Goal: Task Accomplishment & Management: Manage account settings

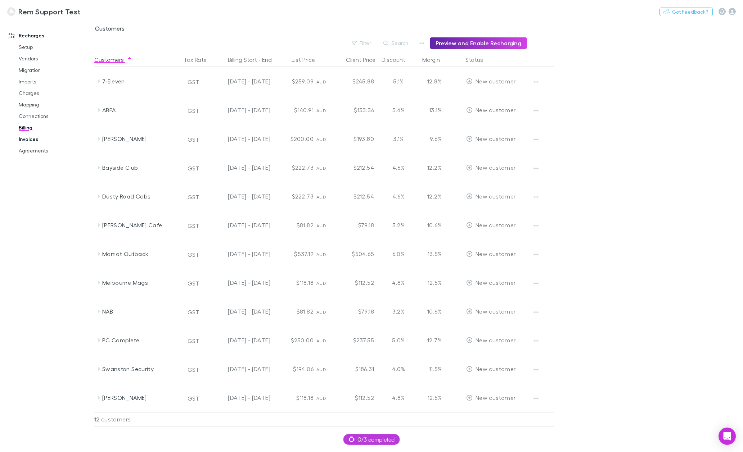
click at [31, 140] on link "Invoices" at bounding box center [55, 140] width 87 height 12
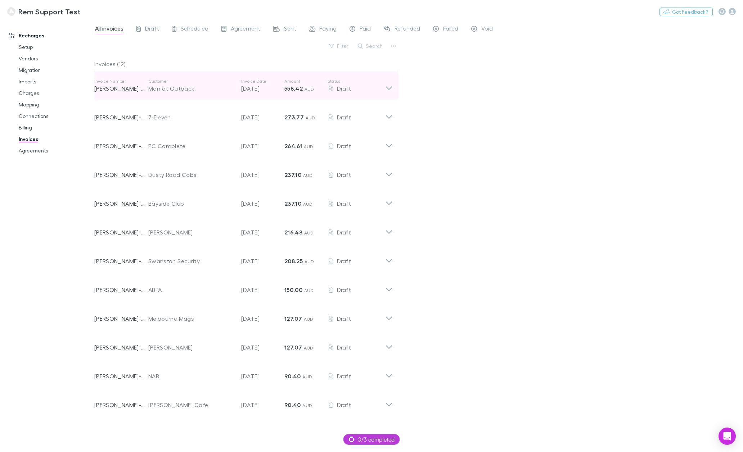
click at [389, 86] on icon at bounding box center [389, 85] width 8 height 14
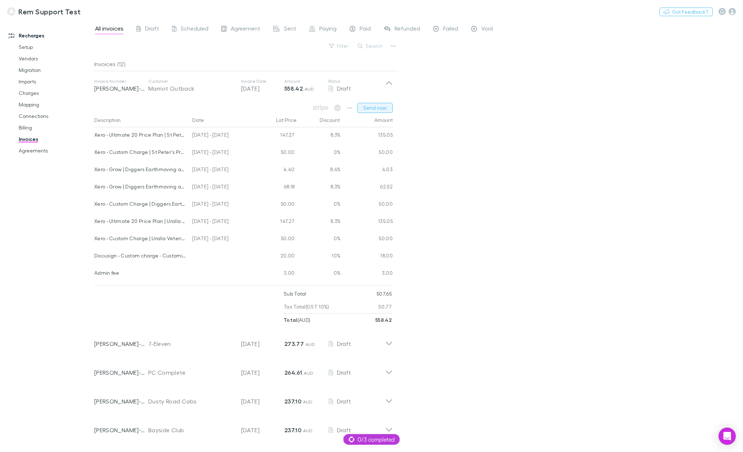
click at [368, 108] on button "Send now" at bounding box center [375, 108] width 36 height 10
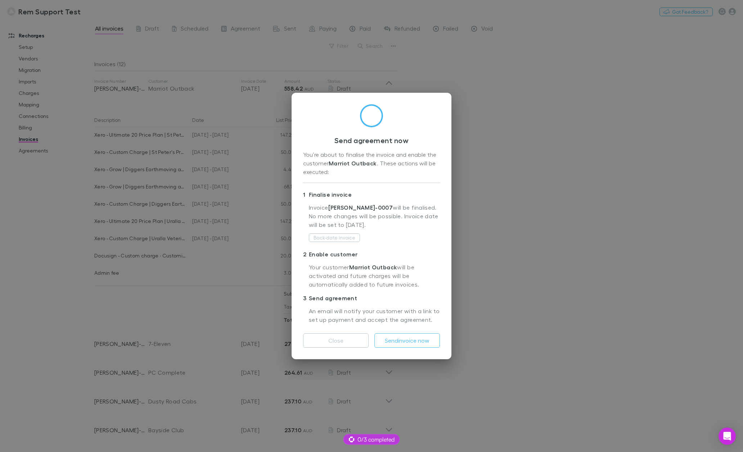
click at [501, 245] on div "Send agreement now You’re about to finalise the invoice and enable the customer…" at bounding box center [371, 226] width 743 height 452
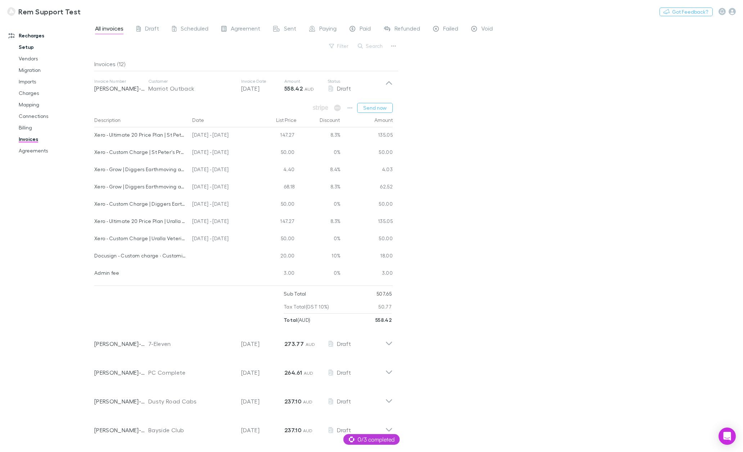
click at [26, 48] on link "Setup" at bounding box center [55, 47] width 87 height 12
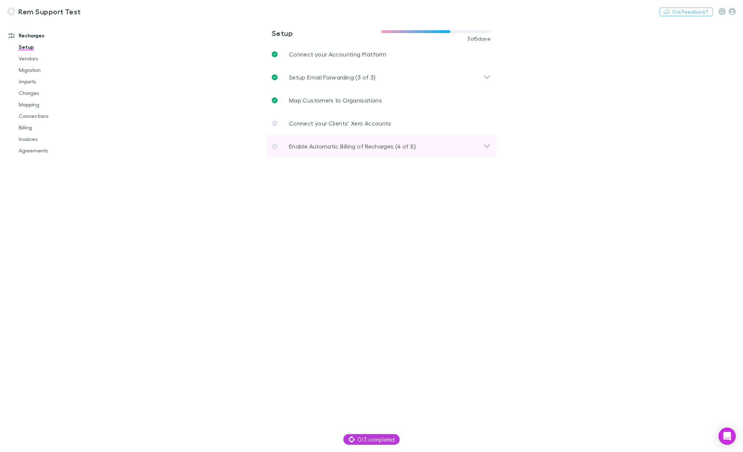
click at [358, 149] on p "Enable Automatic Billing of Recharges (4 of 5)" at bounding box center [352, 146] width 127 height 9
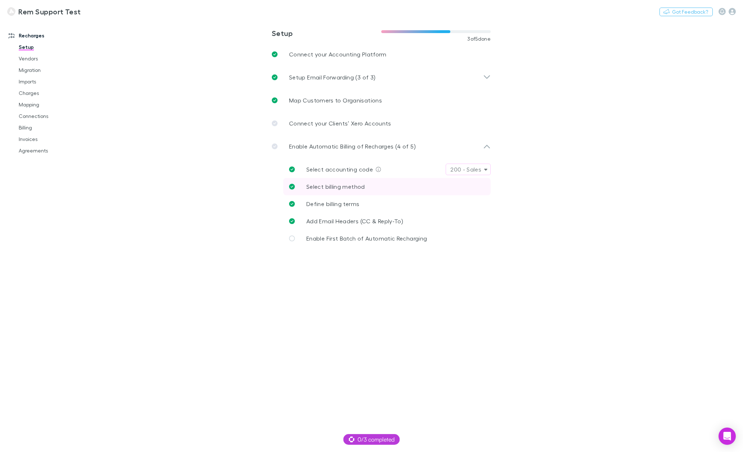
click at [361, 189] on span "Select billing method" at bounding box center [335, 186] width 59 height 7
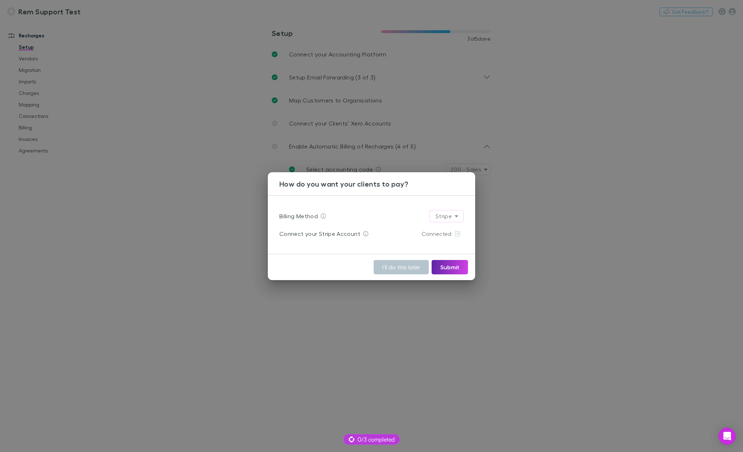
click at [619, 226] on div "How do you want your clients to pay? Billing Method Stripe ****** Connect your …" at bounding box center [371, 226] width 743 height 452
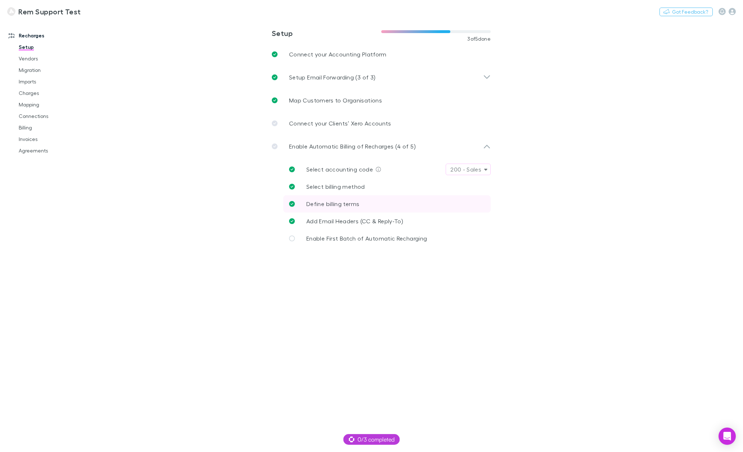
click at [365, 204] on link "Define billing terms" at bounding box center [386, 203] width 207 height 17
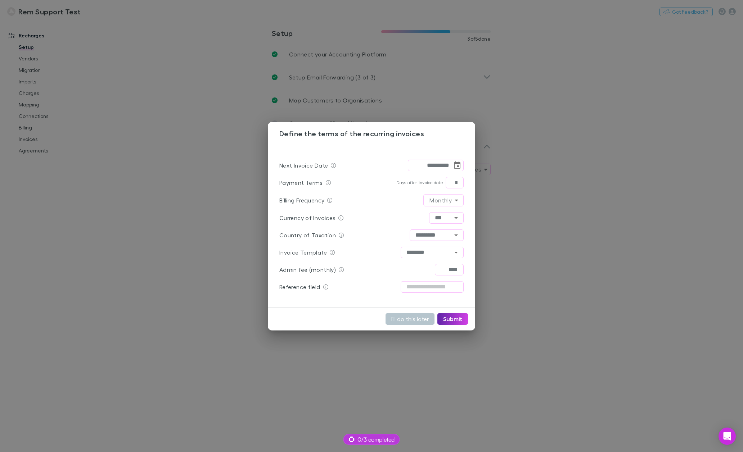
click at [577, 203] on div "**********" at bounding box center [371, 226] width 743 height 452
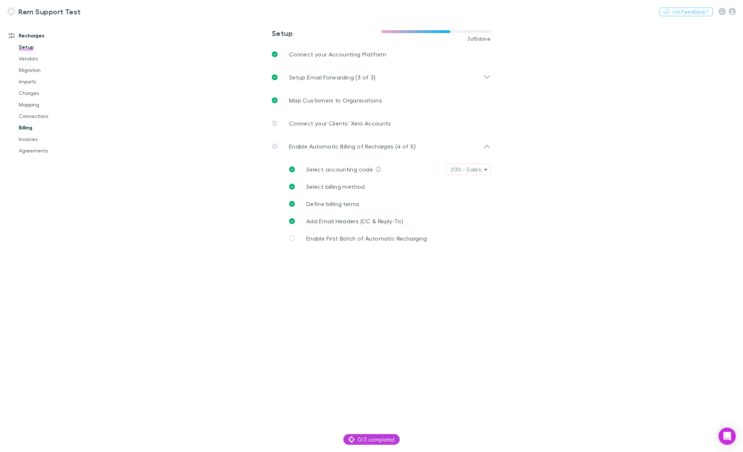
click at [27, 128] on link "Billing" at bounding box center [55, 128] width 87 height 12
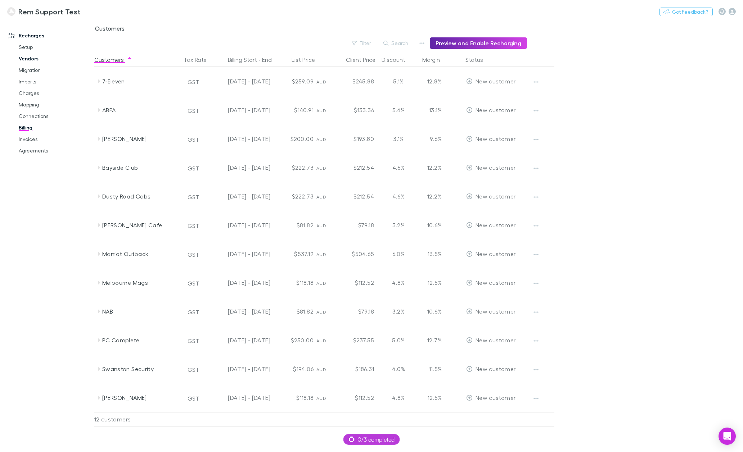
click at [31, 56] on link "Vendors" at bounding box center [55, 59] width 87 height 12
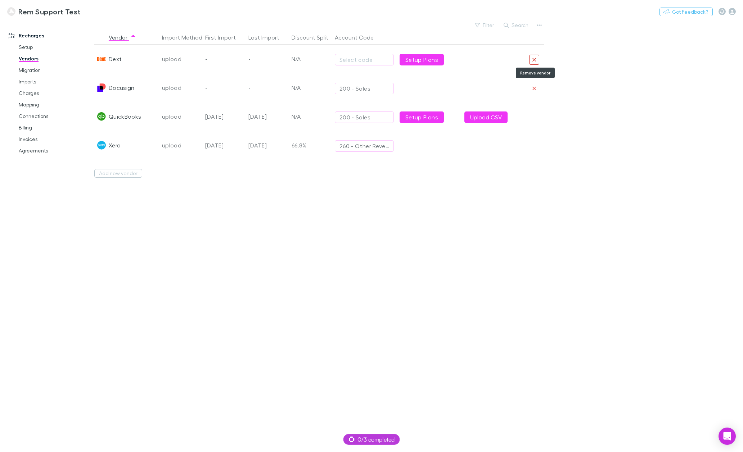
click at [535, 58] on icon "Remove vendor" at bounding box center [534, 60] width 4 height 6
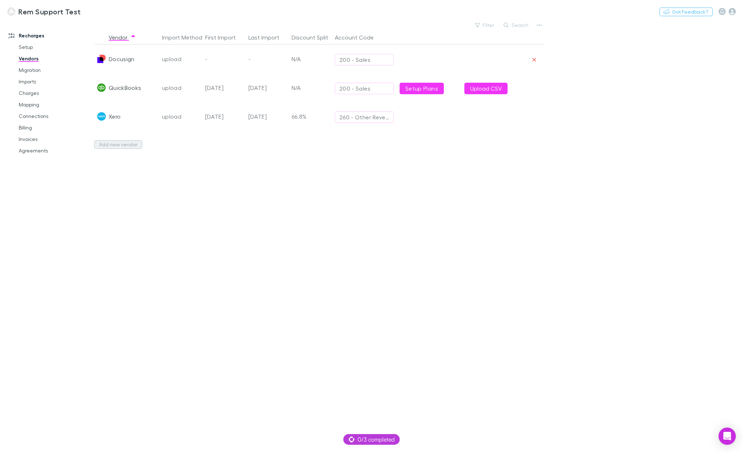
click at [124, 146] on button "Add new vendor" at bounding box center [118, 144] width 48 height 9
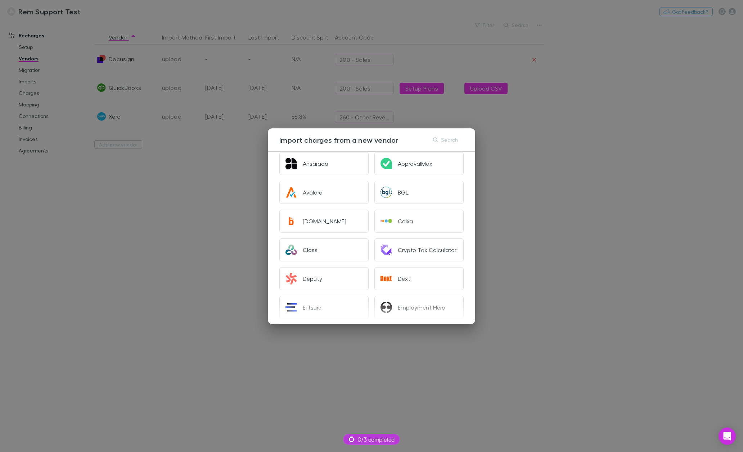
scroll to position [72, 0]
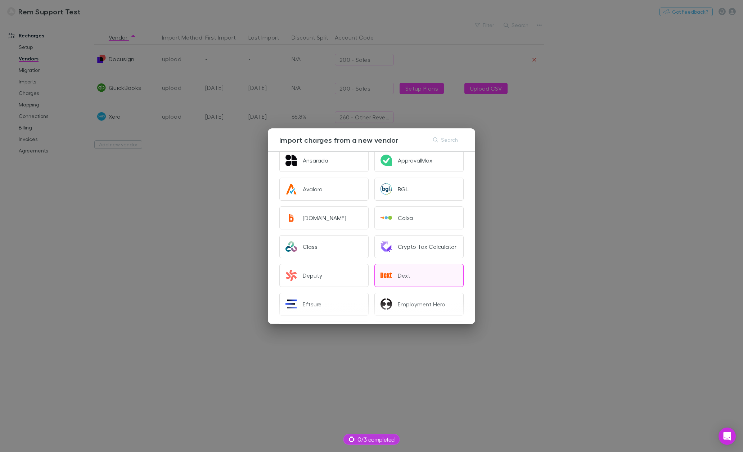
click at [403, 279] on div "Dext" at bounding box center [404, 275] width 13 height 7
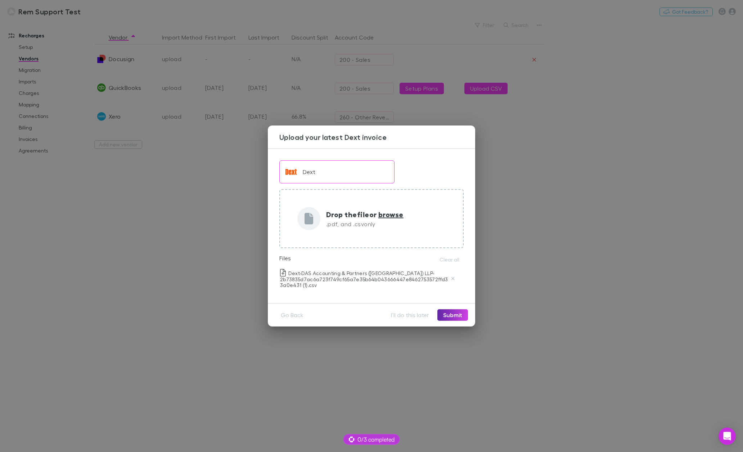
click at [198, 243] on div "Upload your latest Dext invoice Dext Drop the file or browse .pdf, and .csv onl…" at bounding box center [371, 226] width 743 height 452
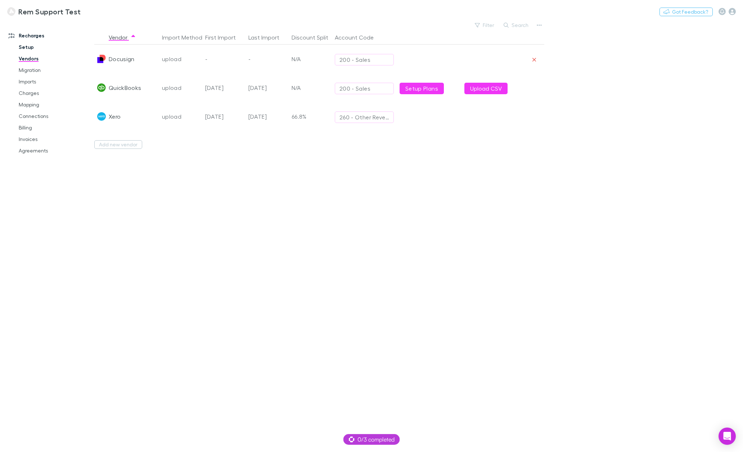
click at [26, 48] on link "Setup" at bounding box center [55, 47] width 87 height 12
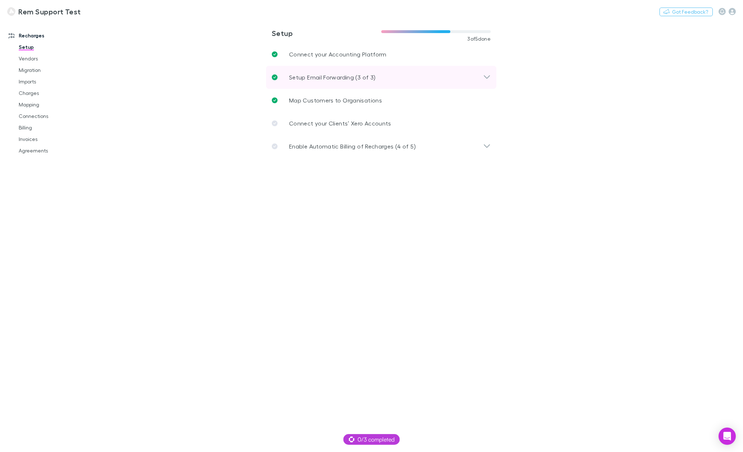
click at [438, 77] on div "Setup Email Forwarding (3 of 3)" at bounding box center [377, 77] width 211 height 9
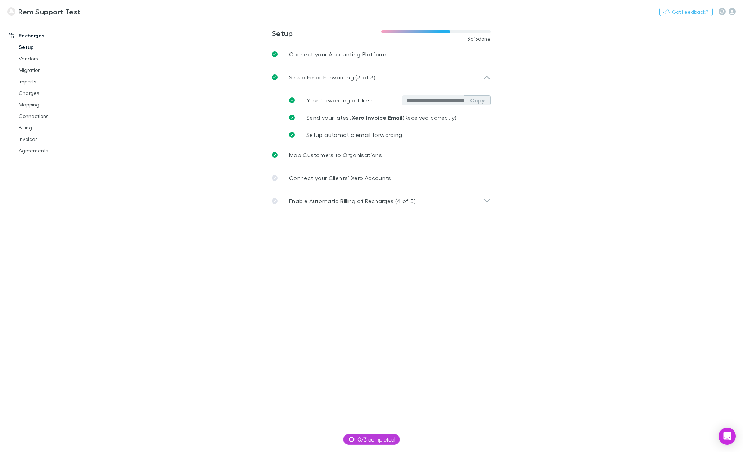
click at [478, 101] on button "Copy" at bounding box center [477, 100] width 27 height 10
click at [26, 81] on link "Imports" at bounding box center [55, 82] width 87 height 12
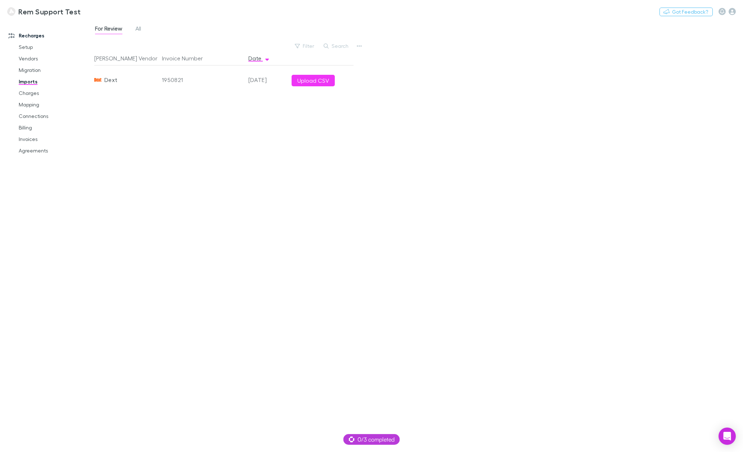
click at [222, 119] on div "Rech Vendor Invoice Number Date Dext 1950821 01 Sep 2025 Upload CSV" at bounding box center [223, 249] width 259 height 396
drag, startPoint x: 31, startPoint y: 92, endPoint x: 63, endPoint y: 98, distance: 32.7
click at [31, 92] on link "Charges" at bounding box center [55, 93] width 87 height 12
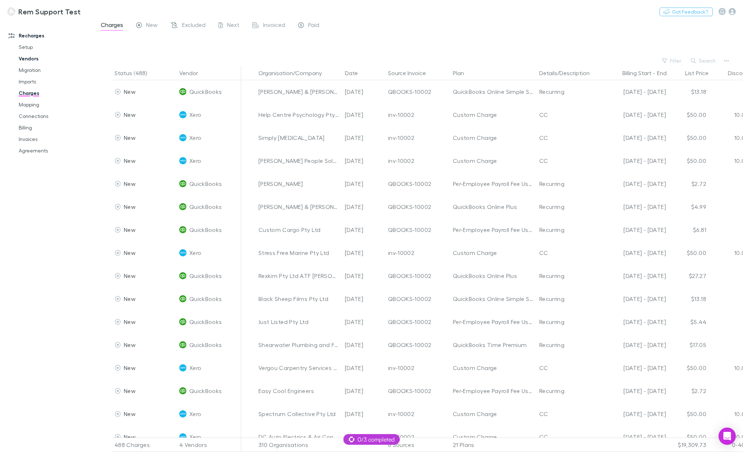
click at [34, 60] on link "Vendors" at bounding box center [55, 59] width 87 height 12
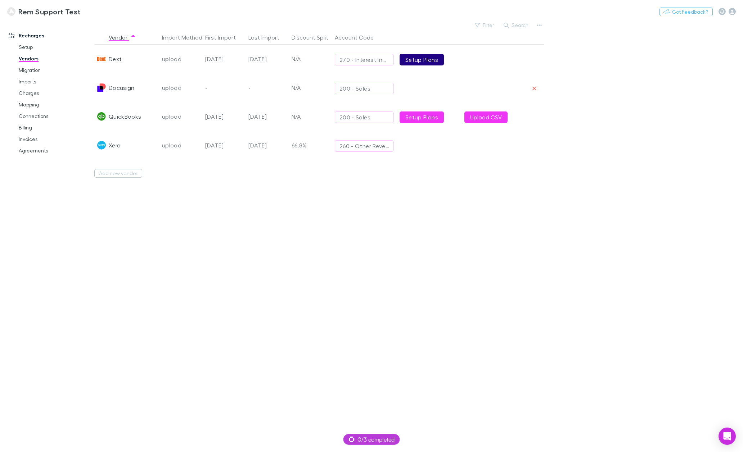
click at [425, 59] on link "Setup Plans" at bounding box center [421, 60] width 44 height 12
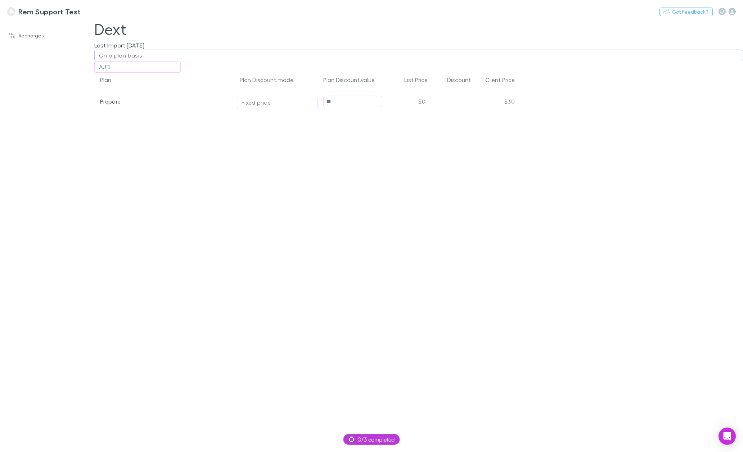
click at [136, 54] on div "On a plan basis" at bounding box center [121, 55] width 44 height 9
click at [200, 34] on div at bounding box center [371, 226] width 743 height 452
click at [288, 203] on div "Plan Plan Discount.mode Plan Discount.value List Price Discount Client Price Pr…" at bounding box center [305, 263] width 432 height 380
click at [278, 103] on div "Fixed price" at bounding box center [276, 102] width 71 height 9
click at [455, 170] on div at bounding box center [371, 226] width 743 height 452
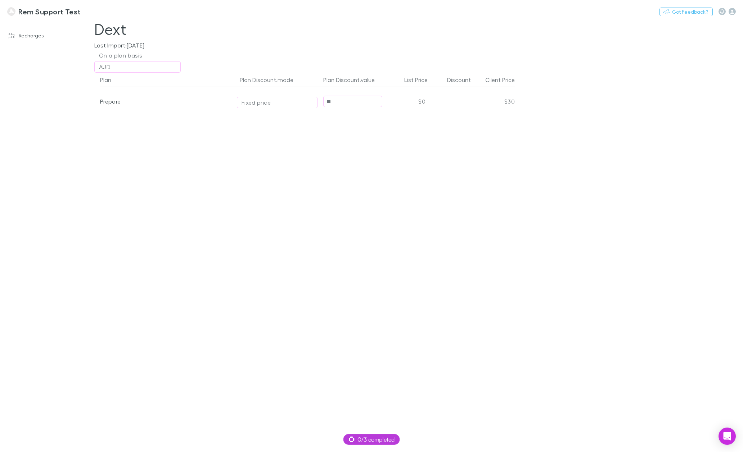
drag, startPoint x: 468, startPoint y: 93, endPoint x: 459, endPoint y: 104, distance: 14.3
click at [468, 94] on div at bounding box center [449, 101] width 43 height 29
click at [458, 104] on div at bounding box center [449, 101] width 43 height 29
click at [458, 101] on div at bounding box center [449, 101] width 43 height 29
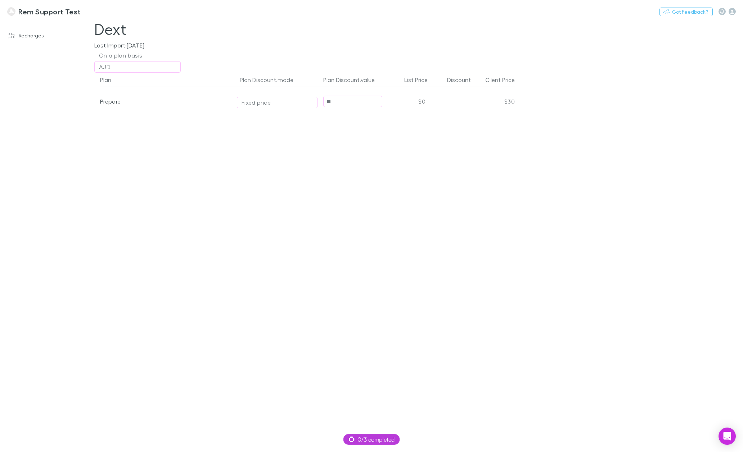
click at [458, 101] on div at bounding box center [449, 101] width 43 height 29
drag, startPoint x: 458, startPoint y: 101, endPoint x: 385, endPoint y: 107, distance: 73.3
click at [458, 101] on div at bounding box center [449, 101] width 43 height 29
click at [276, 104] on div "Fixed price" at bounding box center [276, 102] width 71 height 9
click at [284, 145] on li "Fixed percent discount" at bounding box center [299, 146] width 125 height 12
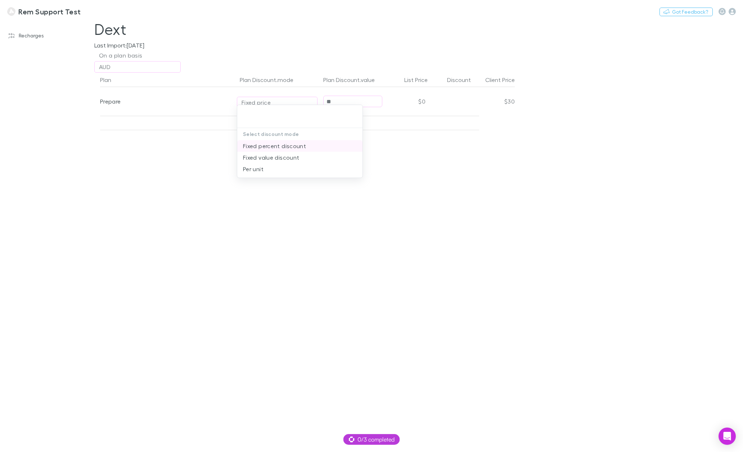
type input "**********"
click at [338, 99] on input "text" at bounding box center [353, 101] width 58 height 11
click at [339, 100] on input "**" at bounding box center [353, 101] width 58 height 11
type input "*"
click at [339, 100] on input "**" at bounding box center [353, 101] width 58 height 11
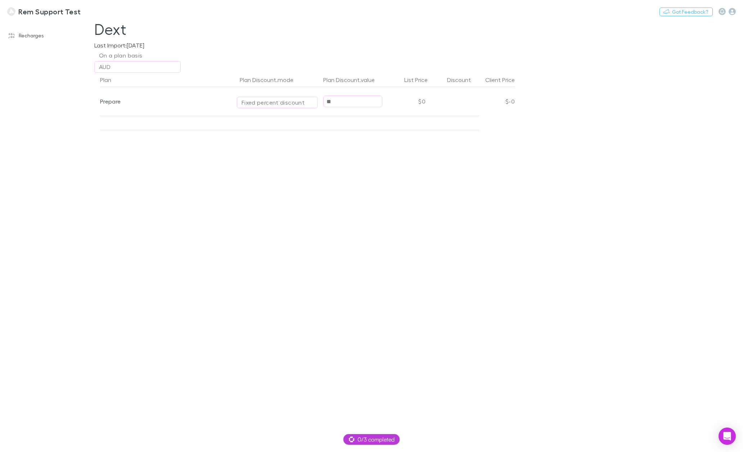
type input "*"
click at [275, 101] on div "Fixed percent discount" at bounding box center [272, 102] width 63 height 9
click at [283, 155] on li "Fixed value discount" at bounding box center [299, 158] width 125 height 12
type input "**********"
click at [333, 102] on input "text" at bounding box center [353, 101] width 58 height 11
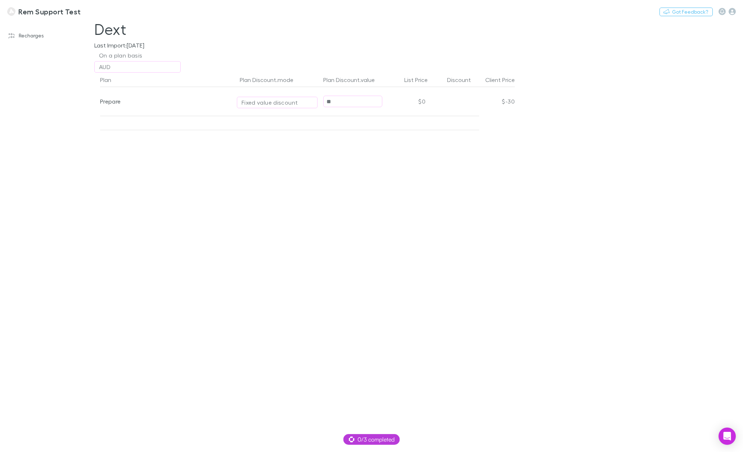
type input "**"
click at [47, 34] on link "Recharges" at bounding box center [49, 36] width 97 height 12
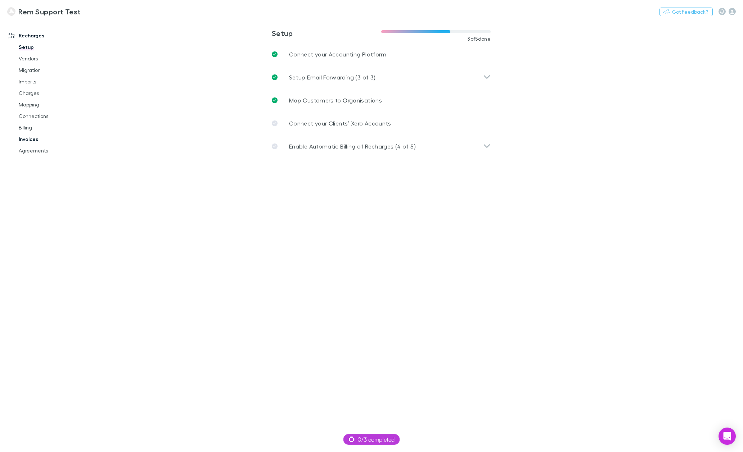
click at [44, 137] on link "Invoices" at bounding box center [55, 140] width 87 height 12
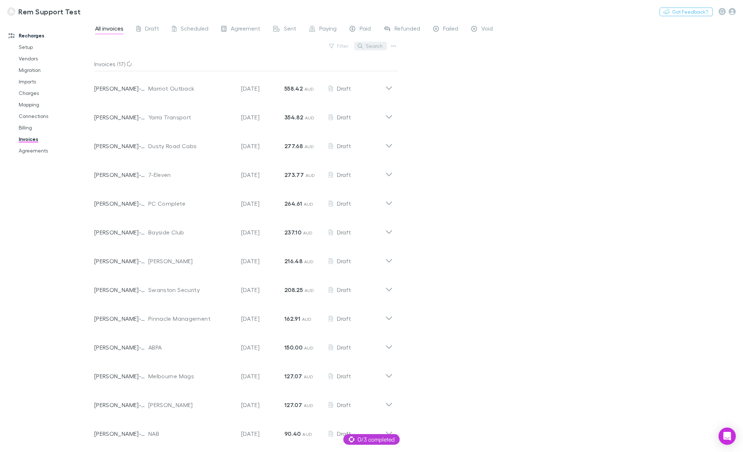
click at [374, 46] on button "Search" at bounding box center [370, 46] width 33 height 9
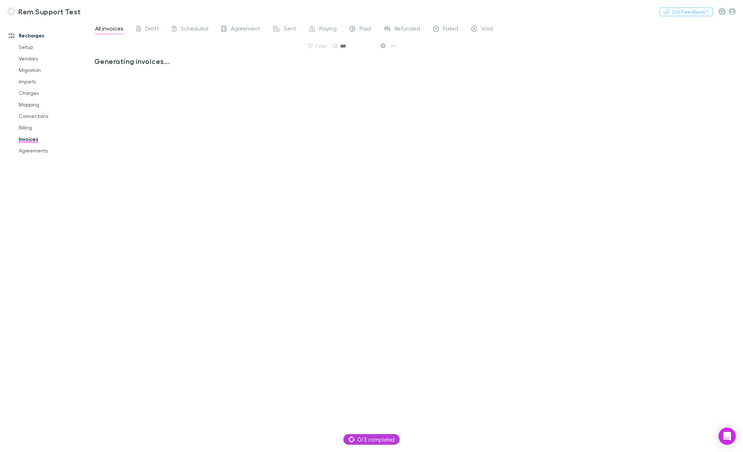
type input "*"
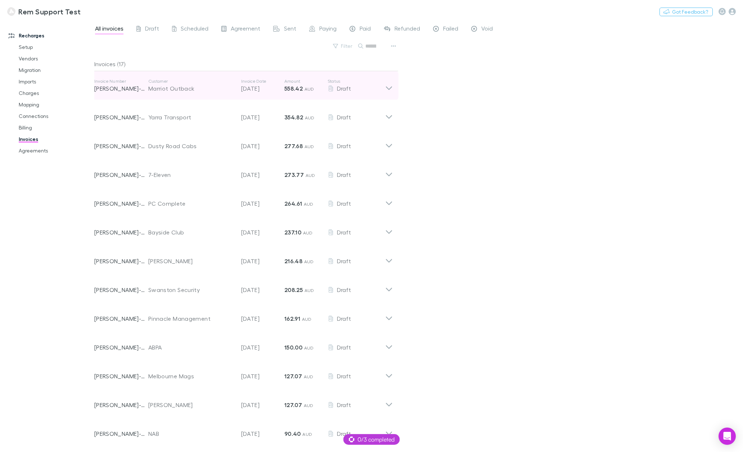
click at [388, 88] on icon at bounding box center [389, 85] width 8 height 14
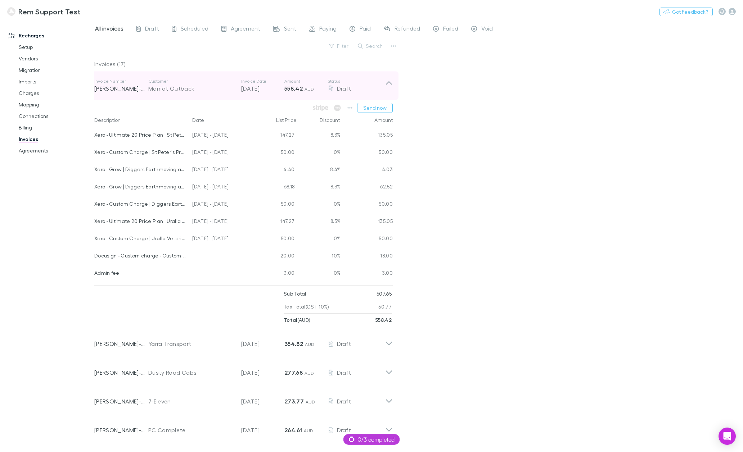
click at [388, 88] on icon at bounding box center [389, 85] width 8 height 14
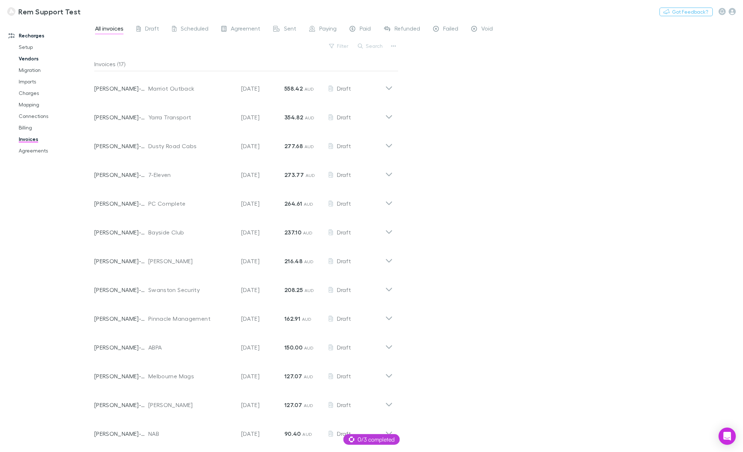
click at [38, 61] on link "Vendors" at bounding box center [55, 59] width 87 height 12
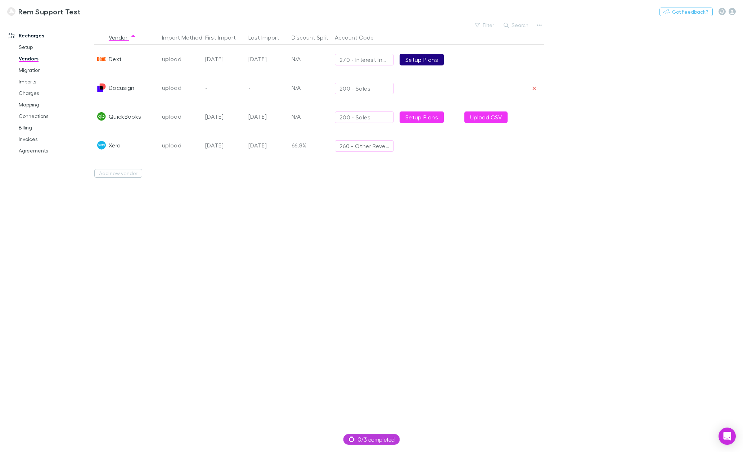
click at [421, 60] on link "Setup Plans" at bounding box center [421, 60] width 44 height 12
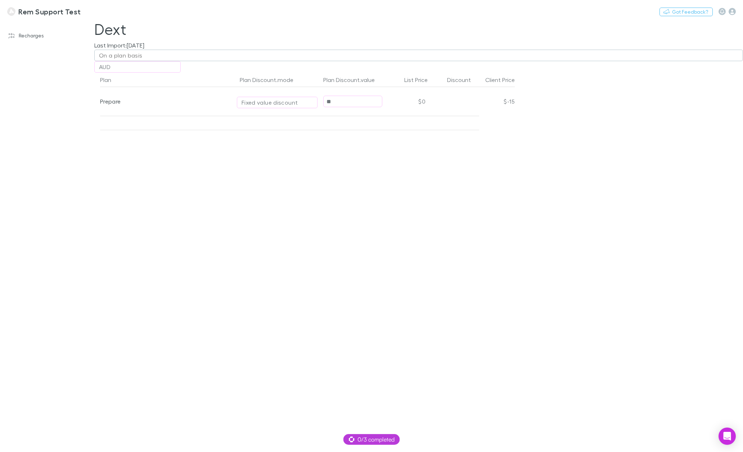
click at [141, 55] on div "On a plan basis" at bounding box center [121, 55] width 44 height 9
click at [298, 181] on div at bounding box center [371, 226] width 743 height 452
click at [273, 103] on div "Fixed value discount" at bounding box center [269, 102] width 56 height 9
click at [265, 169] on li "Per unit" at bounding box center [299, 169] width 125 height 12
type input "********"
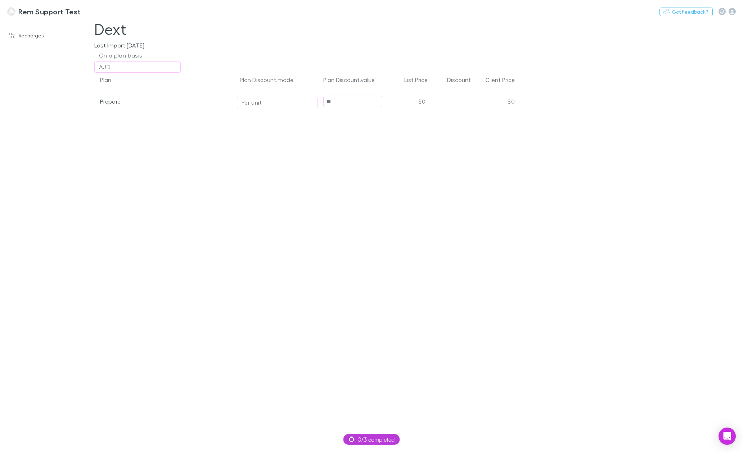
click at [350, 102] on input "**" at bounding box center [353, 101] width 58 height 11
type input "**"
click at [455, 163] on div "Plan Plan Discount.mode Plan Discount.value List Price Discount Client Price Pr…" at bounding box center [305, 263] width 432 height 380
click at [409, 440] on icon at bounding box center [407, 440] width 6 height 6
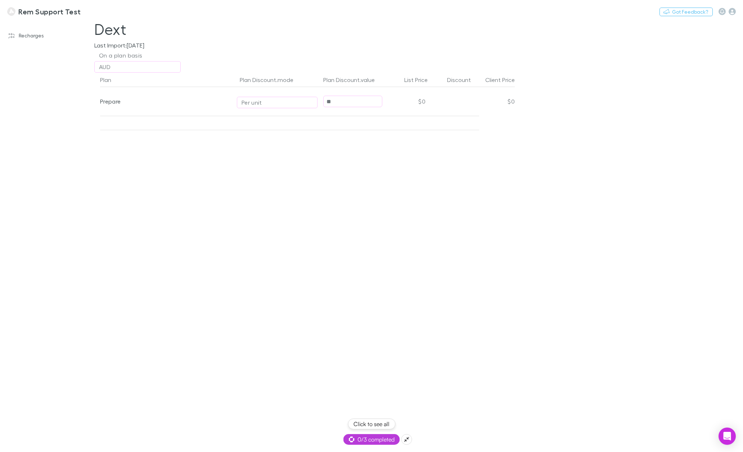
click at [376, 437] on span "0/3 completed" at bounding box center [372, 439] width 46 height 9
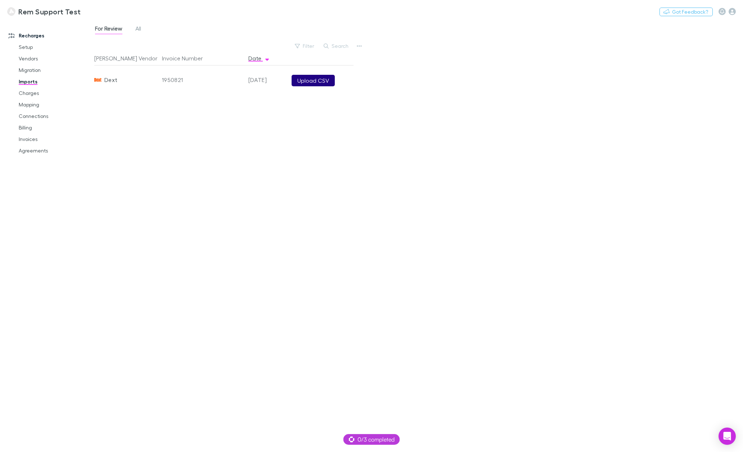
click at [315, 84] on button "Upload CSV" at bounding box center [313, 81] width 43 height 12
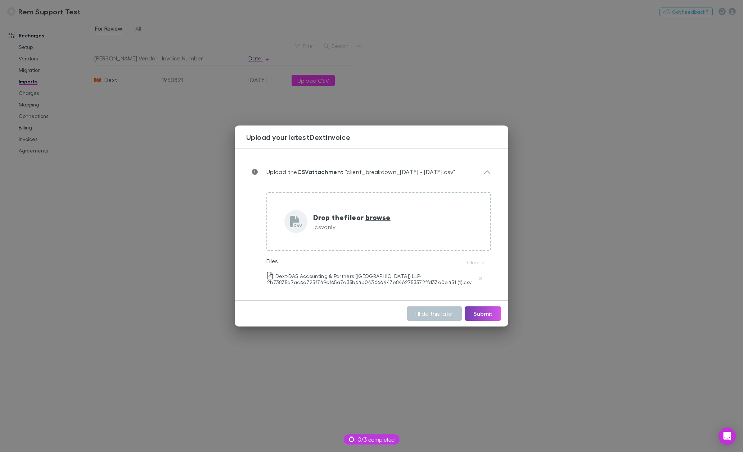
click at [481, 312] on button "Submit" at bounding box center [483, 314] width 36 height 14
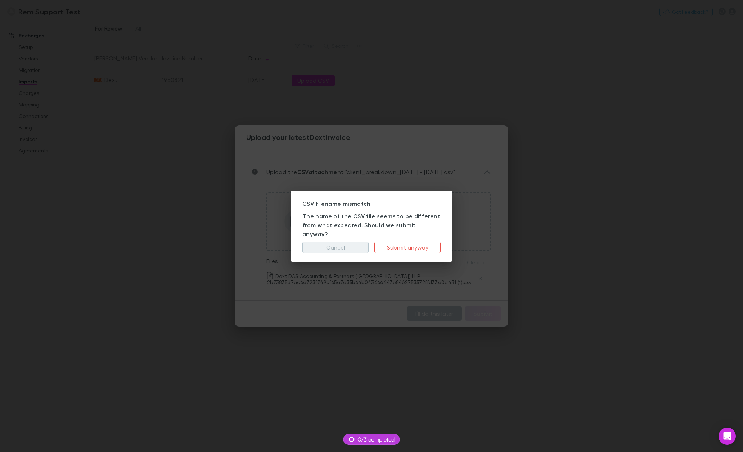
click at [332, 247] on button "Cancel" at bounding box center [335, 248] width 66 height 12
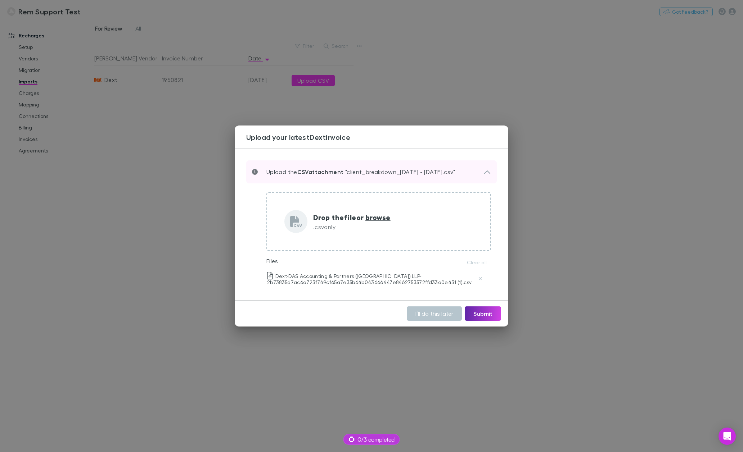
drag, startPoint x: 462, startPoint y: 175, endPoint x: 357, endPoint y: 175, distance: 104.7
click at [357, 175] on p "Upload the CSV attachment "client_breakdown_1 Sep 25 - 30 Sep 25.csv"" at bounding box center [357, 172] width 198 height 9
click at [349, 174] on p "Upload the CSV attachment "client_breakdown_1 Sep 25 - 30 Sep 25.csv"" at bounding box center [357, 172] width 198 height 9
drag, startPoint x: 346, startPoint y: 174, endPoint x: 352, endPoint y: 174, distance: 6.1
click at [352, 174] on p "Upload the CSV attachment "client_breakdown_1 Sep 25 - 30 Sep 25.csv"" at bounding box center [357, 172] width 198 height 9
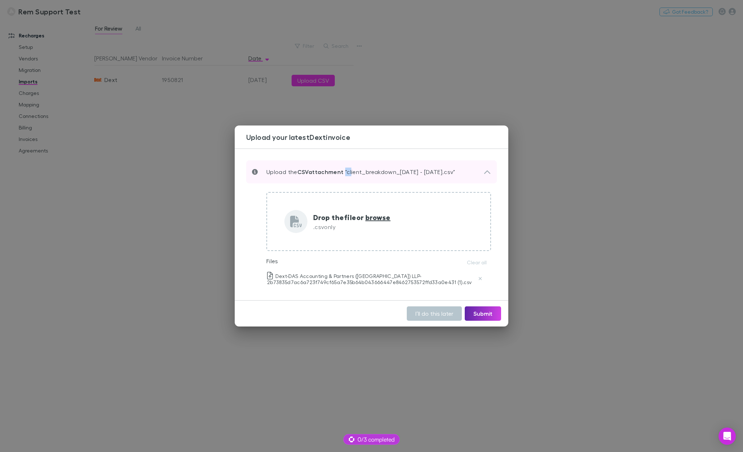
click at [352, 174] on p "Upload the CSV attachment "client_breakdown_1 Sep 25 - 30 Sep 25.csv"" at bounding box center [357, 172] width 198 height 9
drag, startPoint x: 347, startPoint y: 174, endPoint x: 452, endPoint y: 176, distance: 104.8
click at [452, 176] on div "Upload the CSV attachment "client_breakdown_1 Sep 25 - 30 Sep 25.csv"" at bounding box center [371, 172] width 250 height 23
copy p "client_breakdown_1 Sep 25 - 30 Sep 25"
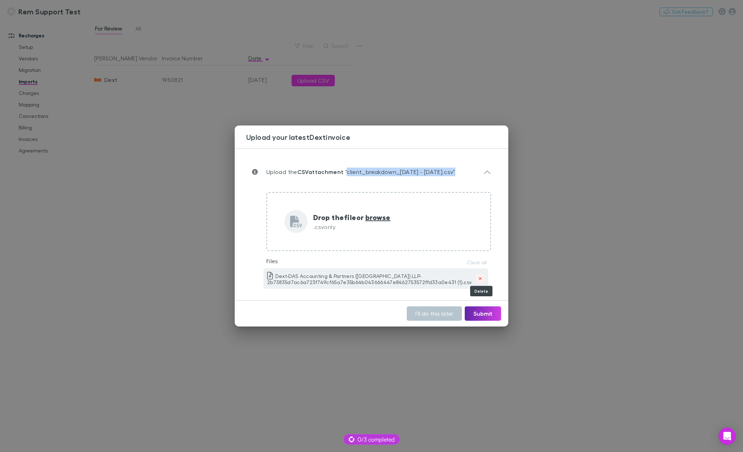
click at [478, 279] on icon "Delete" at bounding box center [480, 278] width 4 height 5
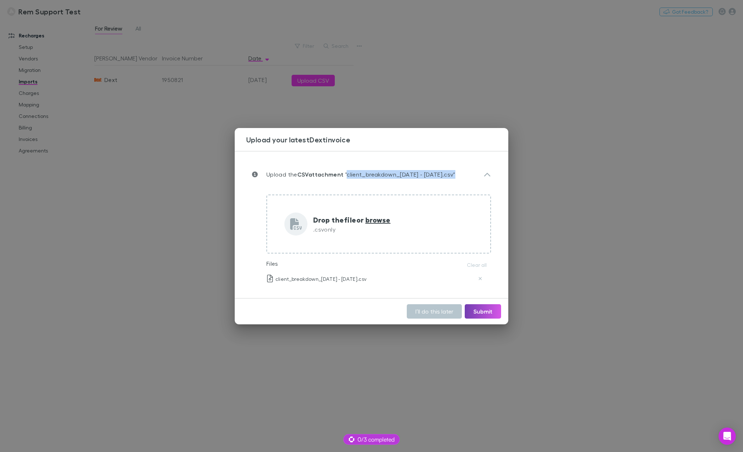
click at [482, 313] on button "Submit" at bounding box center [483, 311] width 36 height 14
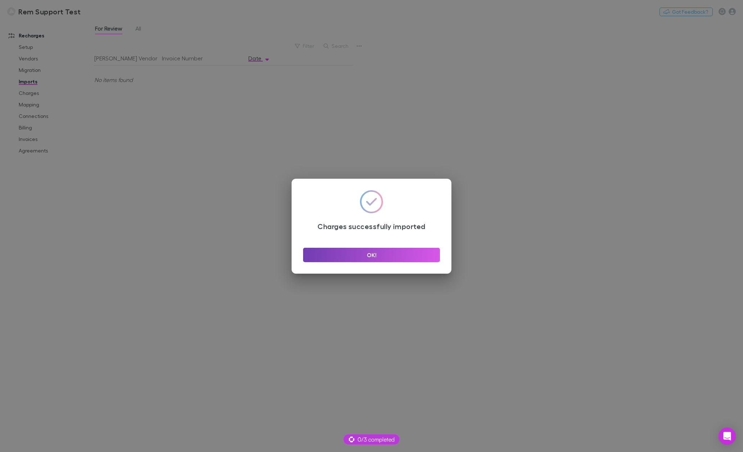
click at [389, 255] on button "OK!" at bounding box center [371, 255] width 137 height 14
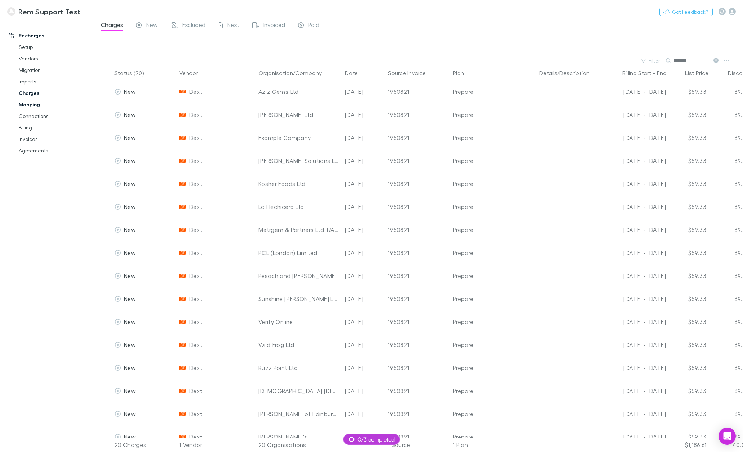
click at [37, 108] on link "Mapping" at bounding box center [55, 105] width 87 height 12
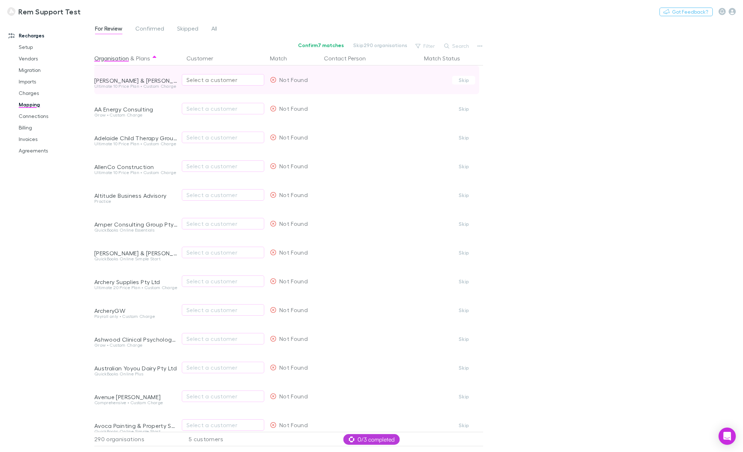
click at [216, 79] on div "Select a customer" at bounding box center [222, 80] width 73 height 9
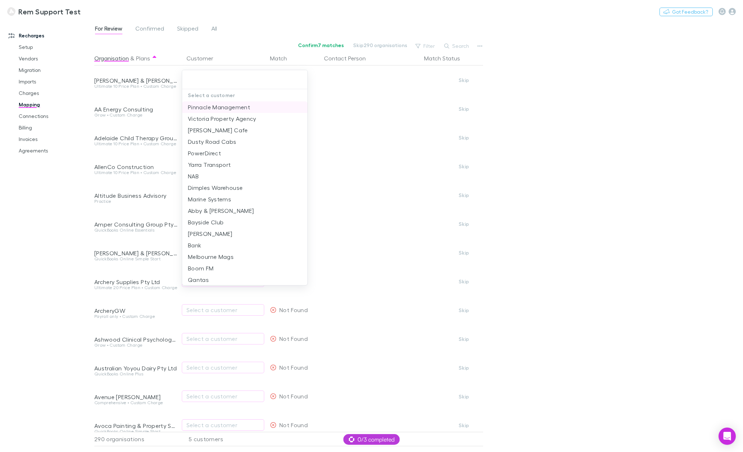
click at [226, 108] on li "Pinnacle Management" at bounding box center [244, 107] width 125 height 12
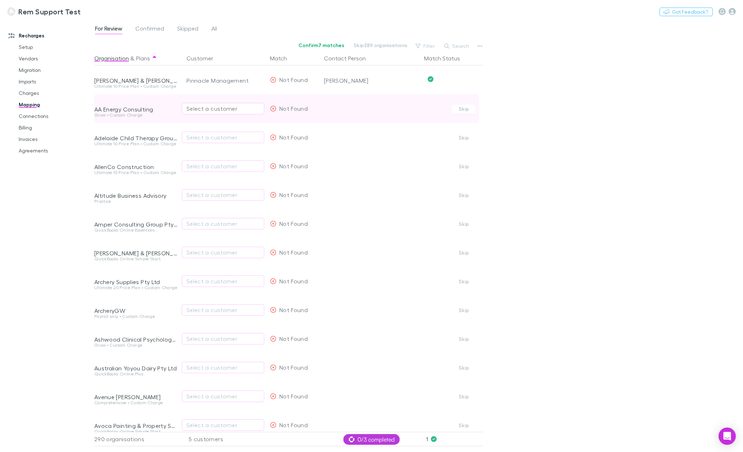
click at [211, 109] on div "Select a customer" at bounding box center [222, 108] width 73 height 9
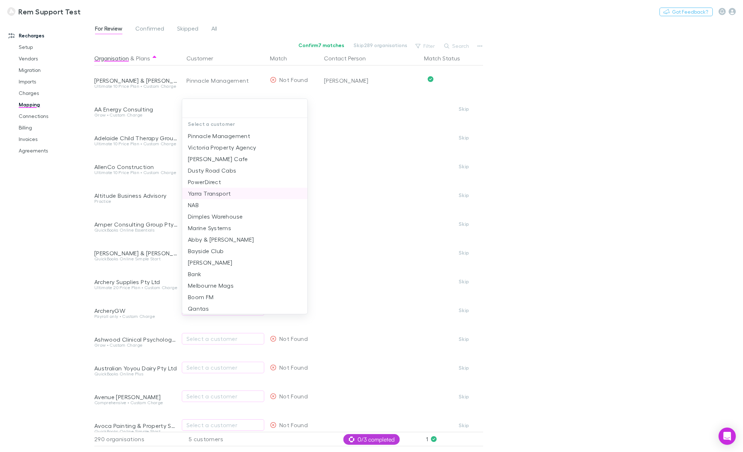
click at [217, 196] on li "Yarra Transport" at bounding box center [244, 194] width 125 height 12
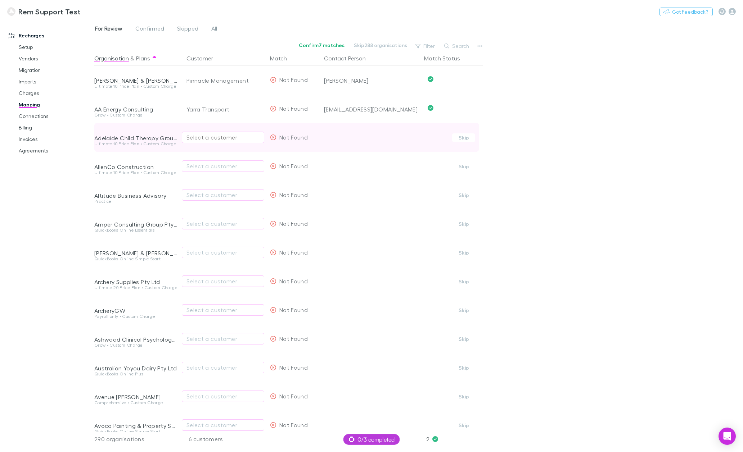
click at [212, 137] on div "Select a customer" at bounding box center [222, 137] width 73 height 9
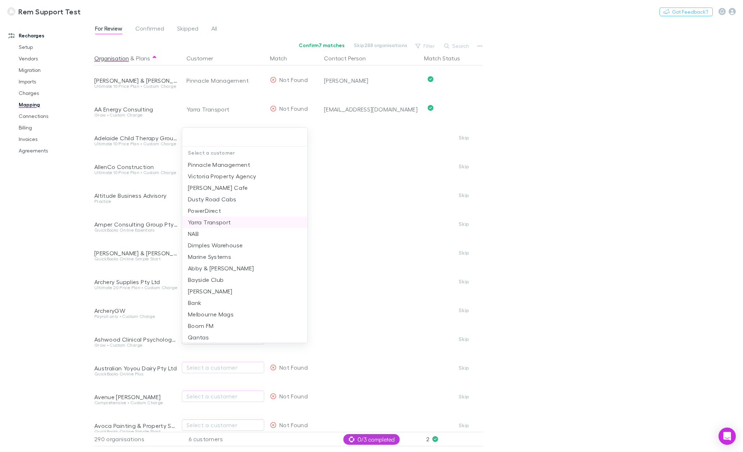
click at [221, 223] on li "Yarra Transport" at bounding box center [244, 223] width 125 height 12
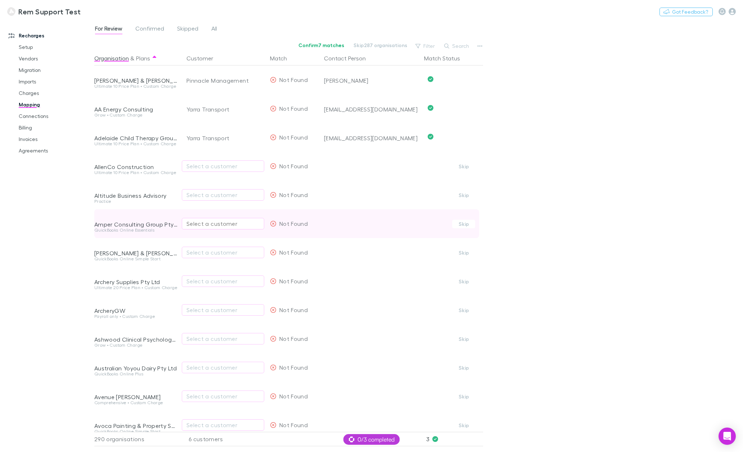
click at [221, 221] on div "Select a customer" at bounding box center [222, 224] width 73 height 9
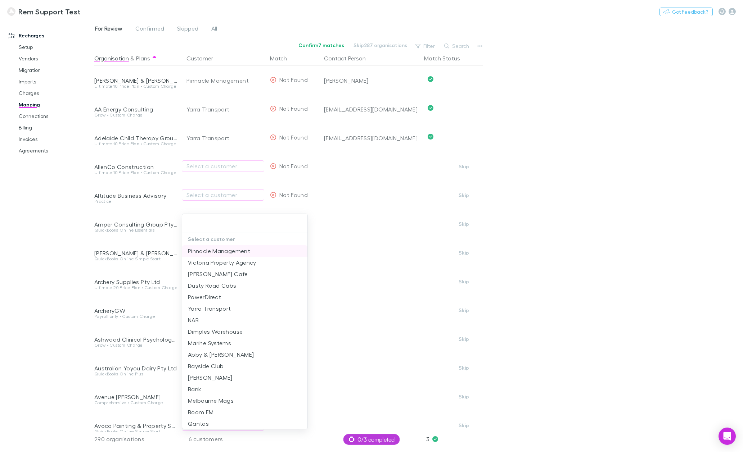
click at [227, 252] on li "Pinnacle Management" at bounding box center [244, 251] width 125 height 12
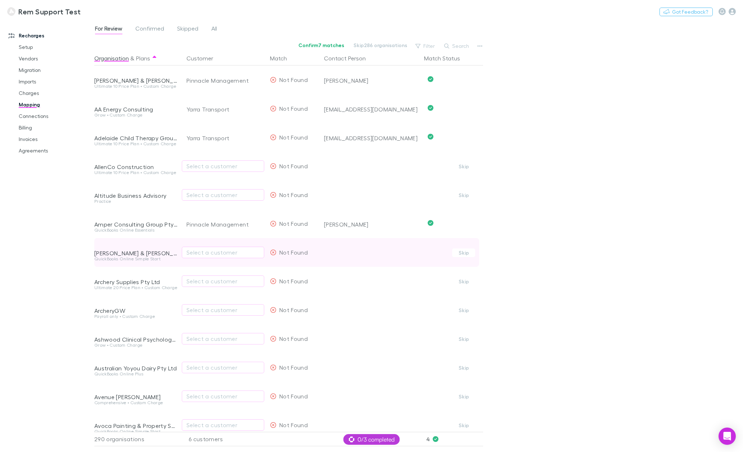
click at [227, 242] on div "Select a customer" at bounding box center [223, 252] width 82 height 29
click at [227, 254] on div "Select a customer" at bounding box center [222, 252] width 73 height 9
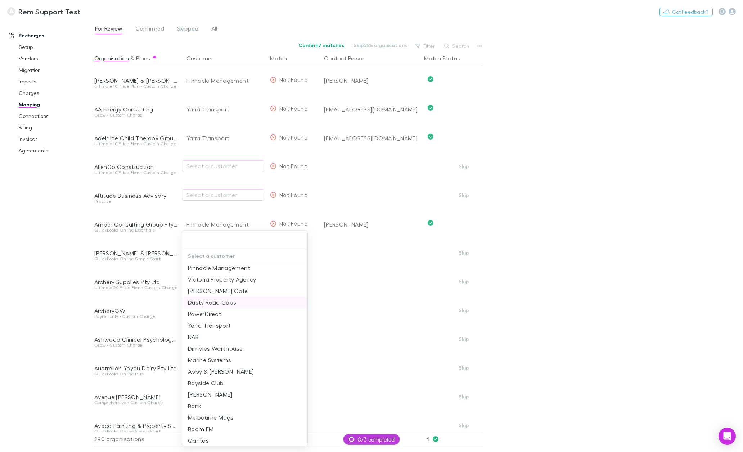
click at [230, 305] on li "Dusty Road Cabs" at bounding box center [244, 303] width 125 height 12
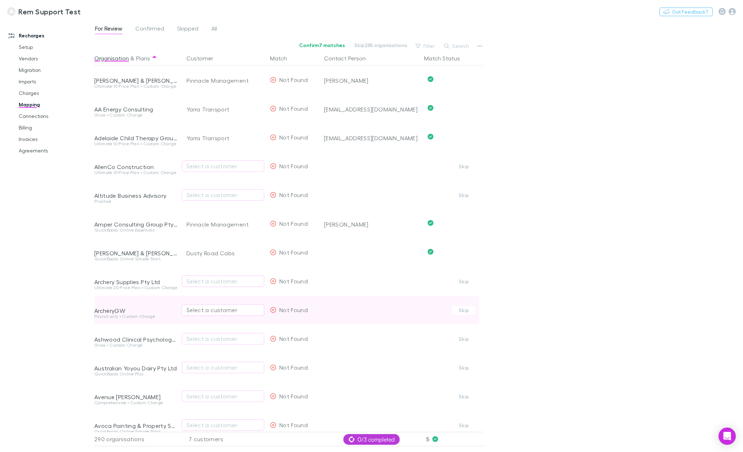
click at [226, 307] on div "Select a customer" at bounding box center [222, 310] width 73 height 9
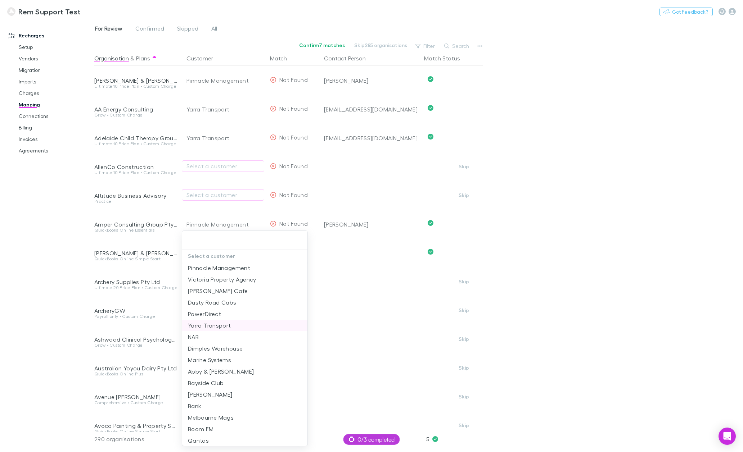
click at [224, 326] on li "Yarra Transport" at bounding box center [244, 326] width 125 height 12
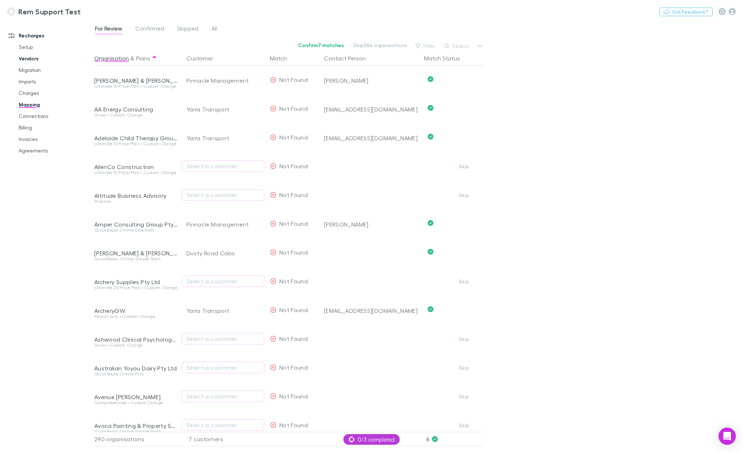
click at [28, 60] on link "Vendors" at bounding box center [55, 59] width 87 height 12
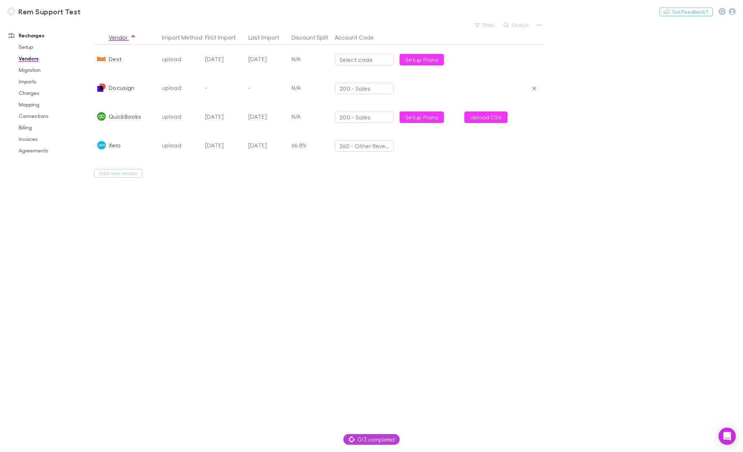
click at [374, 59] on div "Select code" at bounding box center [364, 59] width 50 height 9
click at [369, 101] on li "Use default" at bounding box center [397, 100] width 125 height 12
type input "**********"
click at [422, 63] on link "Setup Plans" at bounding box center [421, 60] width 44 height 12
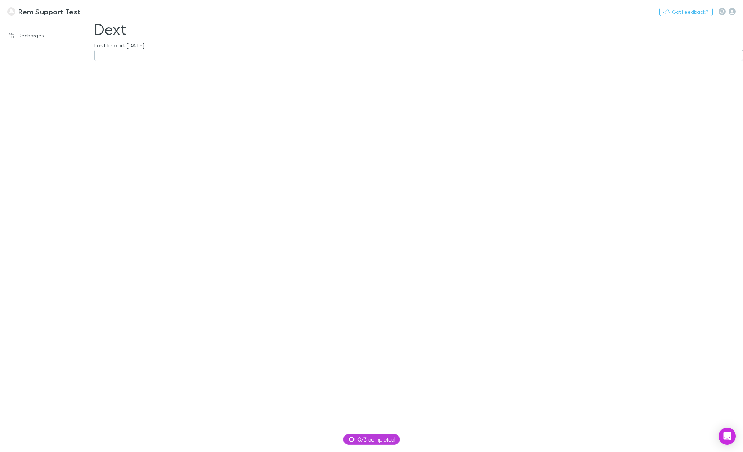
click at [134, 54] on button "button" at bounding box center [418, 56] width 649 height 12
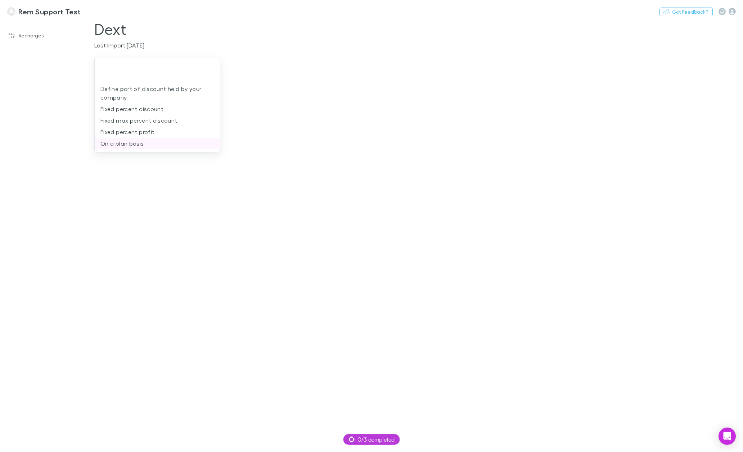
click at [127, 145] on li "On a plan basis" at bounding box center [157, 144] width 125 height 12
type input "**********"
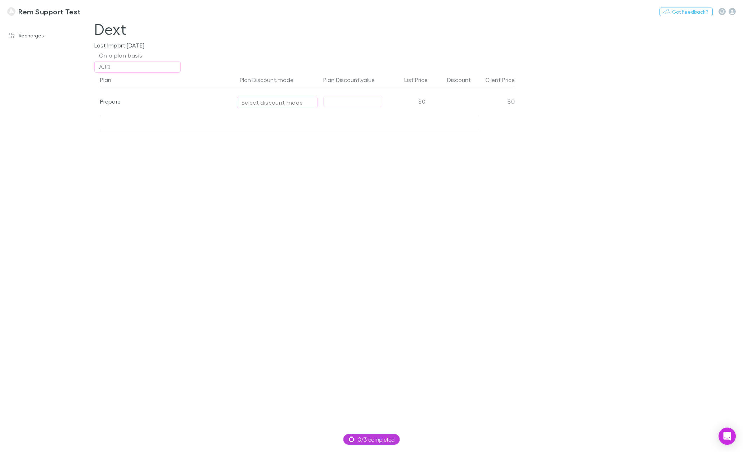
click at [277, 103] on div "Select discount mode" at bounding box center [276, 102] width 71 height 9
click at [277, 142] on li "Fixed price" at bounding box center [299, 142] width 125 height 12
type input "**********"
click at [354, 101] on input "text" at bounding box center [353, 101] width 58 height 11
type input "**"
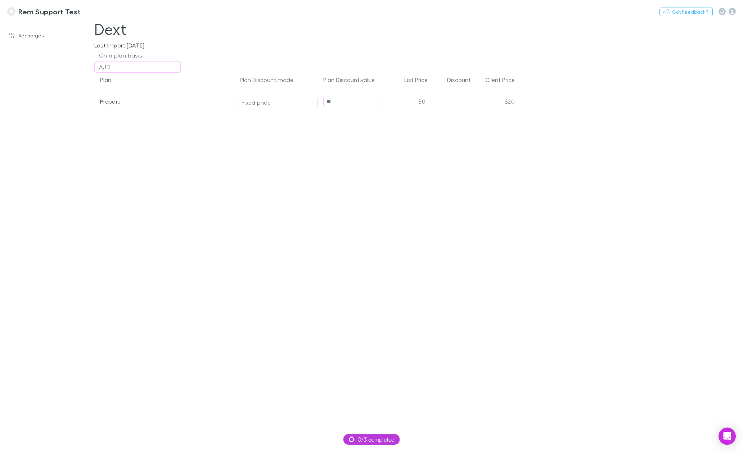
click at [348, 204] on div "Plan Plan Discount.mode Plan Discount.value List Price Discount Client Price Pr…" at bounding box center [305, 263] width 432 height 380
click at [32, 38] on link "Recharges" at bounding box center [49, 36] width 97 height 12
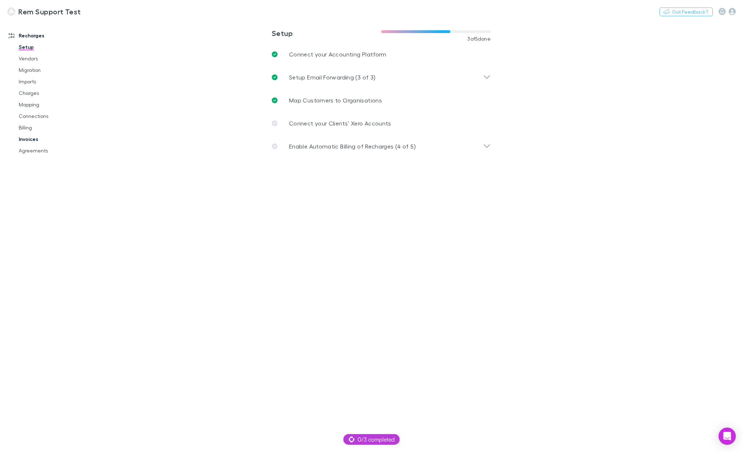
click at [37, 137] on link "Invoices" at bounding box center [55, 140] width 87 height 12
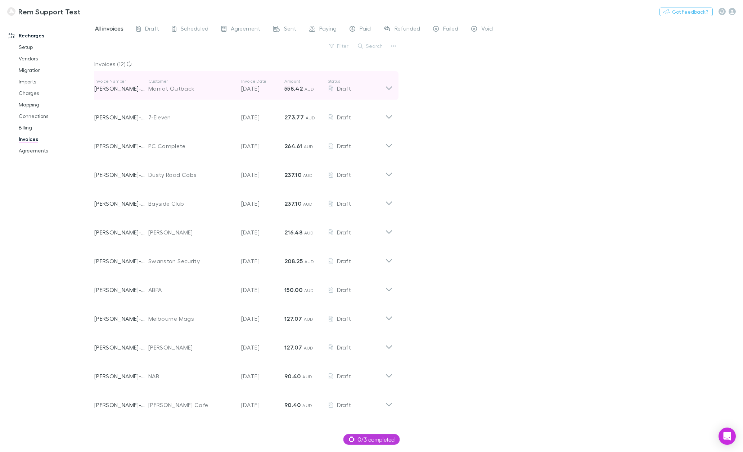
click at [387, 87] on icon at bounding box center [389, 88] width 6 height 4
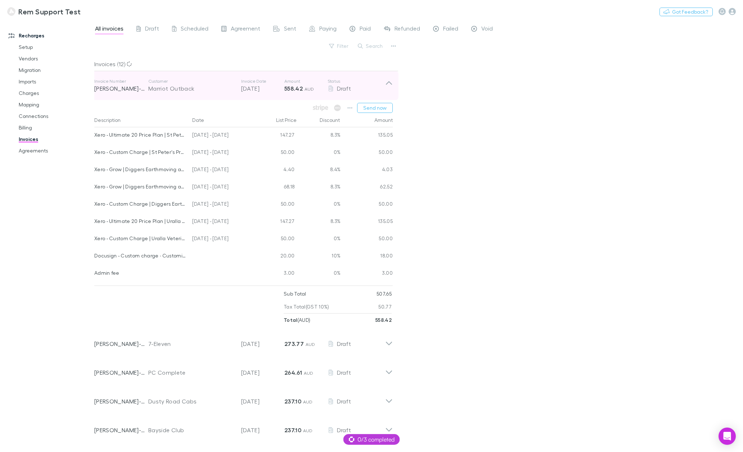
click at [388, 87] on icon at bounding box center [389, 85] width 8 height 14
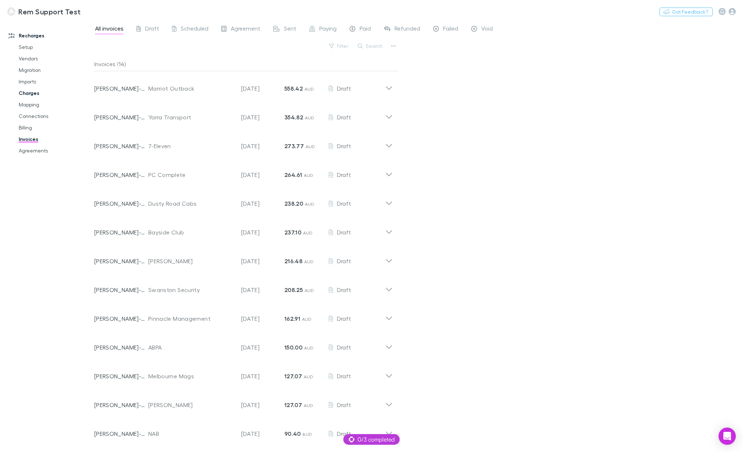
click at [32, 96] on link "Charges" at bounding box center [55, 93] width 87 height 12
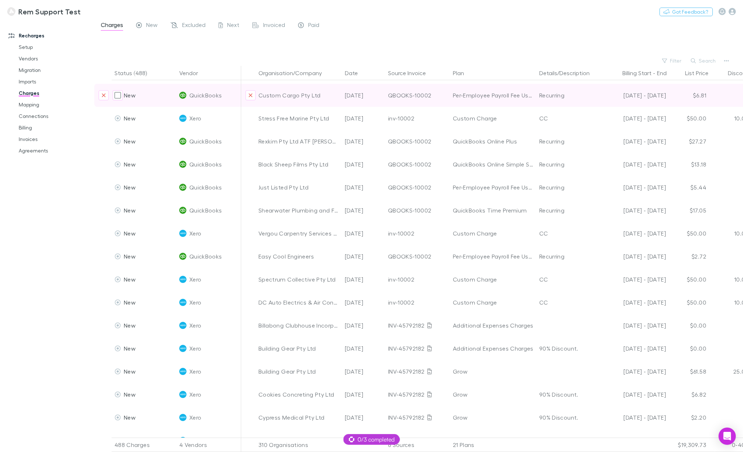
scroll to position [108, 0]
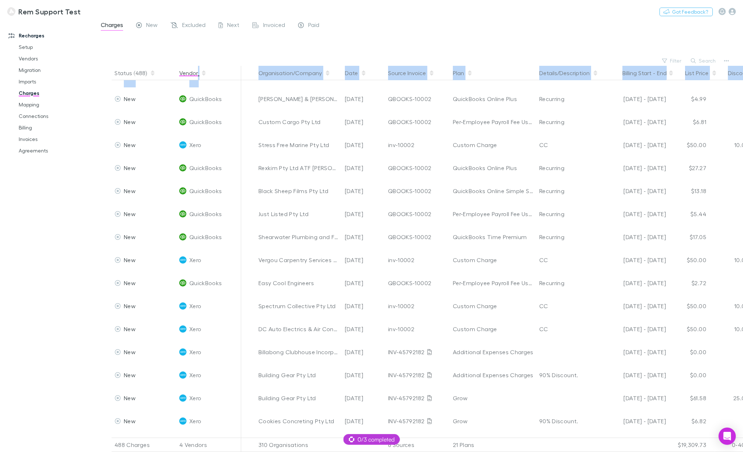
click at [198, 80] on div "Status (488) Vendor Organisation/Company Date Source Invoice Plan Details/Descr…" at bounding box center [418, 259] width 649 height 387
click at [189, 77] on button "Vendor" at bounding box center [192, 73] width 27 height 14
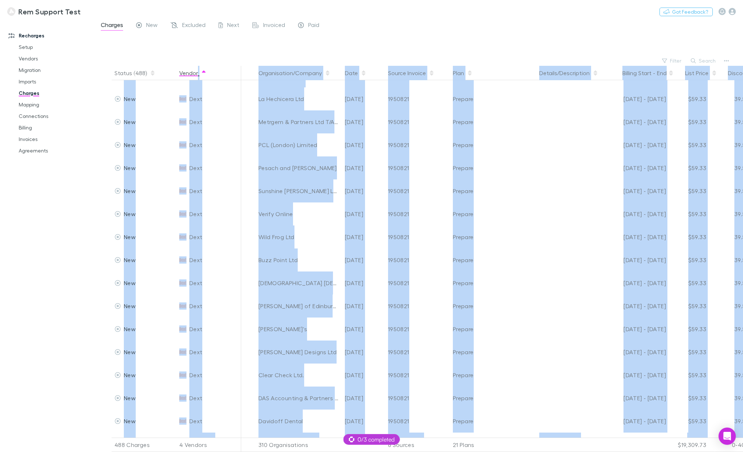
scroll to position [523, 0]
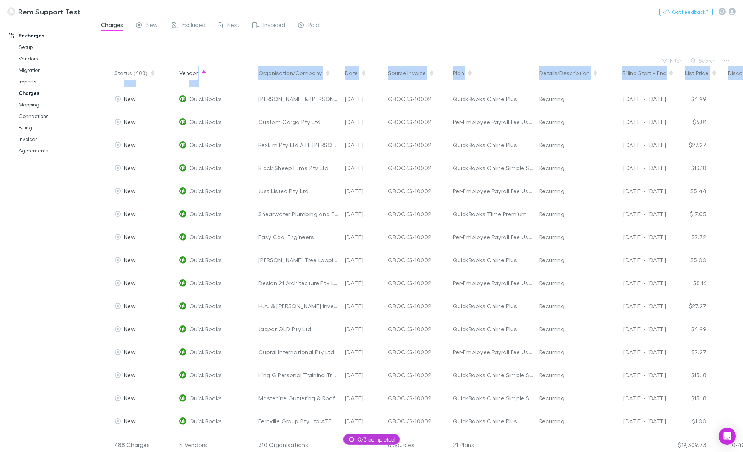
click at [189, 75] on button "Vendor" at bounding box center [192, 73] width 27 height 14
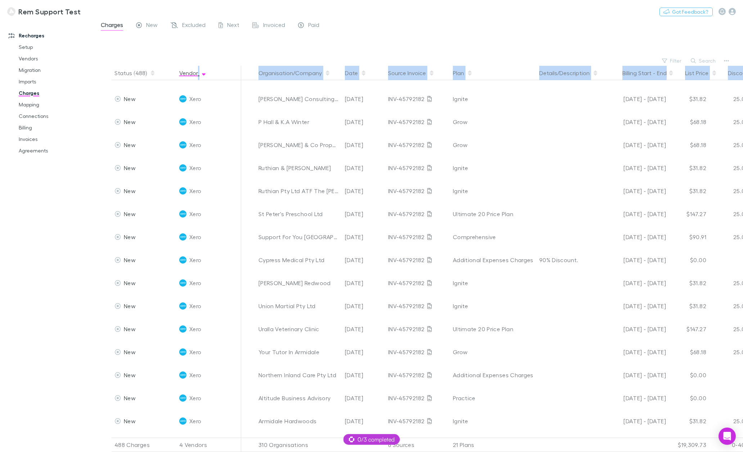
click at [190, 77] on button "Vendor" at bounding box center [192, 73] width 27 height 14
click at [187, 68] on button "Vendor" at bounding box center [192, 73] width 27 height 14
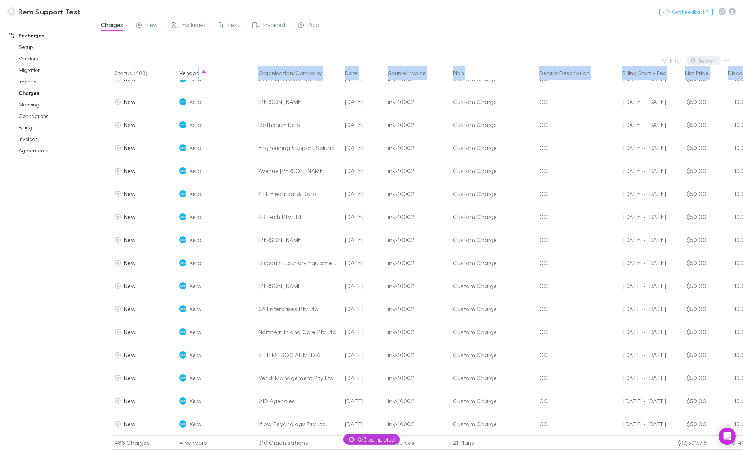
click at [699, 60] on button "Search" at bounding box center [703, 61] width 33 height 9
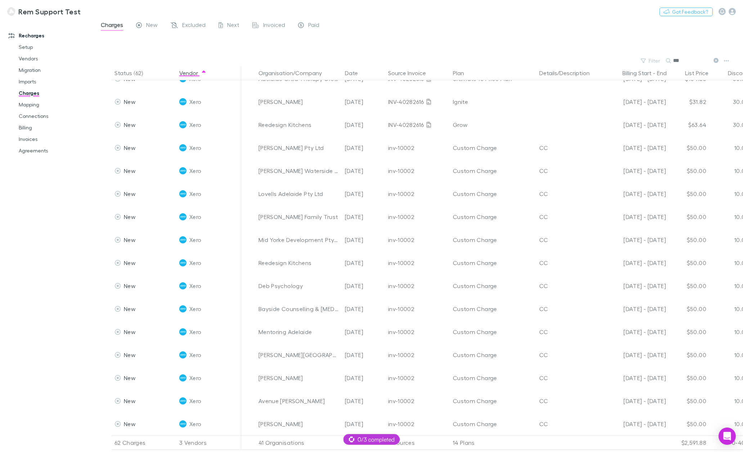
scroll to position [0, 0]
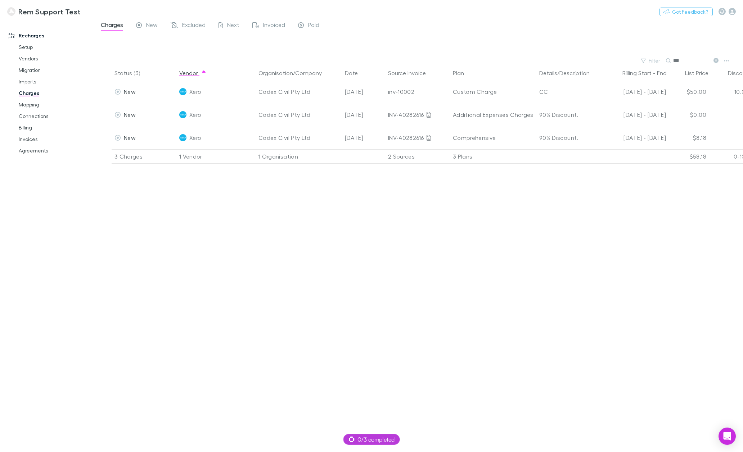
type input "****"
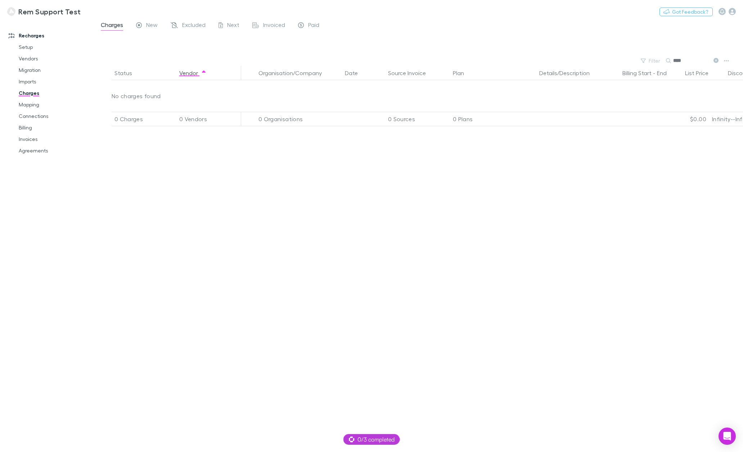
click at [697, 60] on input "****" at bounding box center [691, 61] width 36 height 10
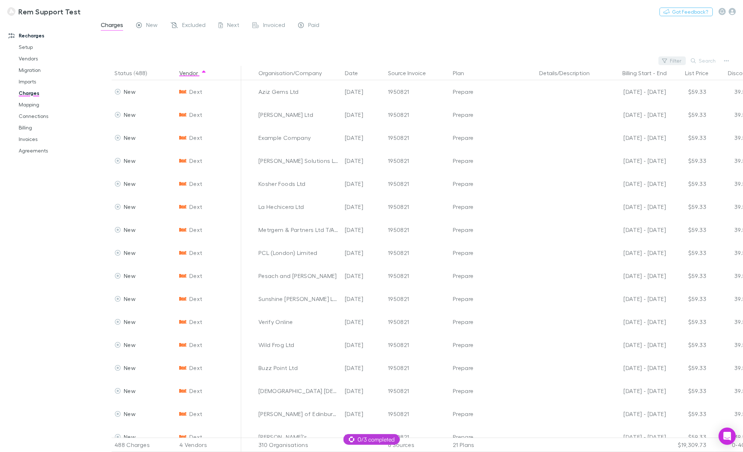
click at [653, 63] on div "Filter Search" at bounding box center [418, 61] width 649 height 10
click at [676, 59] on button "Filter" at bounding box center [671, 61] width 27 height 9
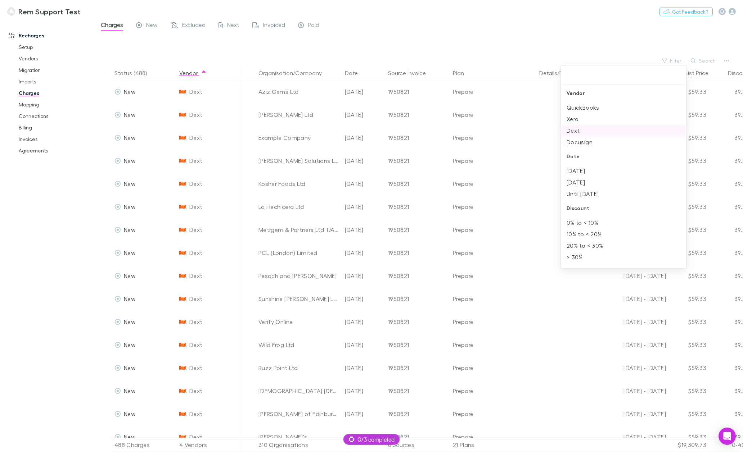
click at [579, 128] on li "Dext" at bounding box center [623, 131] width 125 height 12
click at [248, 52] on div at bounding box center [371, 226] width 743 height 452
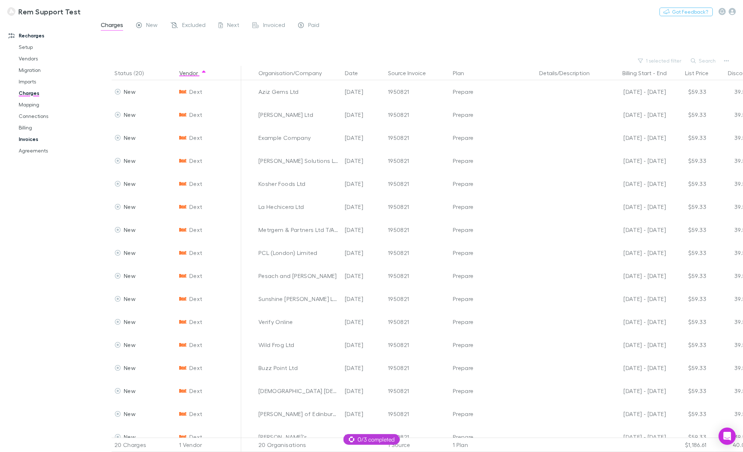
click at [23, 138] on link "Invoices" at bounding box center [55, 140] width 87 height 12
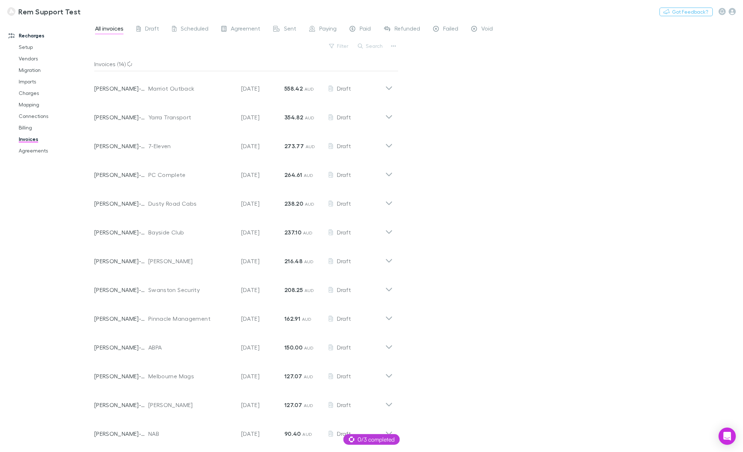
click at [368, 47] on button "Search" at bounding box center [370, 46] width 33 height 9
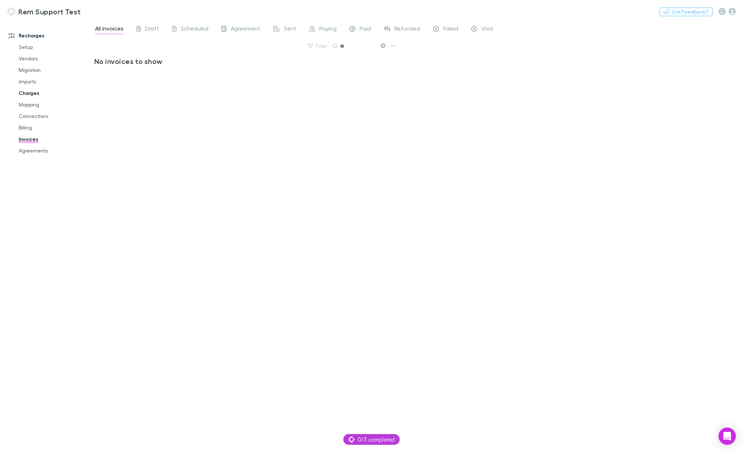
type input "**"
click at [32, 91] on link "Charges" at bounding box center [55, 93] width 87 height 12
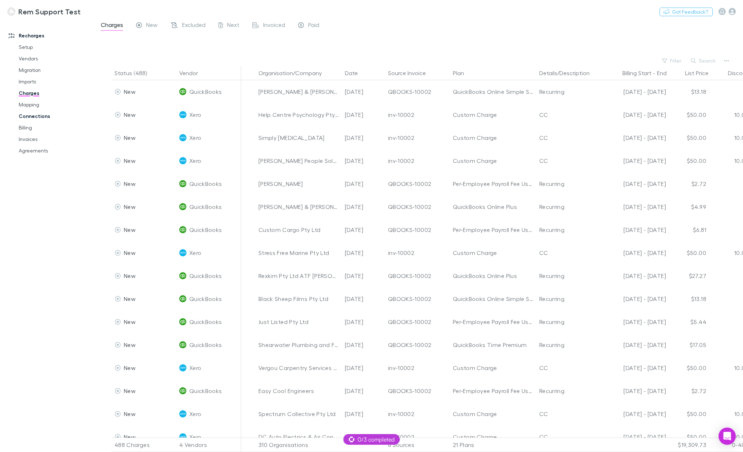
drag, startPoint x: 33, startPoint y: 108, endPoint x: 78, endPoint y: 114, distance: 45.4
click at [33, 108] on link "Mapping" at bounding box center [55, 105] width 87 height 12
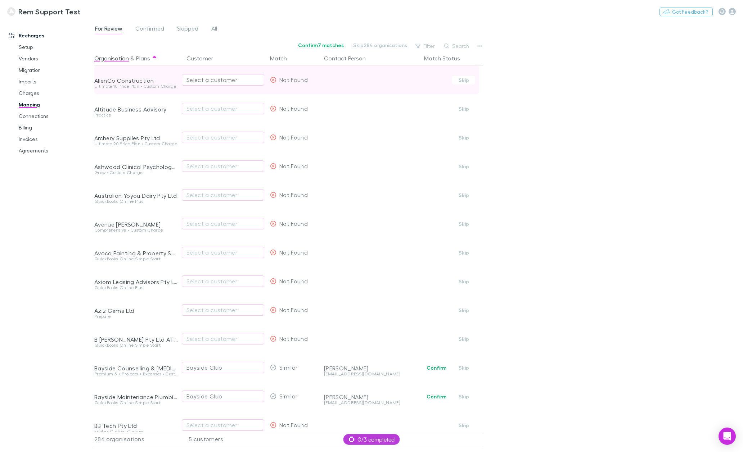
click at [214, 80] on div "Select a customer" at bounding box center [222, 80] width 73 height 9
type input "*"
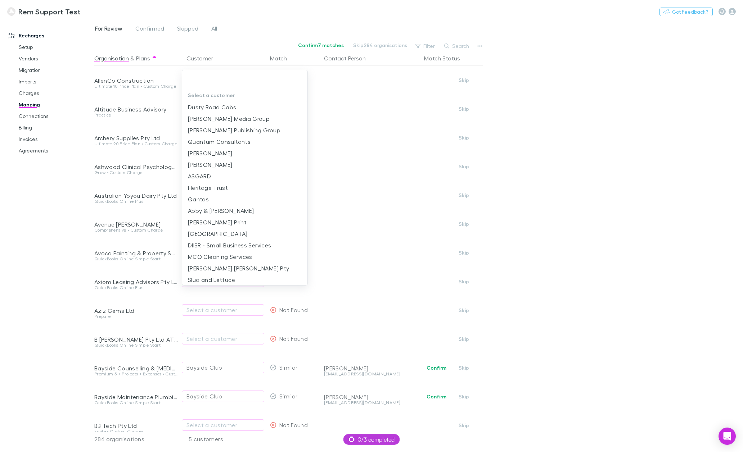
click at [74, 190] on div at bounding box center [371, 226] width 743 height 452
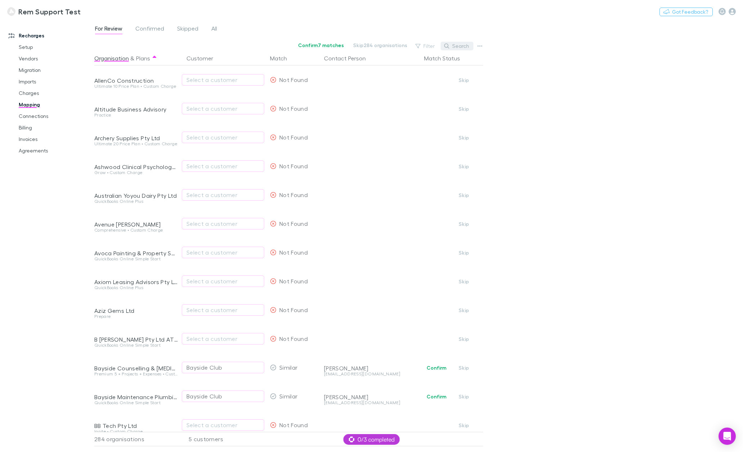
click at [453, 46] on button "Search" at bounding box center [457, 46] width 33 height 9
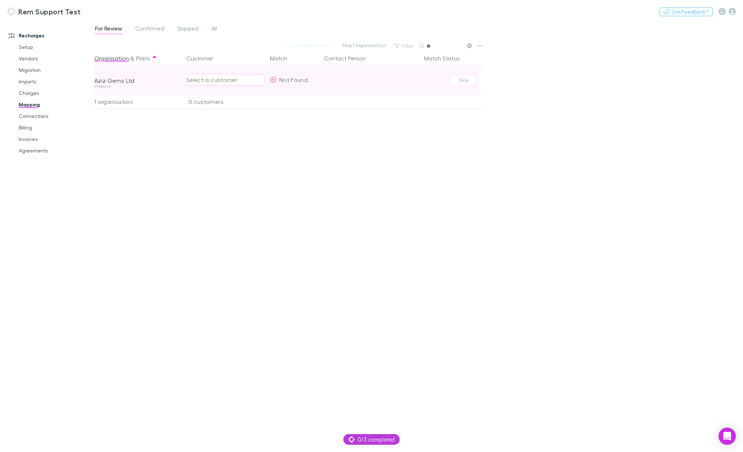
type input "**"
click at [219, 82] on div "Select a customer" at bounding box center [222, 80] width 73 height 9
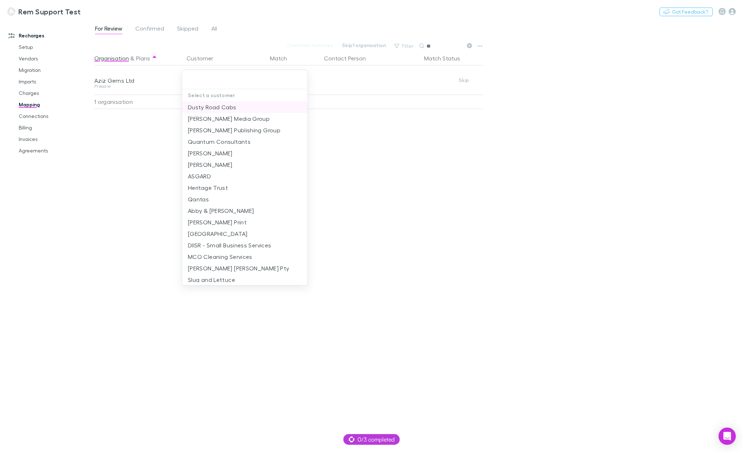
click at [231, 110] on li "Dusty Road Cabs" at bounding box center [244, 107] width 125 height 12
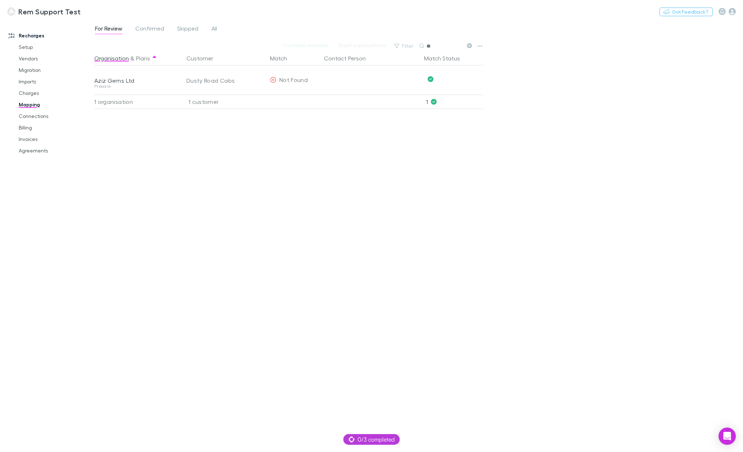
click at [468, 45] on icon at bounding box center [469, 45] width 5 height 5
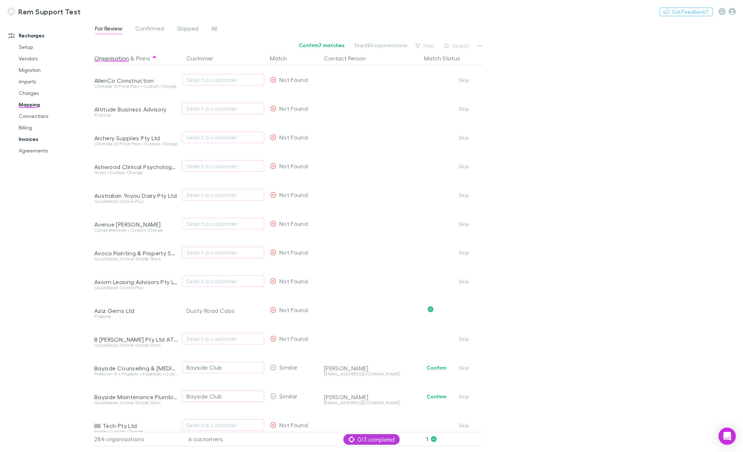
click at [30, 143] on link "Invoices" at bounding box center [55, 140] width 87 height 12
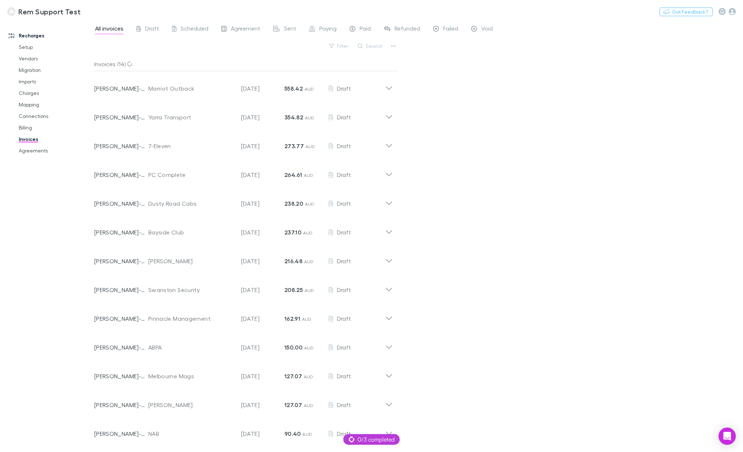
click at [375, 51] on div "Filter Search" at bounding box center [246, 49] width 304 height 16
click at [373, 47] on button "Search" at bounding box center [370, 46] width 33 height 9
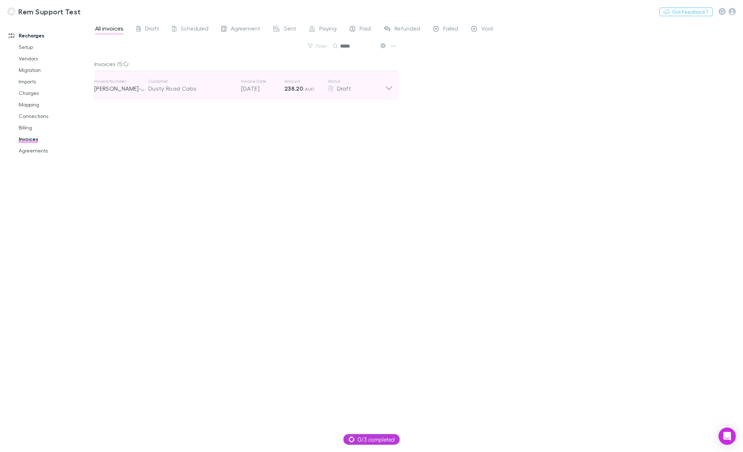
type input "*****"
click at [388, 87] on icon at bounding box center [389, 85] width 8 height 14
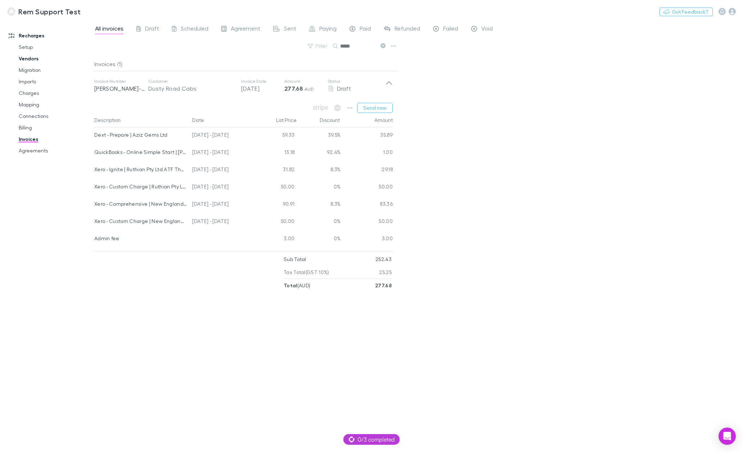
click at [29, 60] on link "Vendors" at bounding box center [55, 59] width 87 height 12
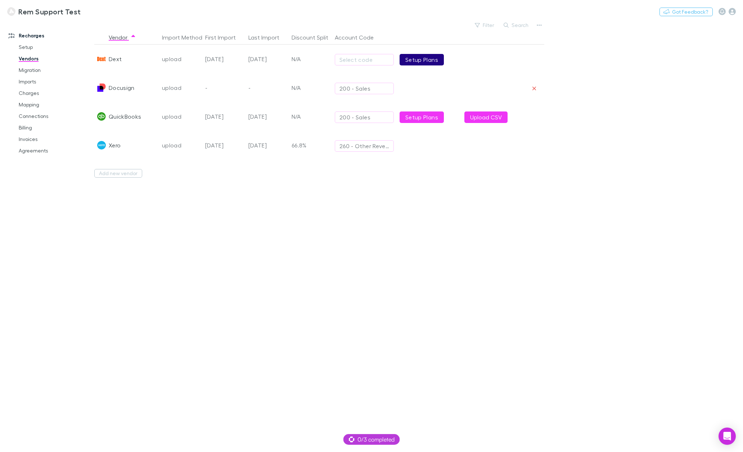
click at [419, 62] on link "Setup Plans" at bounding box center [421, 60] width 44 height 12
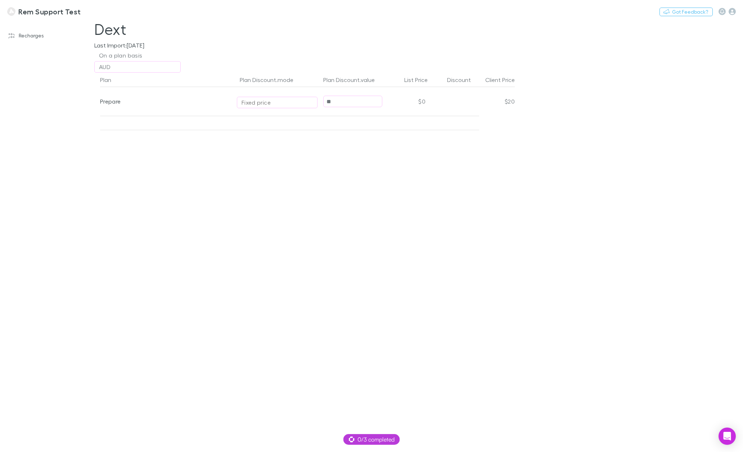
click at [294, 102] on div "Fixed price" at bounding box center [276, 102] width 71 height 9
click at [226, 46] on div at bounding box center [371, 226] width 743 height 452
click at [28, 35] on link "Recharges" at bounding box center [49, 36] width 97 height 12
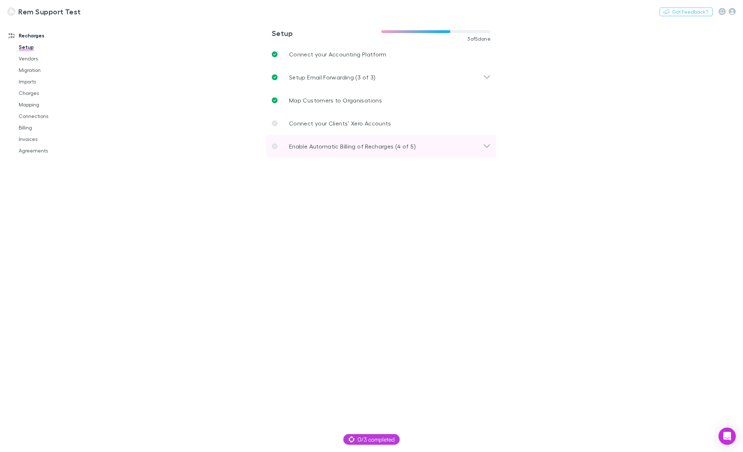
click at [338, 149] on p "Enable Automatic Billing of Recharges (4 of 5)" at bounding box center [352, 146] width 127 height 9
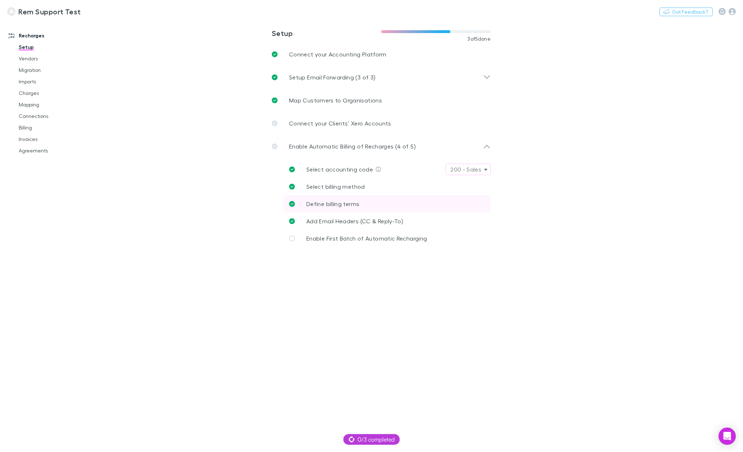
click at [355, 204] on span "Define billing terms" at bounding box center [332, 203] width 53 height 7
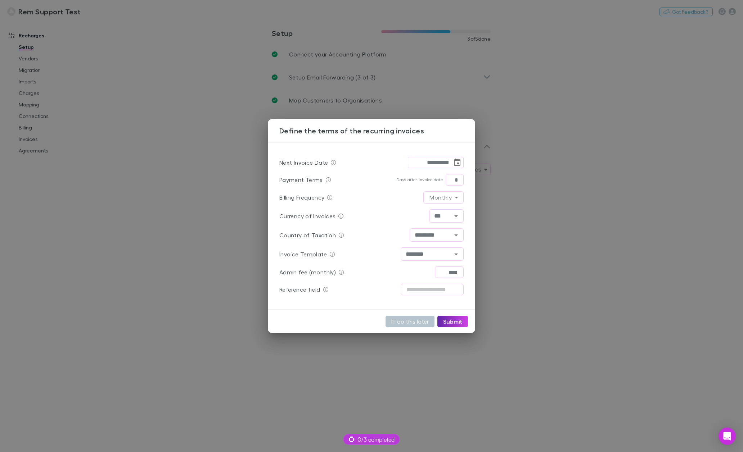
click at [236, 322] on div "**********" at bounding box center [371, 226] width 743 height 452
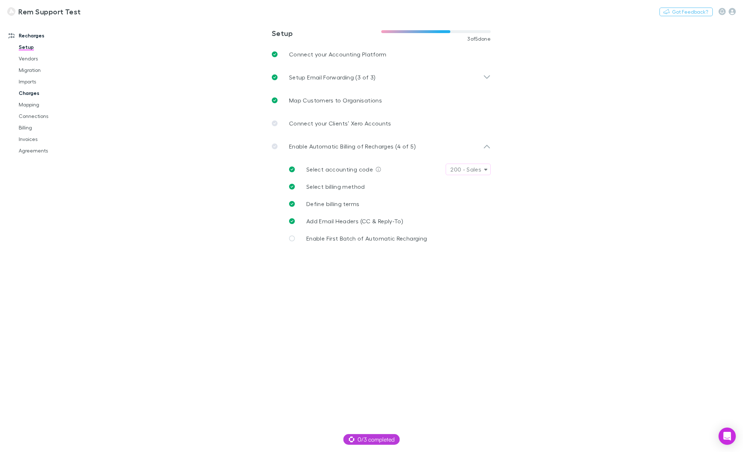
click at [27, 91] on link "Charges" at bounding box center [55, 93] width 87 height 12
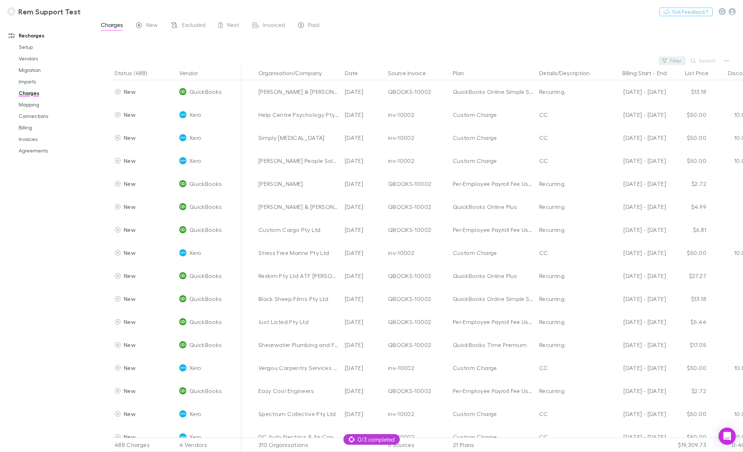
click at [672, 59] on button "Filter" at bounding box center [671, 61] width 27 height 9
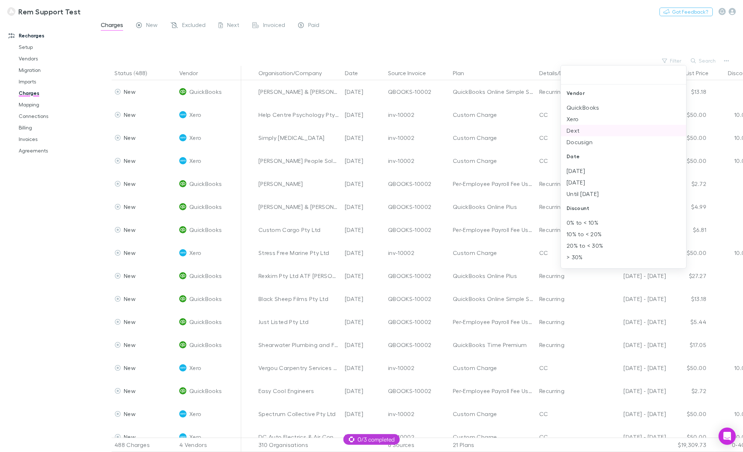
click at [591, 127] on li "Dext" at bounding box center [623, 131] width 125 height 12
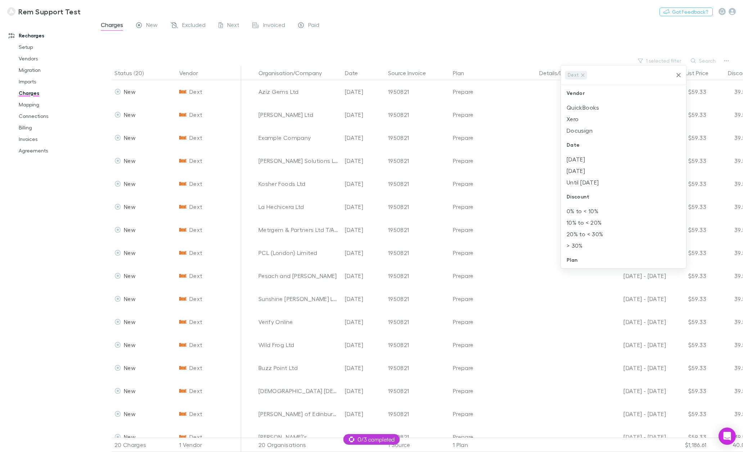
click at [31, 106] on div at bounding box center [371, 226] width 743 height 452
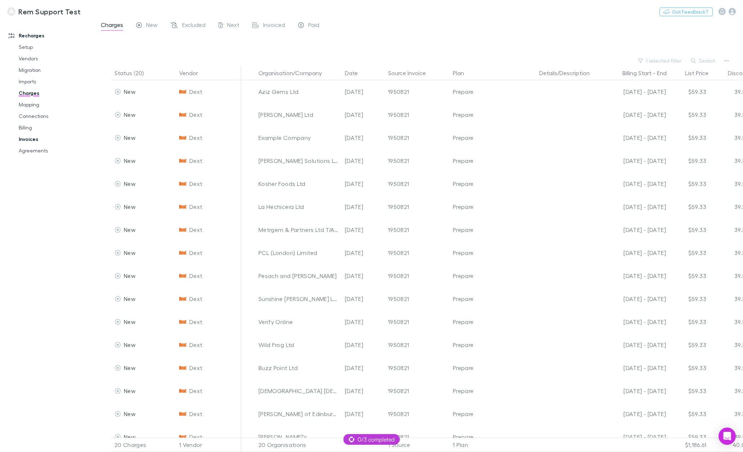
click at [30, 140] on link "Invoices" at bounding box center [55, 140] width 87 height 12
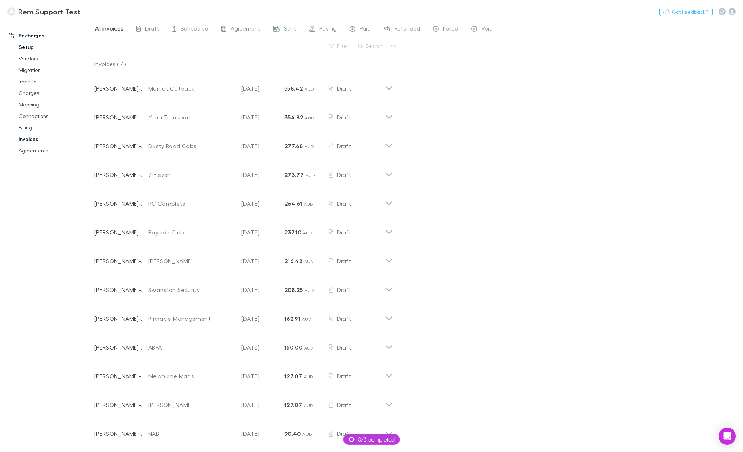
click at [32, 47] on link "Setup" at bounding box center [55, 47] width 87 height 12
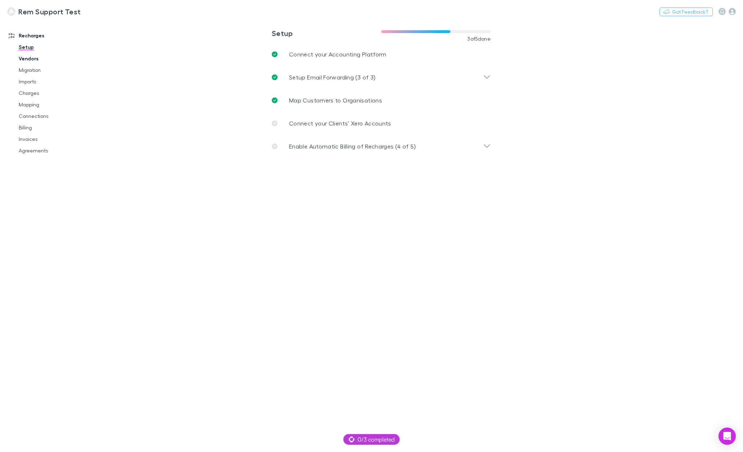
click at [33, 60] on link "Vendors" at bounding box center [55, 59] width 87 height 12
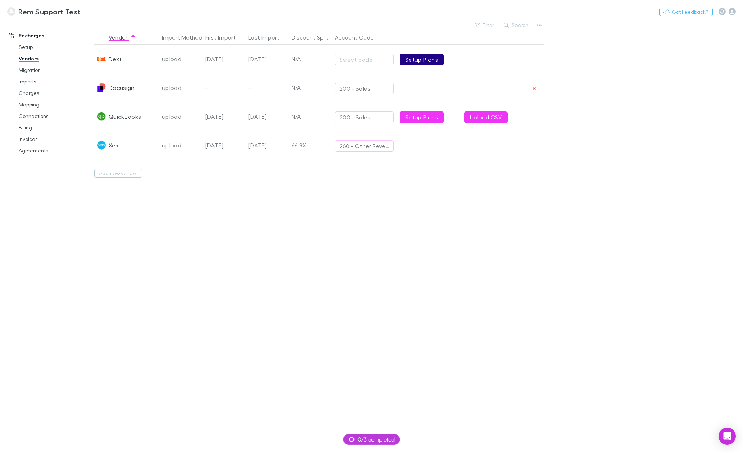
click at [438, 64] on link "Setup Plans" at bounding box center [421, 60] width 44 height 12
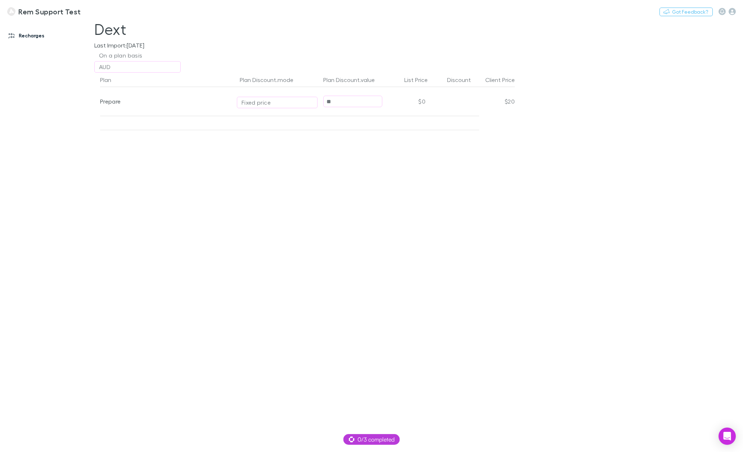
click at [25, 36] on link "Recharges" at bounding box center [49, 36] width 97 height 12
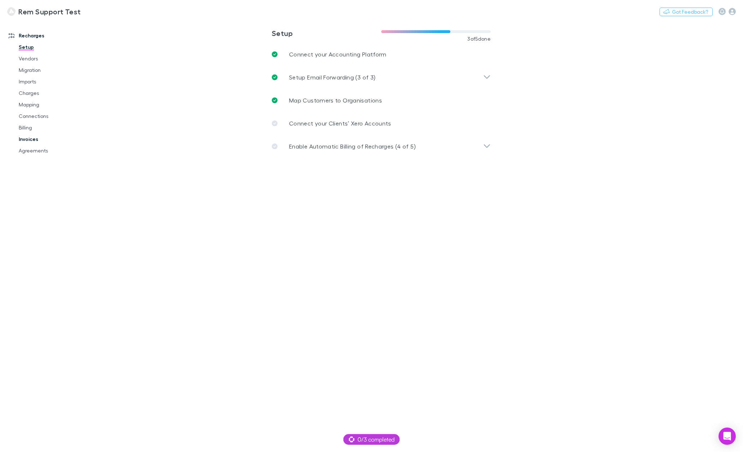
click at [32, 137] on link "Invoices" at bounding box center [55, 140] width 87 height 12
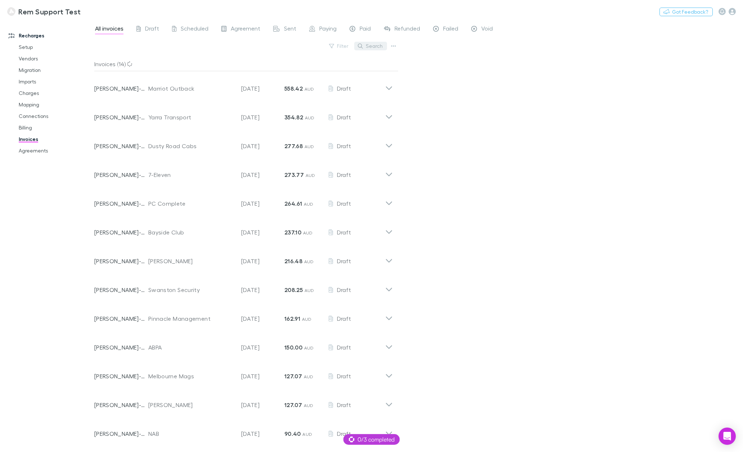
click at [372, 44] on button "Search" at bounding box center [370, 46] width 33 height 9
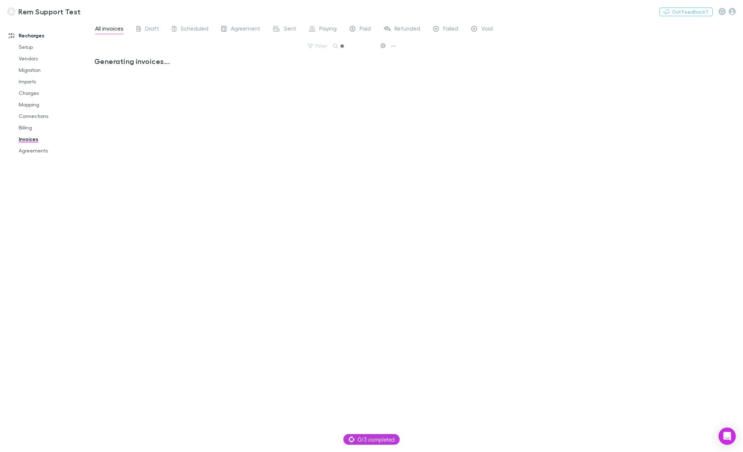
type input "*"
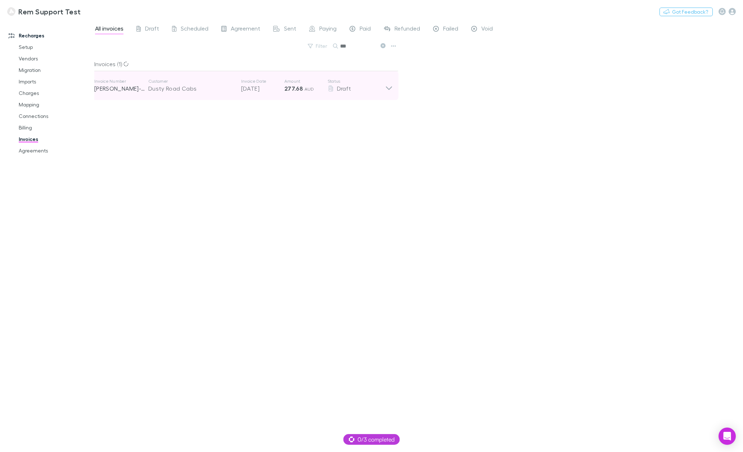
type input "***"
click at [387, 88] on icon at bounding box center [389, 88] width 6 height 4
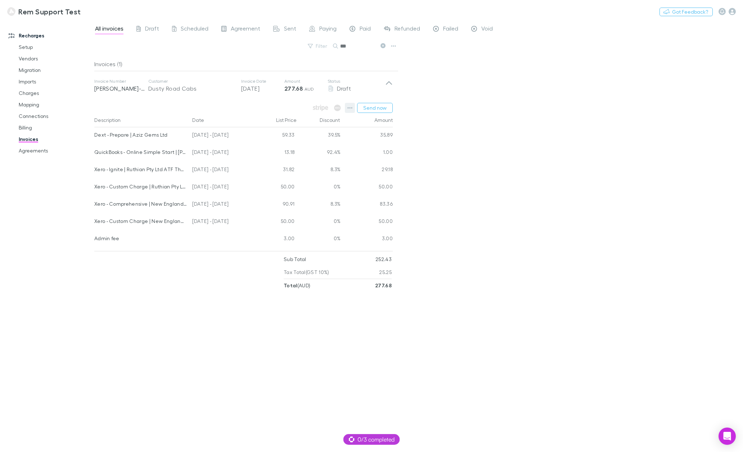
click at [352, 106] on icon "button" at bounding box center [349, 108] width 5 height 6
click at [478, 192] on div at bounding box center [371, 226] width 743 height 452
click at [38, 60] on link "Vendors" at bounding box center [55, 59] width 87 height 12
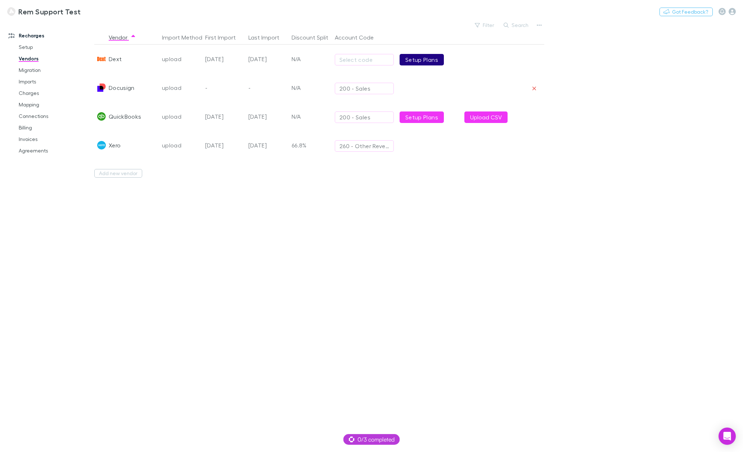
click at [437, 56] on link "Setup Plans" at bounding box center [421, 60] width 44 height 12
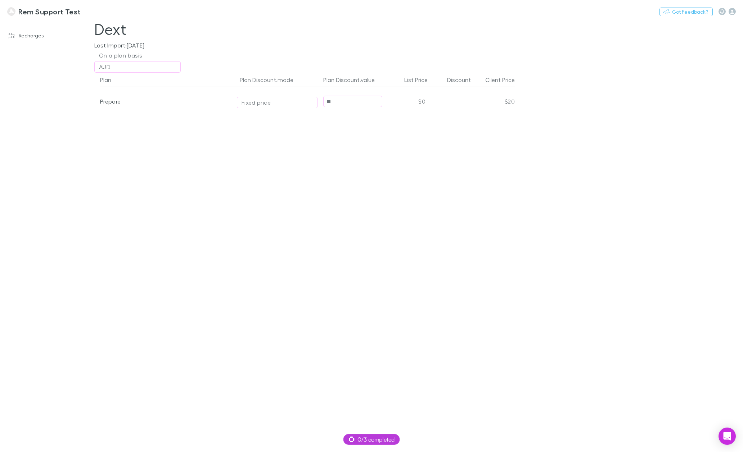
click at [357, 104] on input "**" at bounding box center [353, 101] width 58 height 11
type input "**"
click at [446, 190] on div "Plan Plan Discount.mode Plan Discount.value List Price Discount Client Price Pr…" at bounding box center [305, 263] width 432 height 380
click at [284, 165] on div "Plan Plan Discount.mode Plan Discount.value List Price Discount Client Price Pr…" at bounding box center [305, 263] width 432 height 380
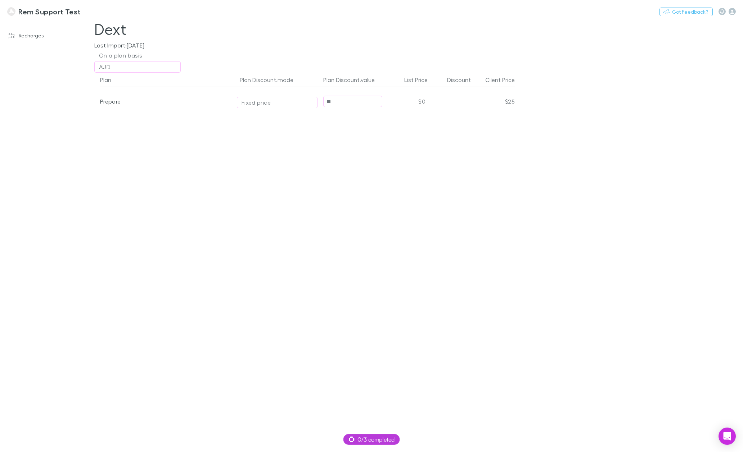
click at [218, 158] on div "Plan Plan Discount.mode Plan Discount.value List Price Discount Client Price Pr…" at bounding box center [305, 263] width 432 height 380
click at [32, 36] on link "Recharges" at bounding box center [49, 36] width 97 height 12
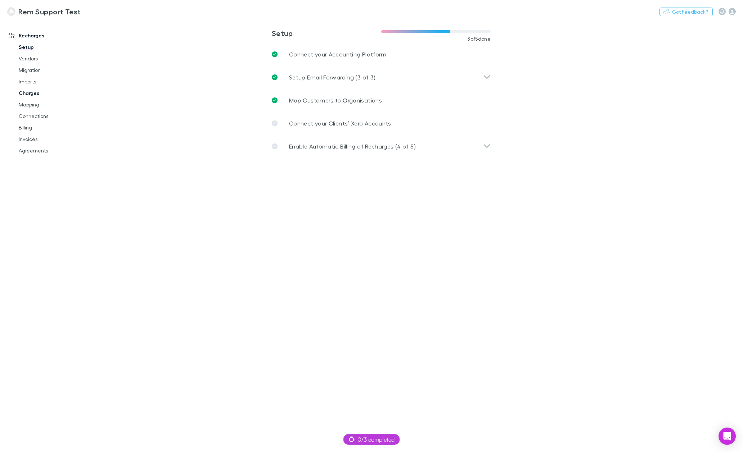
click at [34, 94] on link "Charges" at bounding box center [55, 93] width 87 height 12
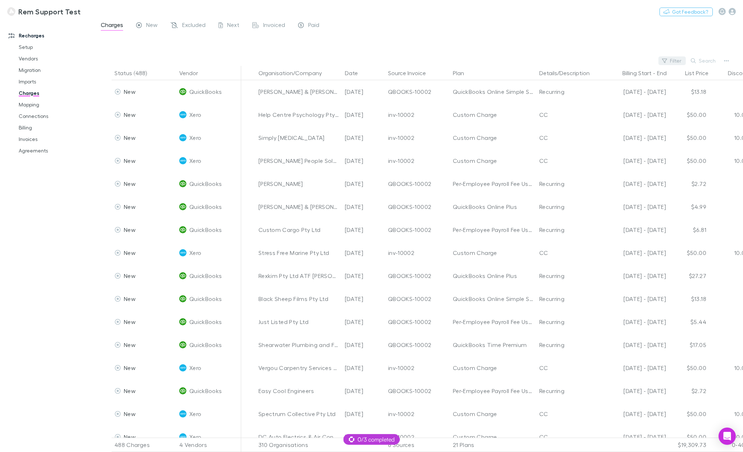
click at [676, 60] on button "Filter" at bounding box center [671, 61] width 27 height 9
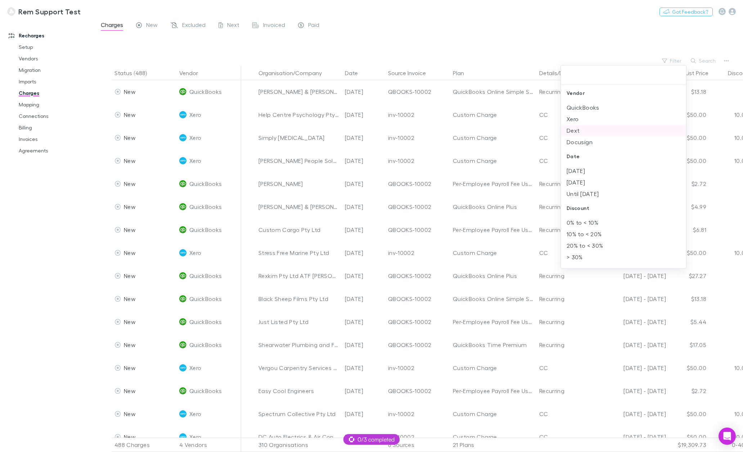
click at [590, 129] on li "Dext" at bounding box center [623, 131] width 125 height 12
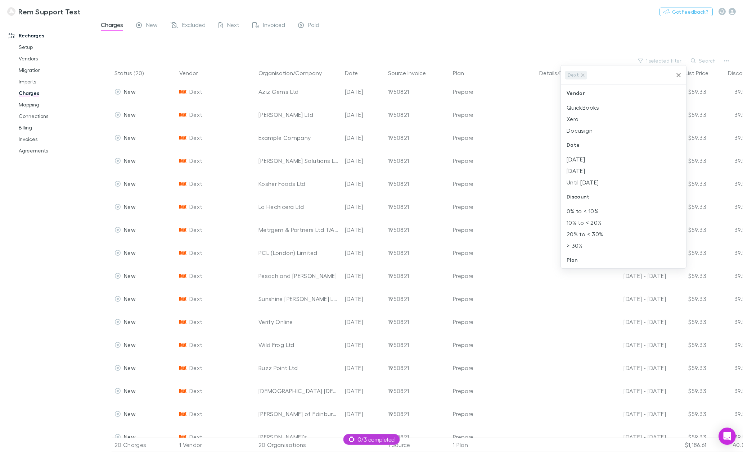
click at [35, 107] on div at bounding box center [371, 226] width 743 height 452
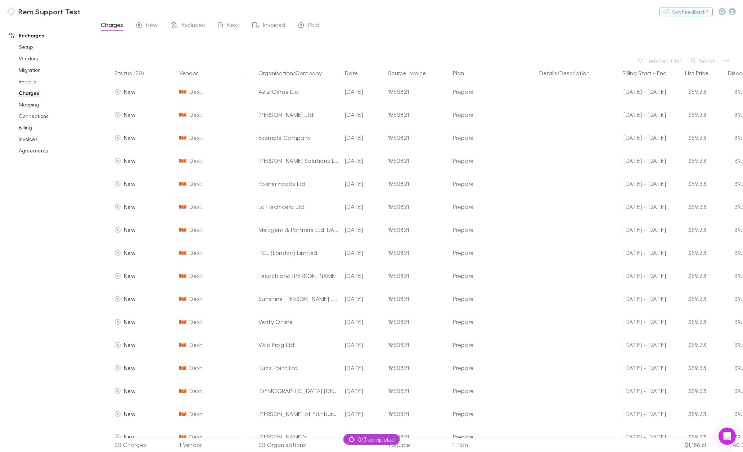
click at [28, 106] on div "Dext Vendor QuickBooks Xero Docusign Date Sep 2025 Aug 2025 Until 30 Jul 2025 D…" at bounding box center [371, 226] width 743 height 452
click at [28, 106] on link "Mapping" at bounding box center [55, 105] width 87 height 12
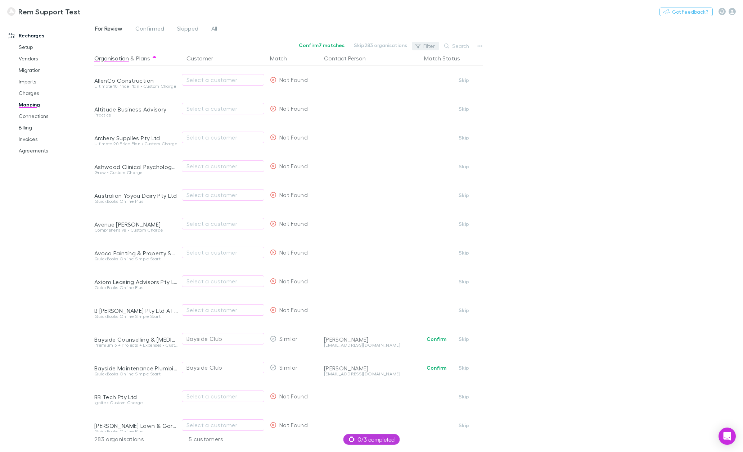
click at [424, 45] on button "Filter" at bounding box center [425, 46] width 27 height 9
type input "***"
click at [453, 46] on div at bounding box center [371, 226] width 743 height 452
click at [453, 46] on button "Search" at bounding box center [457, 46] width 33 height 9
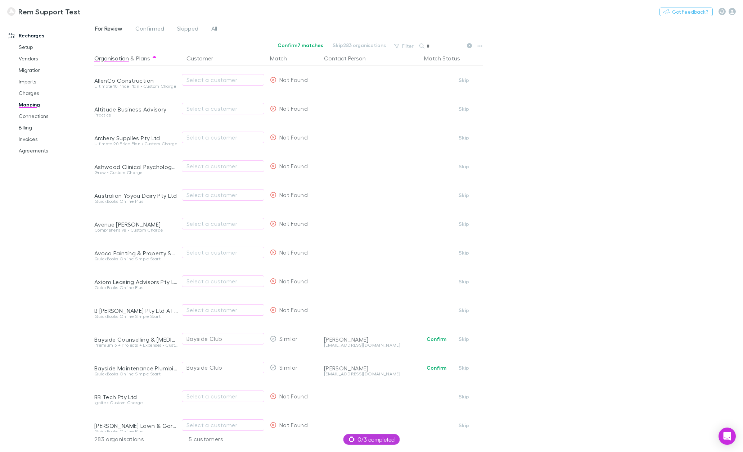
click at [428, 45] on input "*" at bounding box center [444, 46] width 36 height 10
click at [429, 45] on input "*" at bounding box center [444, 46] width 36 height 10
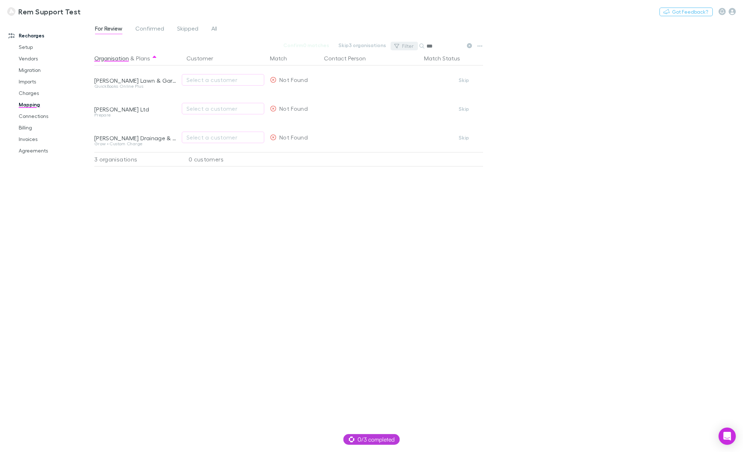
type input "***"
click at [400, 45] on button "Filter" at bounding box center [403, 46] width 27 height 9
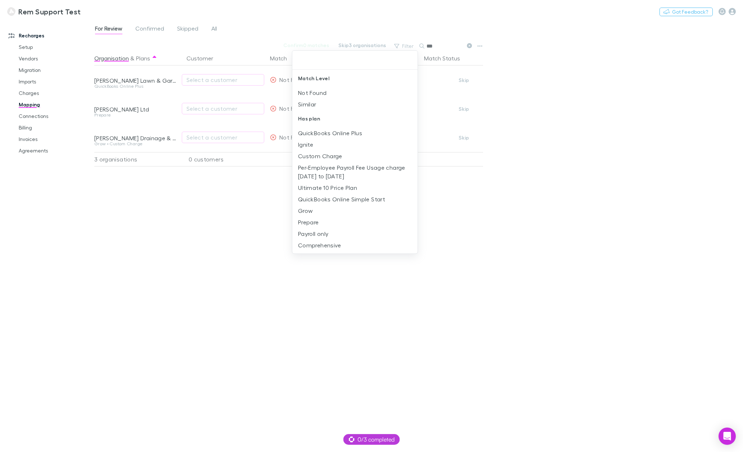
click at [222, 206] on div at bounding box center [371, 226] width 743 height 452
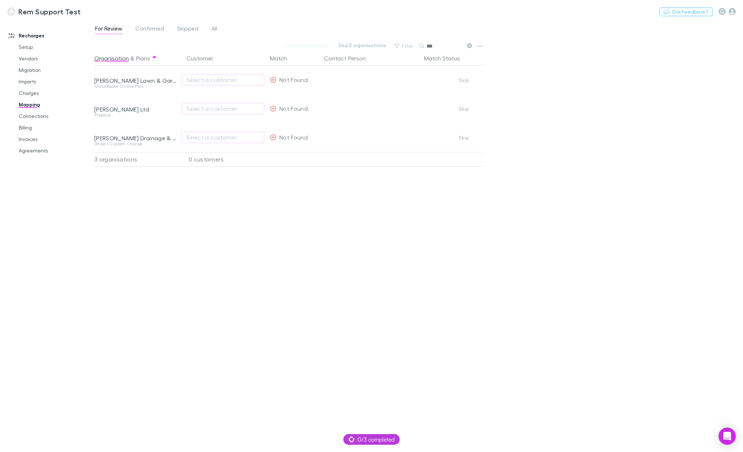
click at [468, 46] on icon at bounding box center [469, 45] width 5 height 5
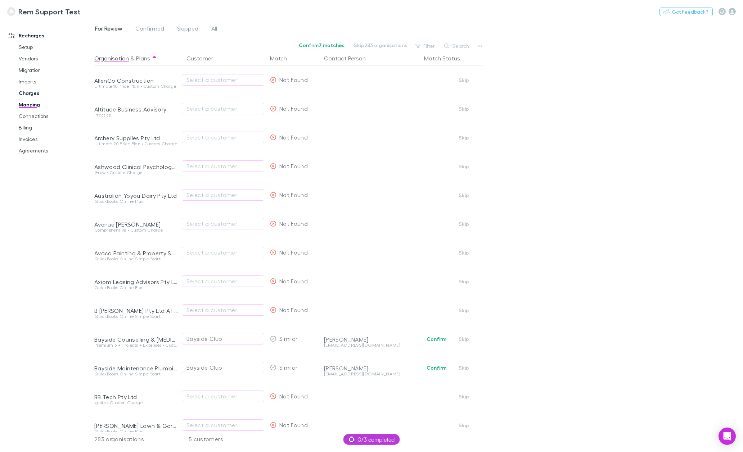
click at [27, 94] on link "Charges" at bounding box center [55, 93] width 87 height 12
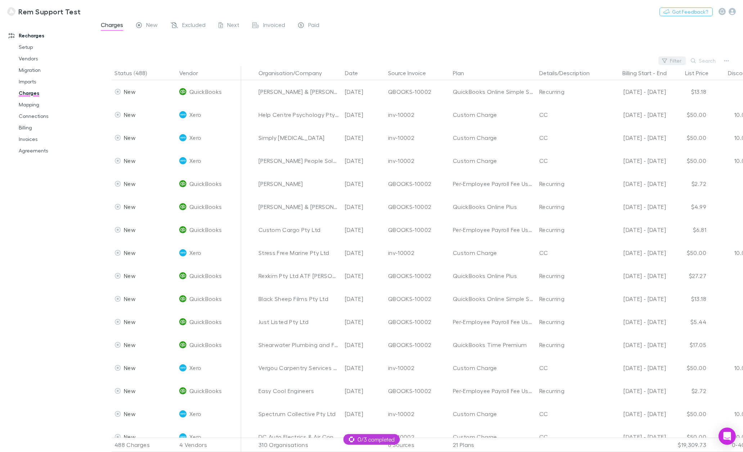
click at [676, 60] on button "Filter" at bounding box center [671, 61] width 27 height 9
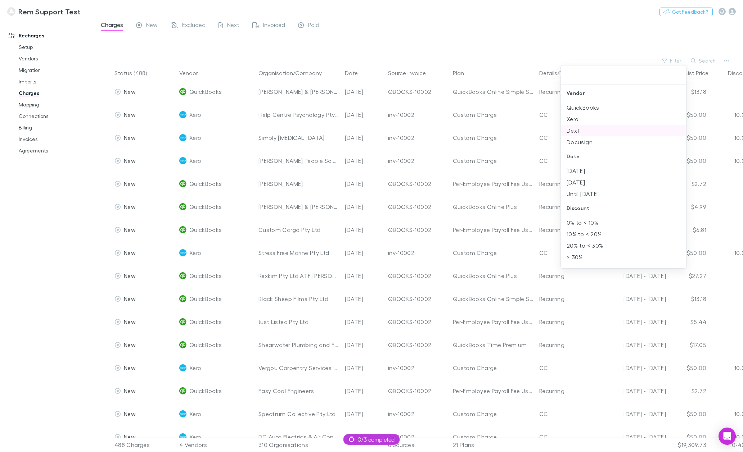
click at [588, 134] on li "Dext" at bounding box center [623, 131] width 125 height 12
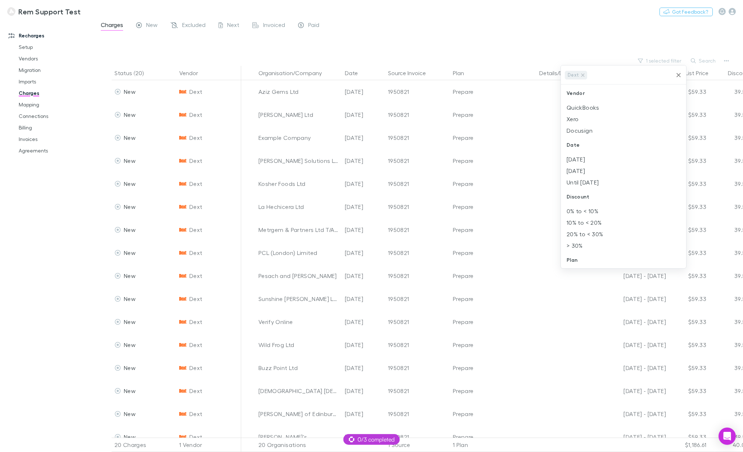
click at [489, 33] on div at bounding box center [371, 226] width 743 height 452
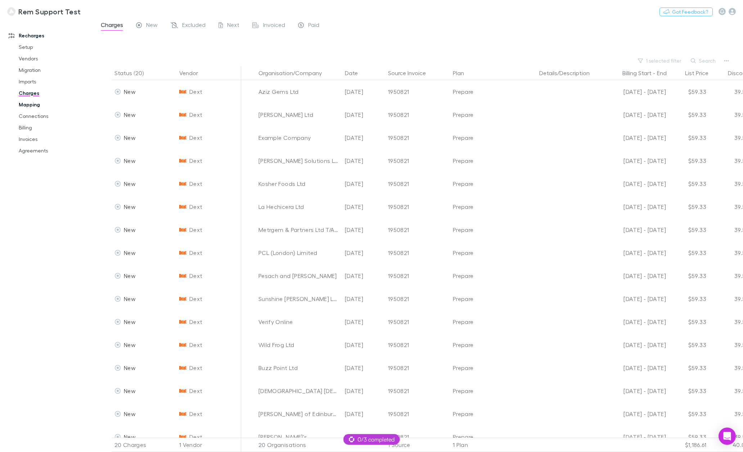
click at [27, 103] on link "Mapping" at bounding box center [55, 105] width 87 height 12
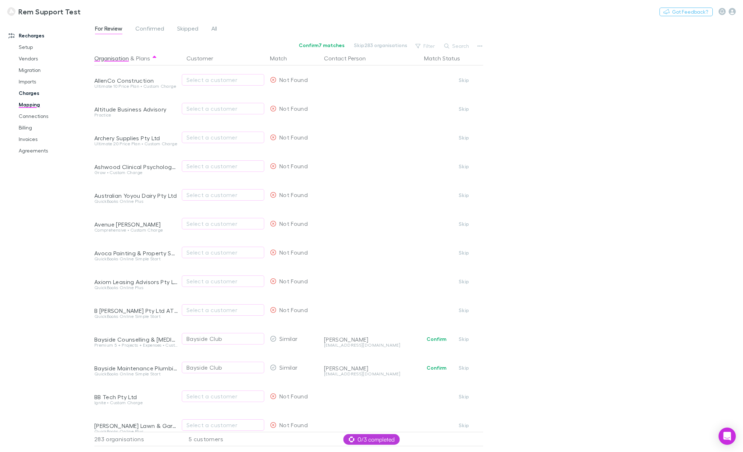
click at [31, 95] on link "Charges" at bounding box center [55, 93] width 87 height 12
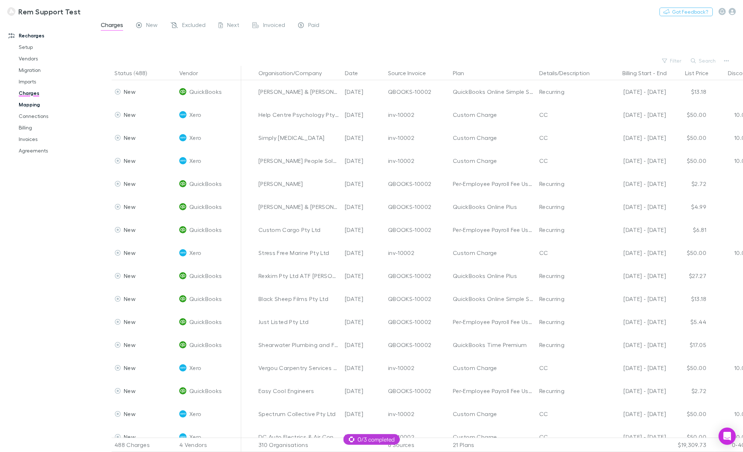
click at [29, 104] on link "Mapping" at bounding box center [55, 105] width 87 height 12
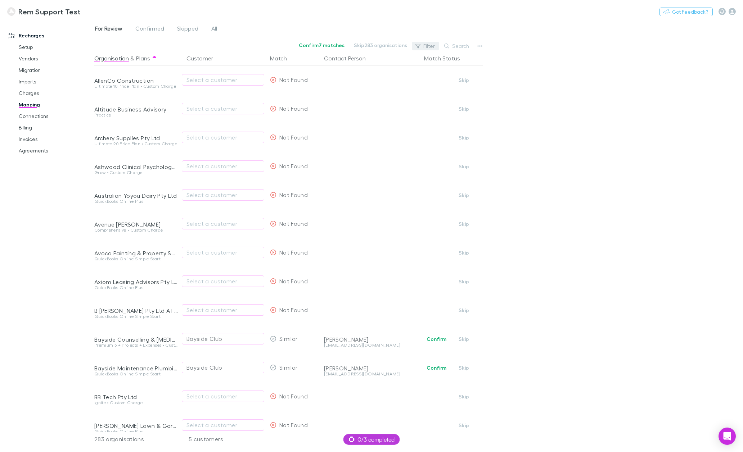
click at [423, 47] on button "Filter" at bounding box center [425, 46] width 27 height 9
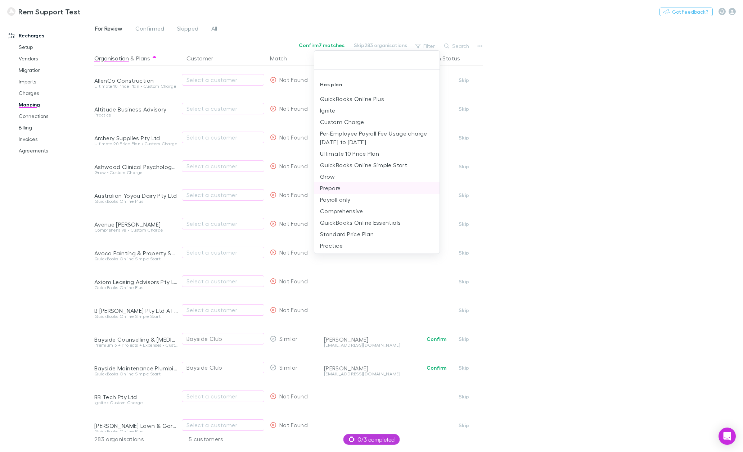
scroll to position [36, 0]
click at [349, 188] on li "Prepare" at bounding box center [376, 187] width 125 height 12
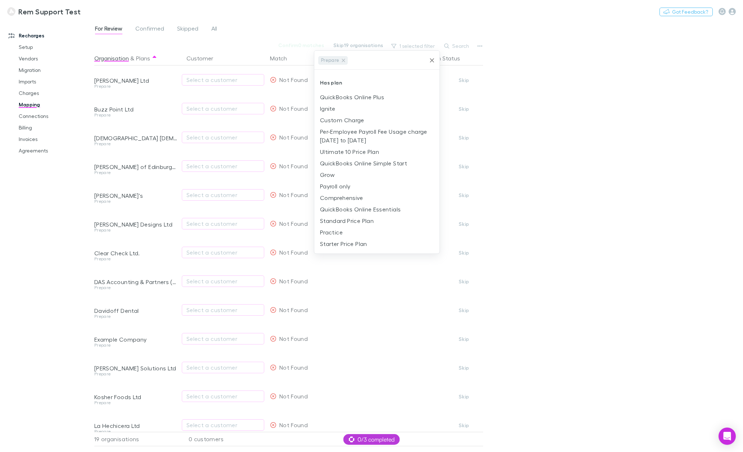
scroll to position [0, 0]
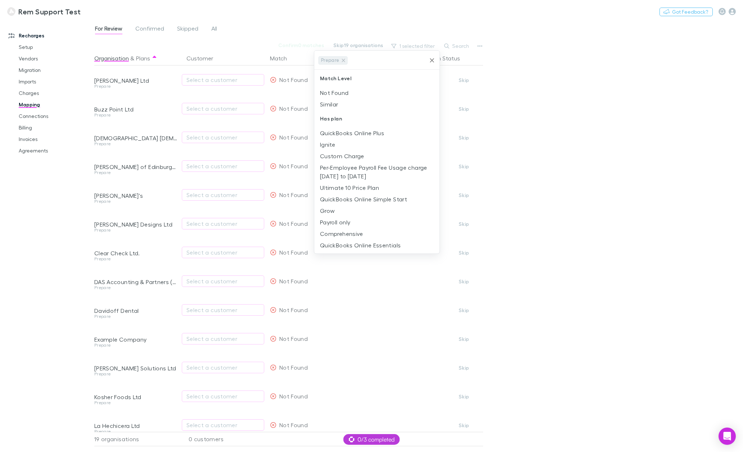
click at [627, 119] on div at bounding box center [371, 226] width 743 height 452
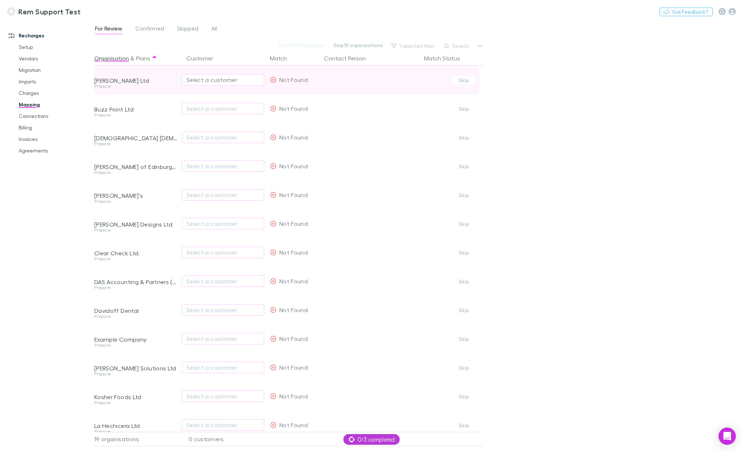
click at [207, 80] on div "Select a customer" at bounding box center [222, 80] width 73 height 9
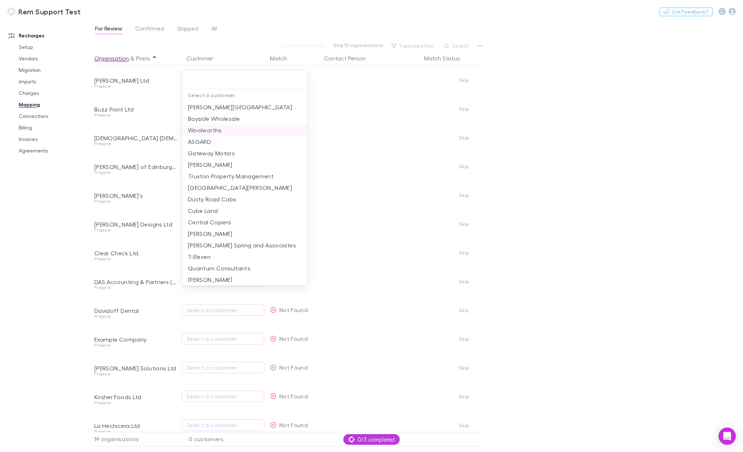
click at [215, 133] on li "Woolworths" at bounding box center [244, 131] width 125 height 12
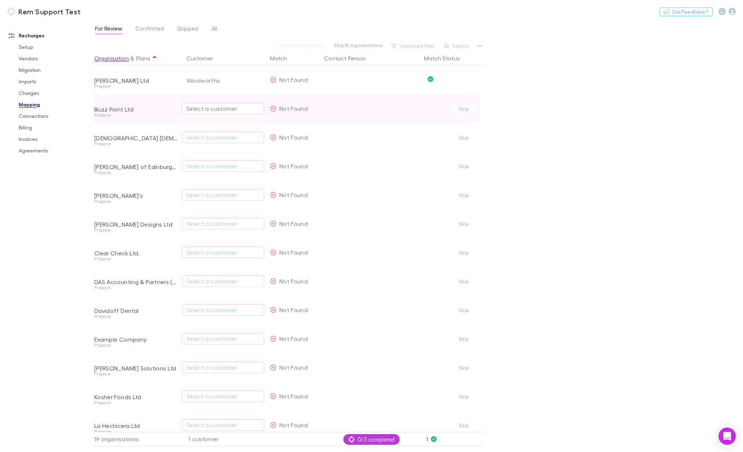
click at [211, 110] on div "Select a customer" at bounding box center [222, 108] width 73 height 9
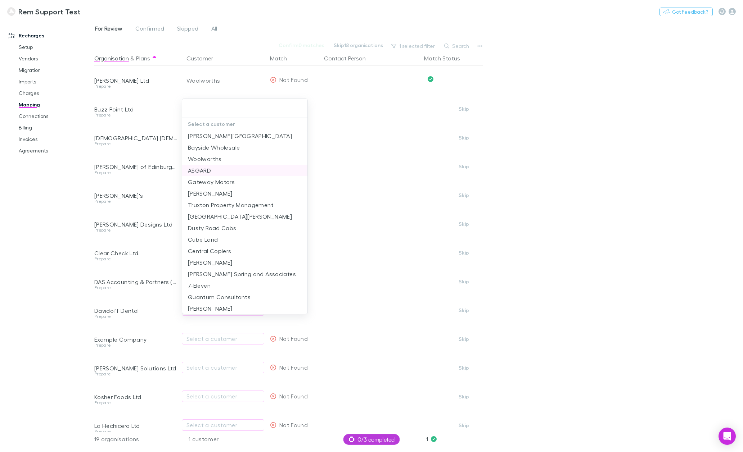
click at [218, 172] on li "ASGARD" at bounding box center [244, 171] width 125 height 12
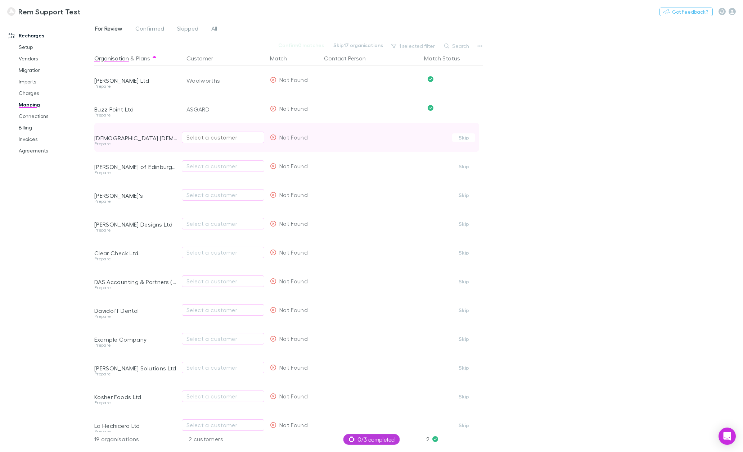
click at [217, 140] on div "Select a customer" at bounding box center [222, 137] width 73 height 9
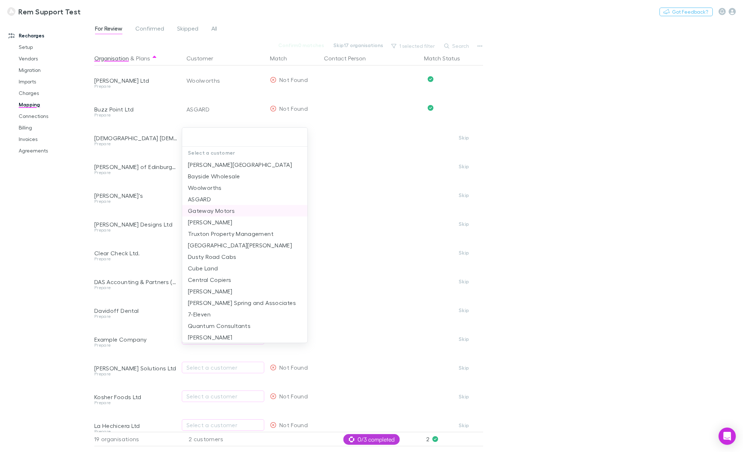
click at [221, 213] on li "Gateway Motors" at bounding box center [244, 211] width 125 height 12
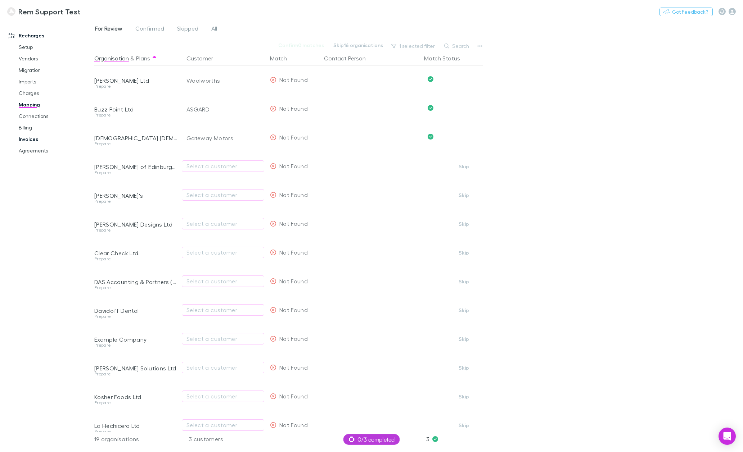
click at [39, 137] on link "Invoices" at bounding box center [55, 140] width 87 height 12
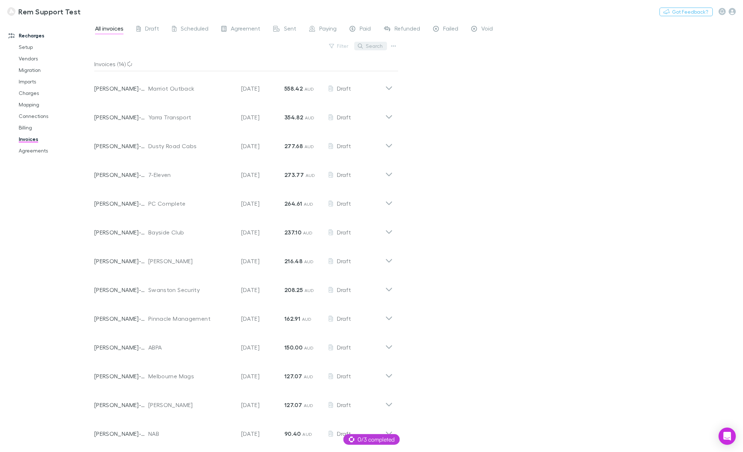
click at [367, 47] on button "Search" at bounding box center [370, 46] width 33 height 9
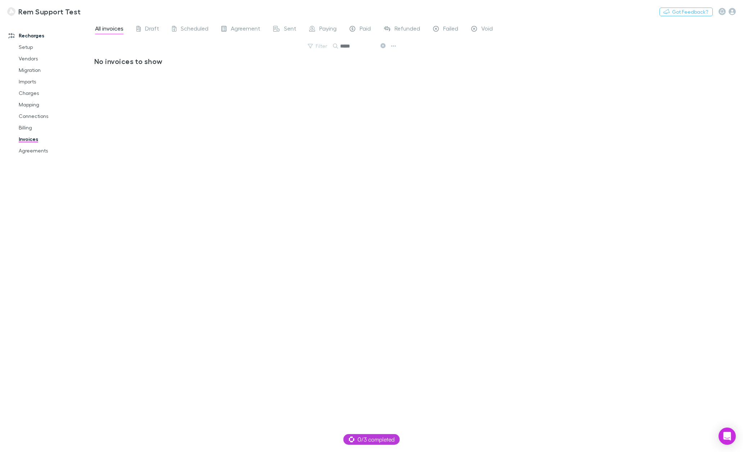
click at [383, 45] on icon at bounding box center [382, 45] width 5 height 5
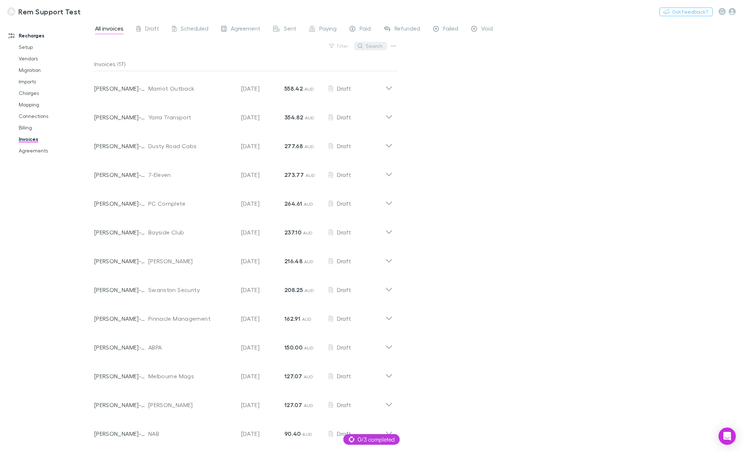
click at [370, 46] on button "Search" at bounding box center [370, 46] width 33 height 9
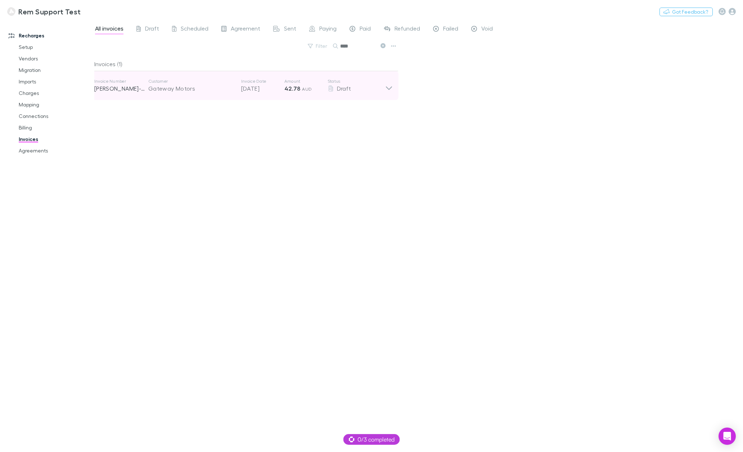
type input "****"
click at [387, 86] on icon at bounding box center [389, 85] width 8 height 14
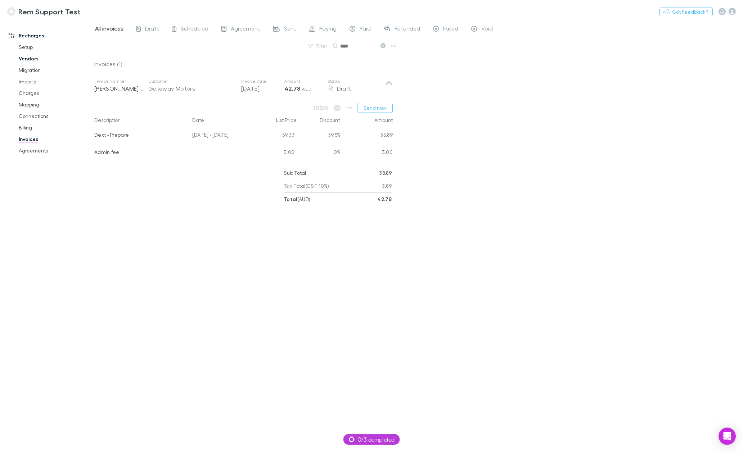
click at [27, 59] on link "Vendors" at bounding box center [55, 59] width 87 height 12
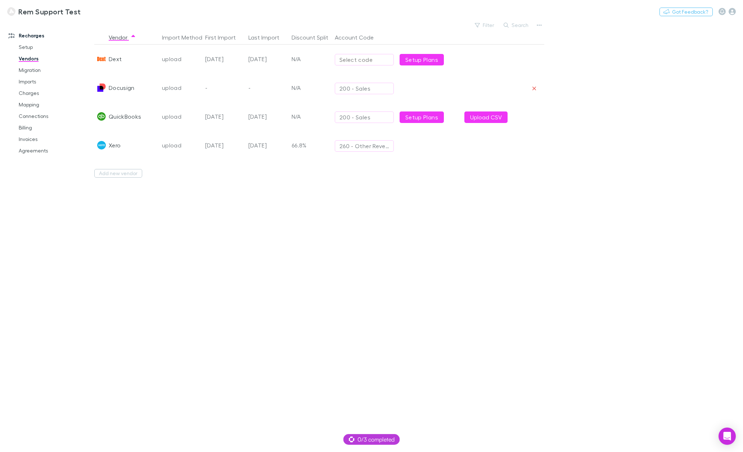
click at [370, 60] on div "Select code" at bounding box center [364, 59] width 50 height 9
click at [364, 112] on li "270 - Interest Income" at bounding box center [397, 111] width 125 height 12
type input "**********"
click at [516, 58] on div at bounding box center [493, 59] width 65 height 29
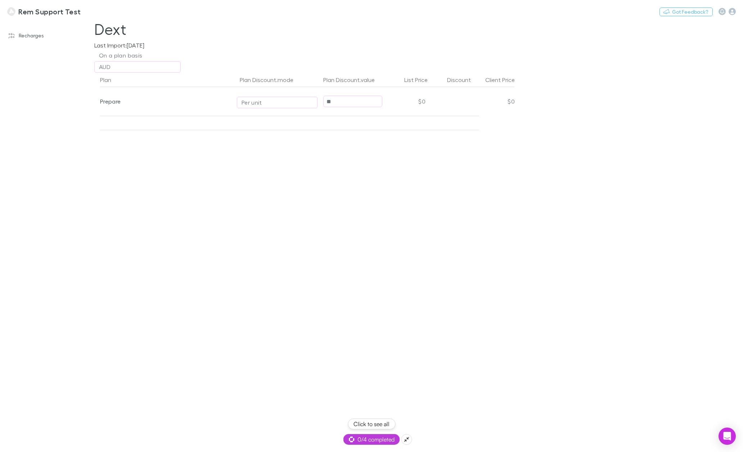
click at [376, 437] on span "0/4 completed" at bounding box center [372, 439] width 46 height 9
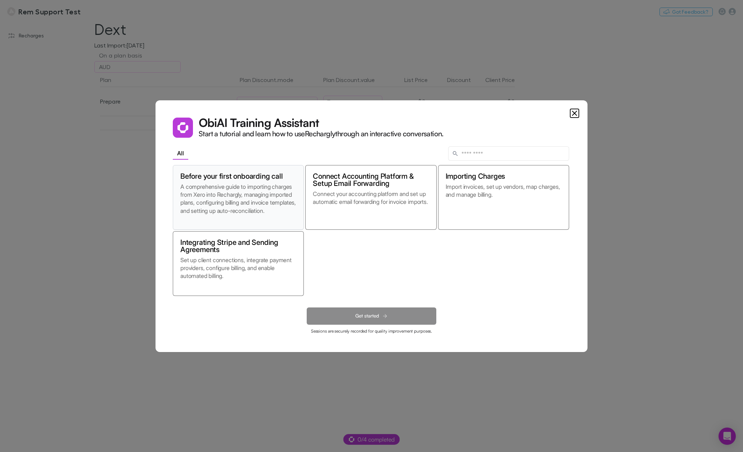
click at [245, 194] on p "A comprehensive guide to importing charges from Xero into Rechargly, managing i…" at bounding box center [238, 203] width 116 height 40
click at [405, 261] on div "Before your first onboarding call A comprehensive guide to importing charges fr…" at bounding box center [371, 230] width 396 height 131
click at [155, 218] on dialog "Obi AI Training Assistant Start a tutorial and learn how to use Rechargly throu…" at bounding box center [371, 226] width 432 height 252
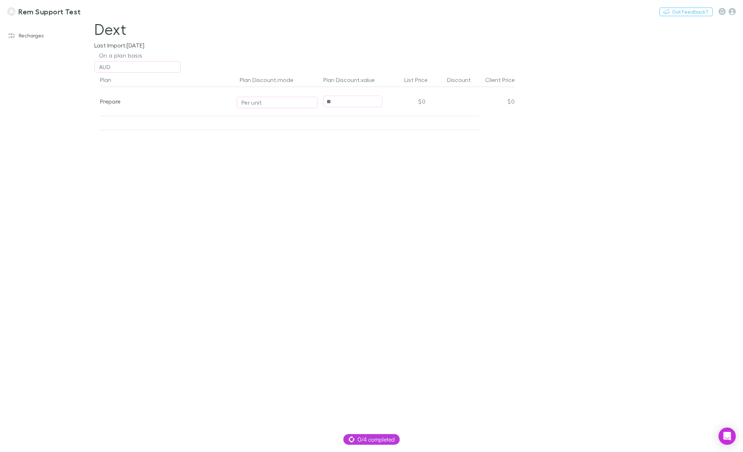
click at [272, 105] on div "Per unit" at bounding box center [276, 102] width 71 height 9
click at [274, 141] on li "Fixed price" at bounding box center [299, 142] width 125 height 12
type input "**********"
click at [160, 141] on div "Plan Plan Discount.mode Plan Discount.value List Price Discount Client Price Pr…" at bounding box center [305, 263] width 432 height 380
click at [31, 35] on link "Recharges" at bounding box center [49, 36] width 97 height 12
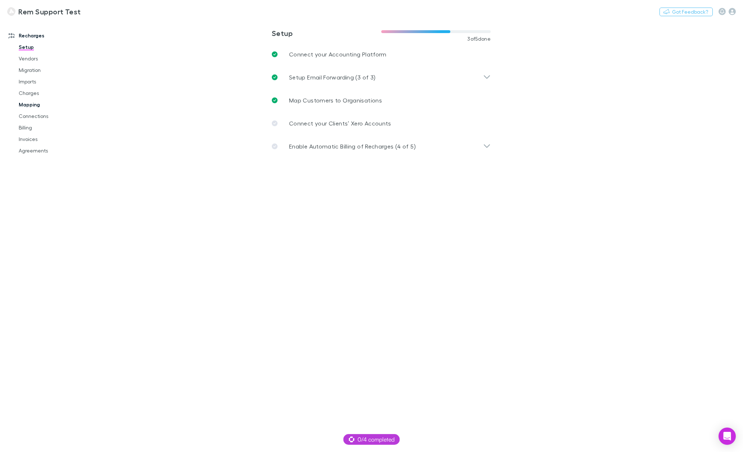
click at [29, 106] on link "Mapping" at bounding box center [55, 105] width 87 height 12
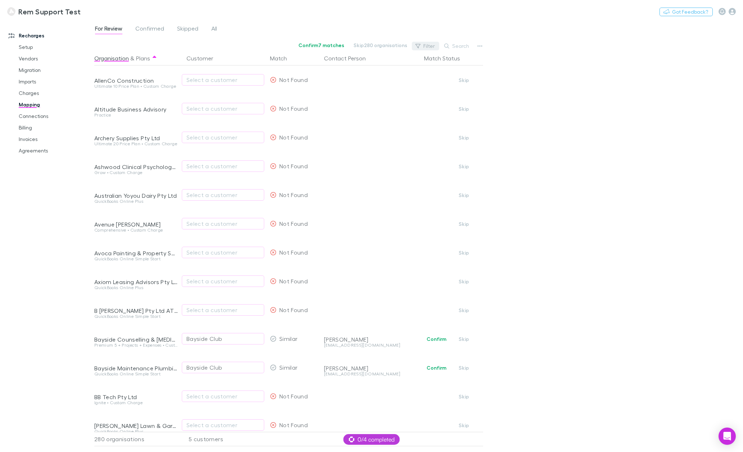
click at [420, 47] on icon "button" at bounding box center [417, 46] width 5 height 5
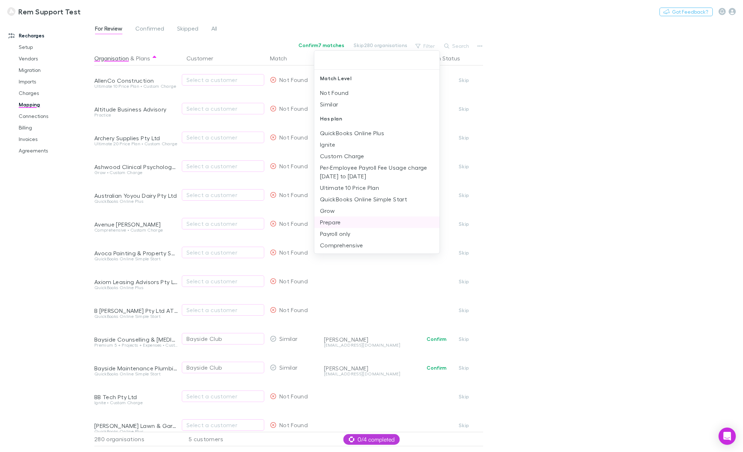
click at [347, 222] on li "Prepare" at bounding box center [376, 223] width 125 height 12
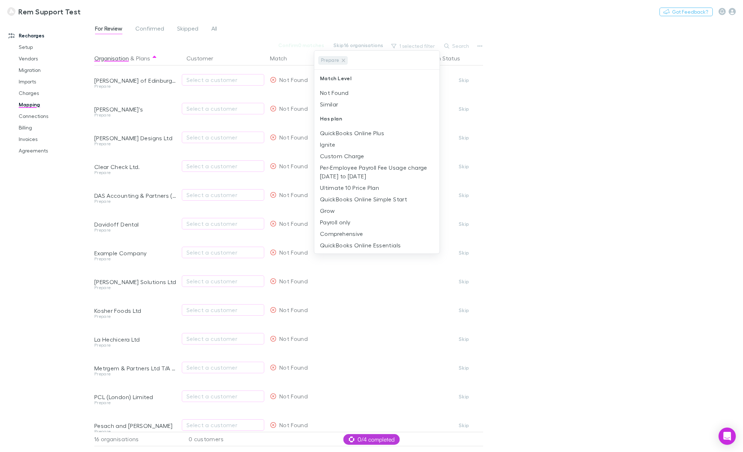
click at [55, 217] on div at bounding box center [371, 226] width 743 height 452
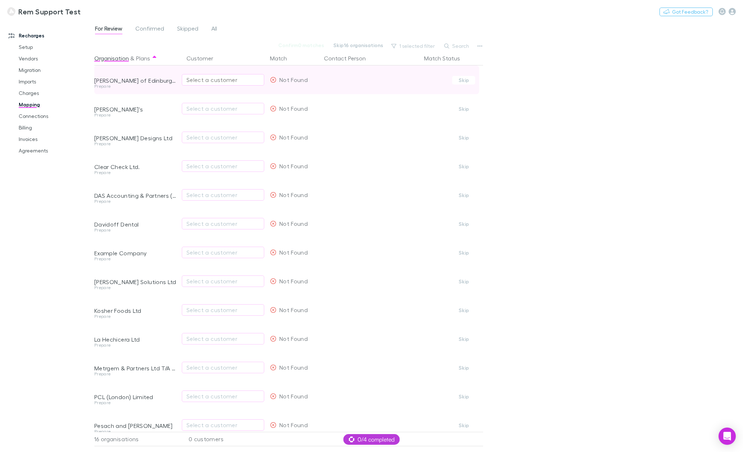
click at [226, 80] on div "Select a customer" at bounding box center [222, 80] width 73 height 9
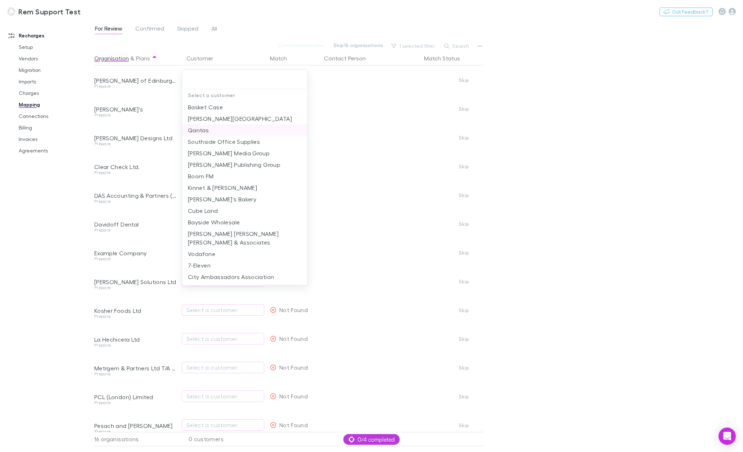
click at [225, 134] on li "Qantas" at bounding box center [244, 131] width 125 height 12
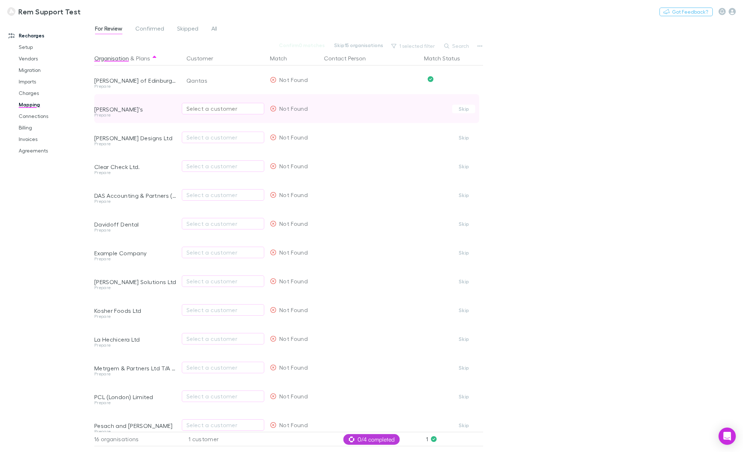
click at [221, 108] on div "Select a customer" at bounding box center [222, 108] width 73 height 9
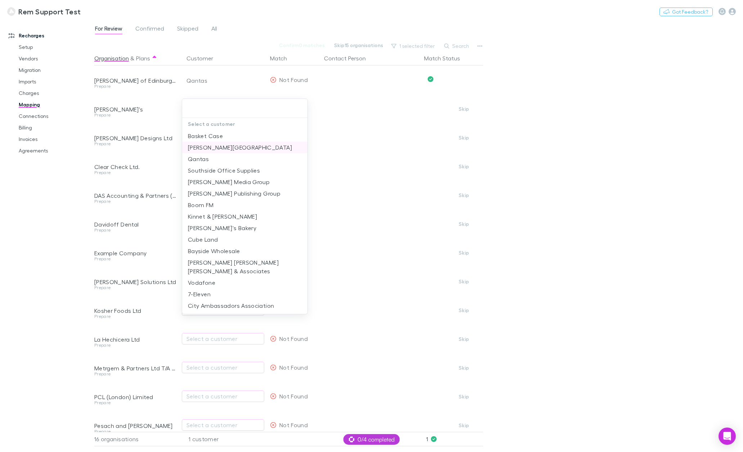
click at [224, 151] on li "Ridgeway University" at bounding box center [244, 148] width 125 height 12
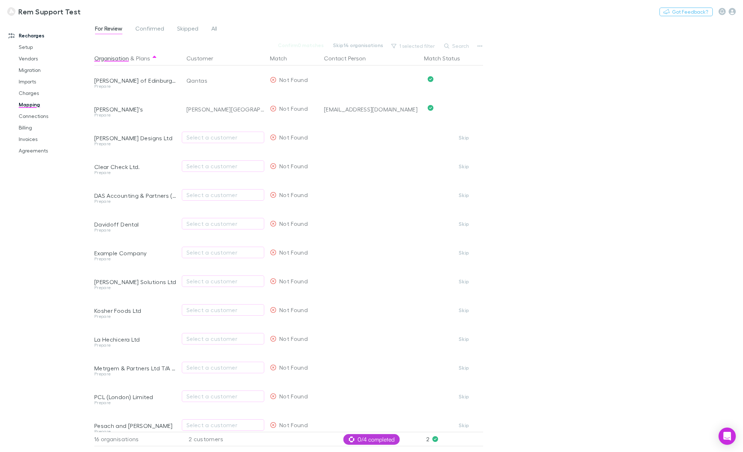
click at [43, 208] on div "Recharges Setup Vendors Migration Imports Charges Mapping Connections Billing I…" at bounding box center [50, 235] width 100 height 424
click at [30, 137] on link "Invoices" at bounding box center [55, 140] width 87 height 12
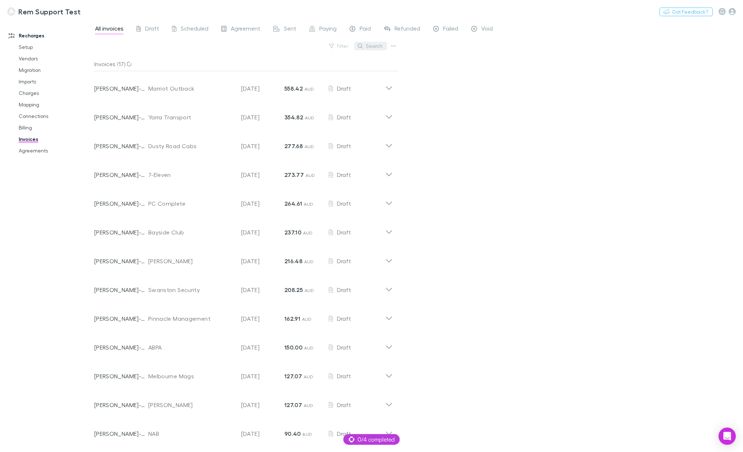
click at [364, 44] on button "Search" at bounding box center [370, 46] width 33 height 9
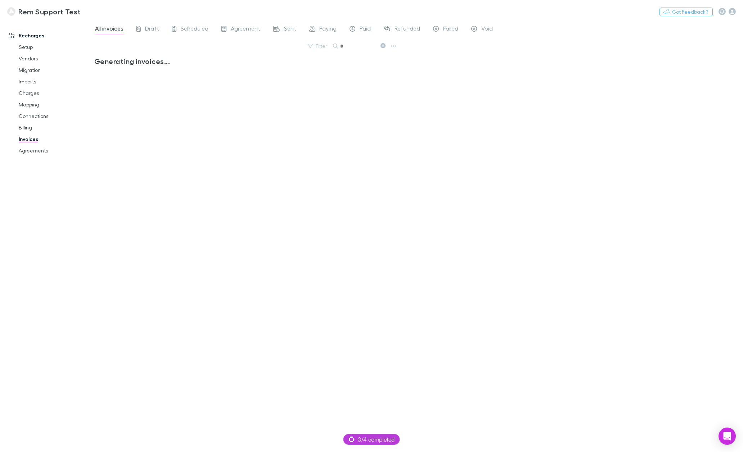
click at [385, 45] on icon at bounding box center [382, 45] width 5 height 5
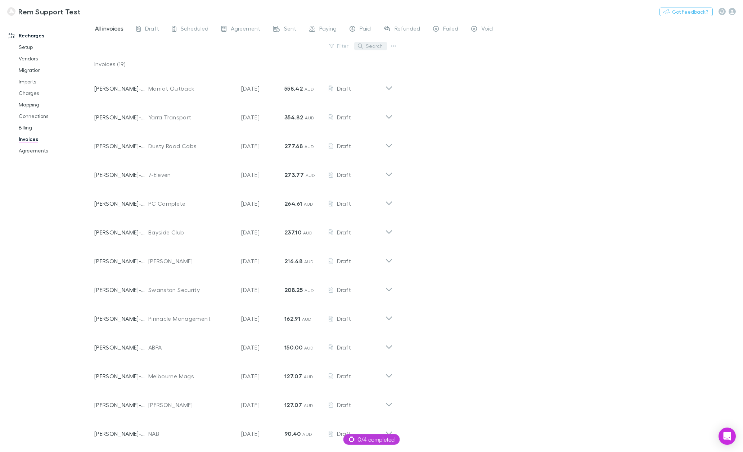
click at [373, 46] on button "Search" at bounding box center [370, 46] width 33 height 9
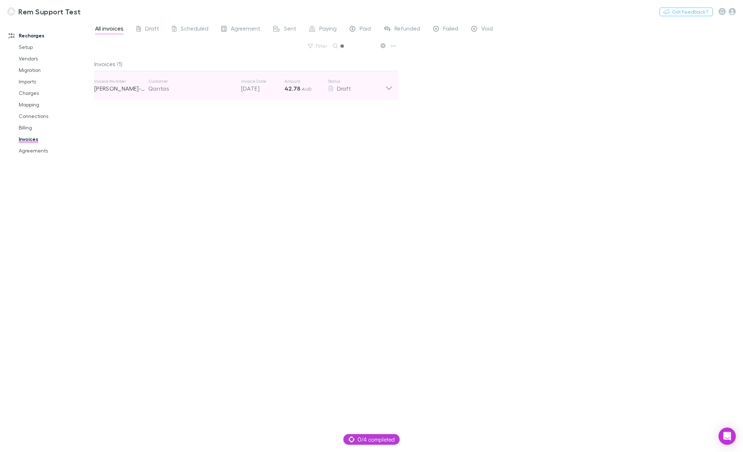
type input "**"
click at [388, 87] on icon at bounding box center [389, 85] width 8 height 14
click at [389, 83] on icon at bounding box center [389, 85] width 8 height 14
click at [389, 88] on icon at bounding box center [389, 85] width 8 height 14
click at [389, 86] on icon at bounding box center [389, 85] width 8 height 14
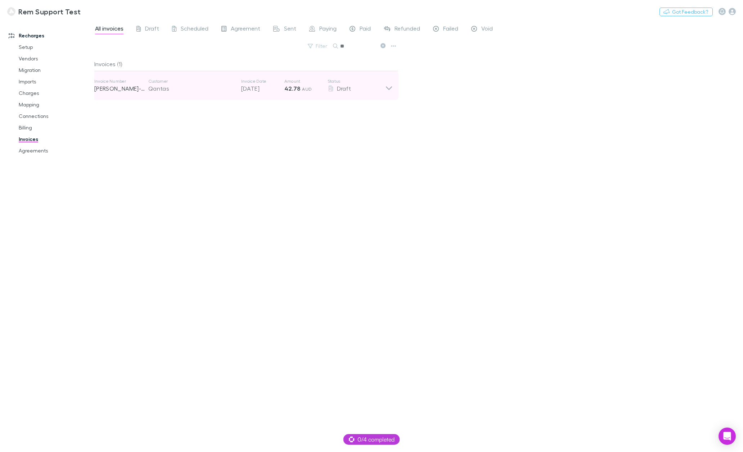
click at [389, 86] on icon at bounding box center [389, 85] width 8 height 14
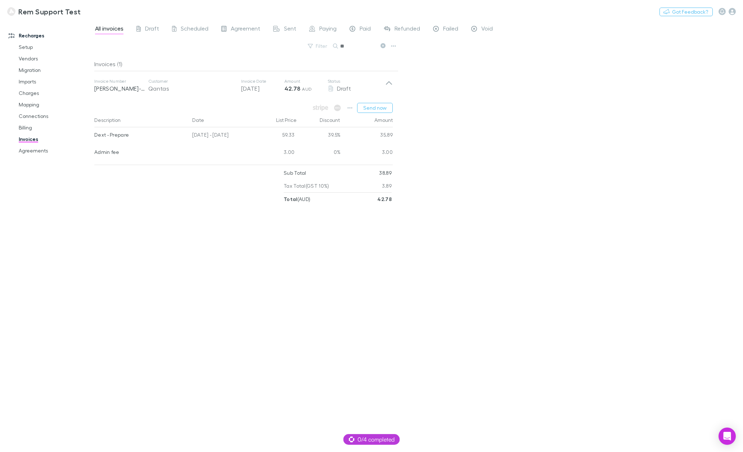
click at [193, 268] on div "Invoices (1) Invoice Number RECH-0018 Customer Qantas Invoice Date 02 Oct 2025 …" at bounding box center [246, 252] width 304 height 390
click at [281, 294] on div "Invoices (1) Invoice Number RECH-0018 Customer Qantas Invoice Date 02 Oct 2025 …" at bounding box center [246, 252] width 304 height 390
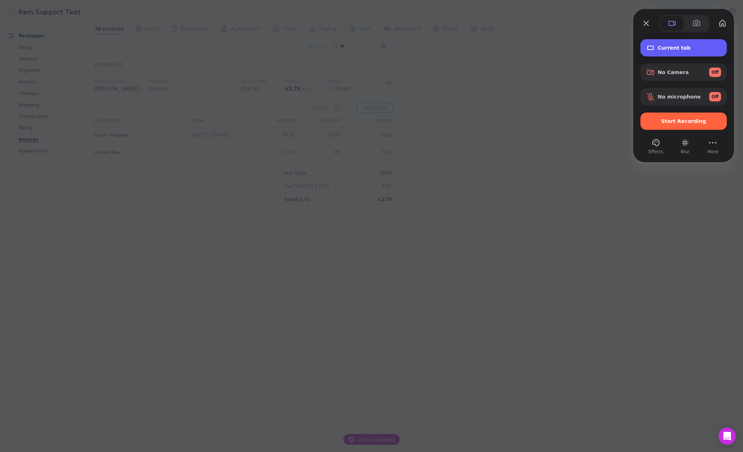
click at [673, 46] on span "Current tab" at bounding box center [689, 48] width 63 height 6
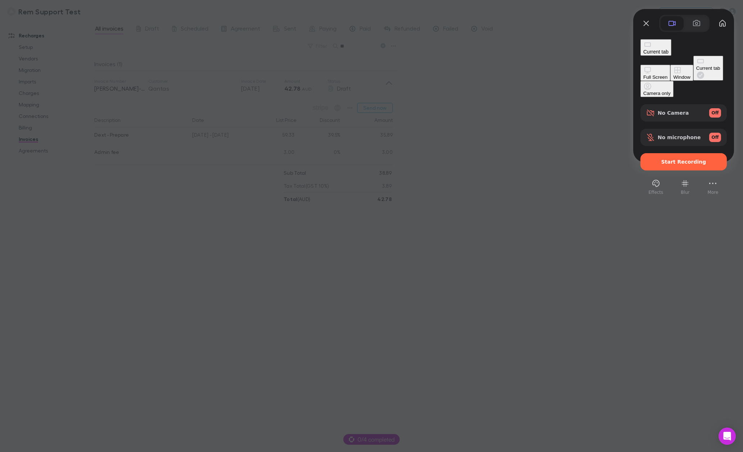
click at [727, 34] on div "Current tab Full Screen Window Current tab Camera only No Camera Off No microph…" at bounding box center [683, 114] width 101 height 164
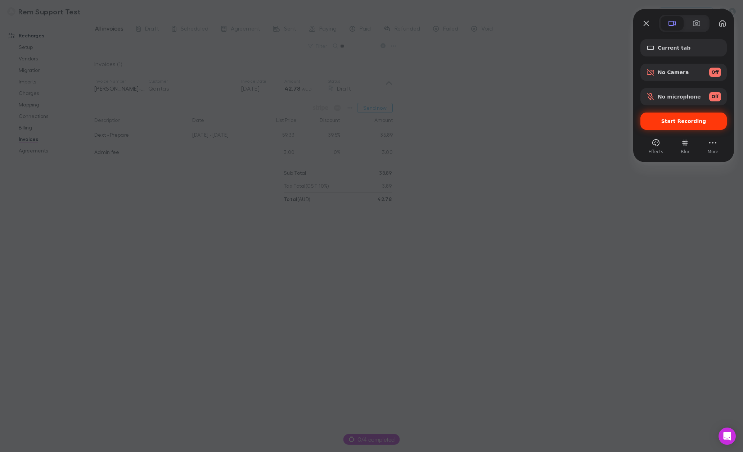
click at [683, 123] on span "Start Recording" at bounding box center [683, 121] width 45 height 6
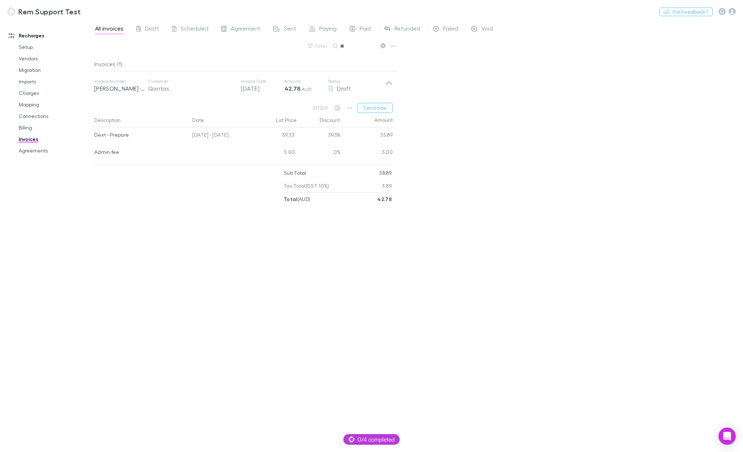
drag, startPoint x: 280, startPoint y: 134, endPoint x: 295, endPoint y: 134, distance: 14.8
click at [295, 134] on div "59.33" at bounding box center [275, 135] width 43 height 17
click at [26, 61] on link "Vendors" at bounding box center [55, 59] width 87 height 12
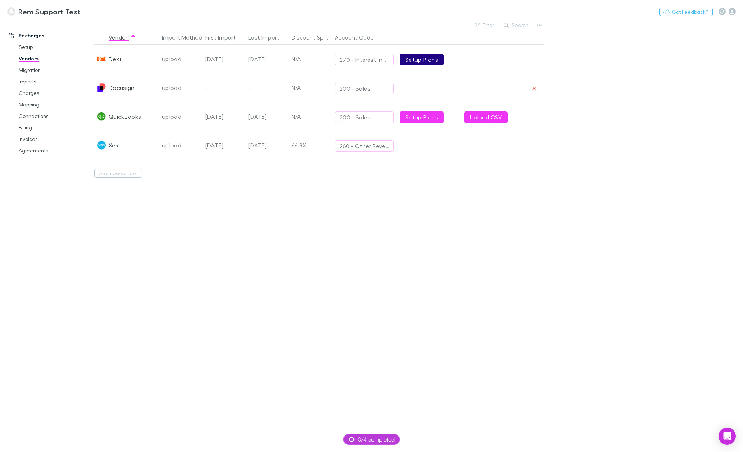
click at [428, 61] on link "Setup Plans" at bounding box center [421, 60] width 44 height 12
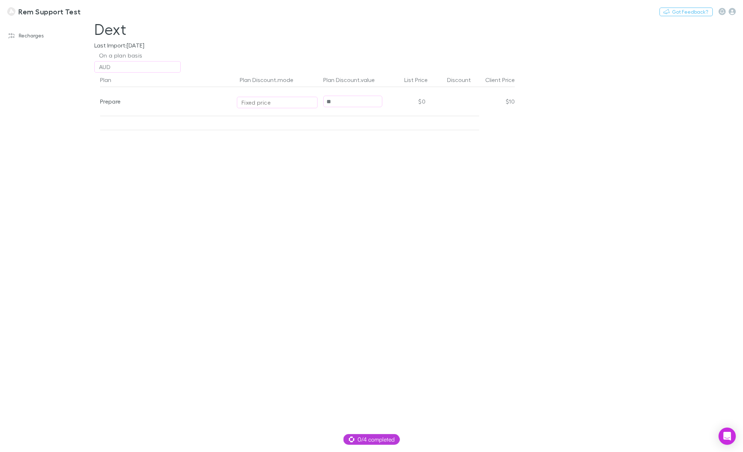
drag, startPoint x: 329, startPoint y: 101, endPoint x: 305, endPoint y: 101, distance: 23.8
click at [305, 101] on div "Prepare Fixed price ** $0 $10" at bounding box center [307, 101] width 415 height 29
type input "**"
drag, startPoint x: 337, startPoint y: 102, endPoint x: 320, endPoint y: 103, distance: 17.3
click at [320, 103] on div "Prepare Fixed price ** $0 $20" at bounding box center [307, 101] width 415 height 29
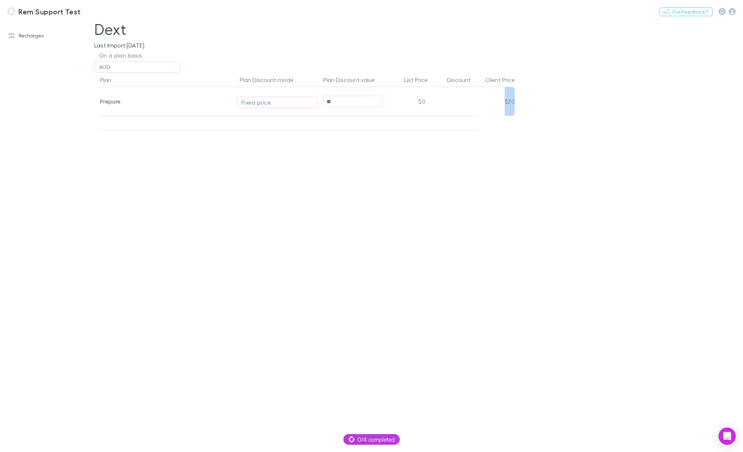
drag, startPoint x: 516, startPoint y: 103, endPoint x: 505, endPoint y: 101, distance: 11.6
click at [505, 101] on div "Plan Plan Discount.mode Plan Discount.value List Price Discount Client Price Pr…" at bounding box center [305, 263] width 432 height 380
click at [495, 161] on div "Plan Plan Discount.mode Plan Discount.value List Price Discount Client Price Pr…" at bounding box center [305, 263] width 432 height 380
click at [20, 33] on link "Recharges" at bounding box center [49, 36] width 97 height 12
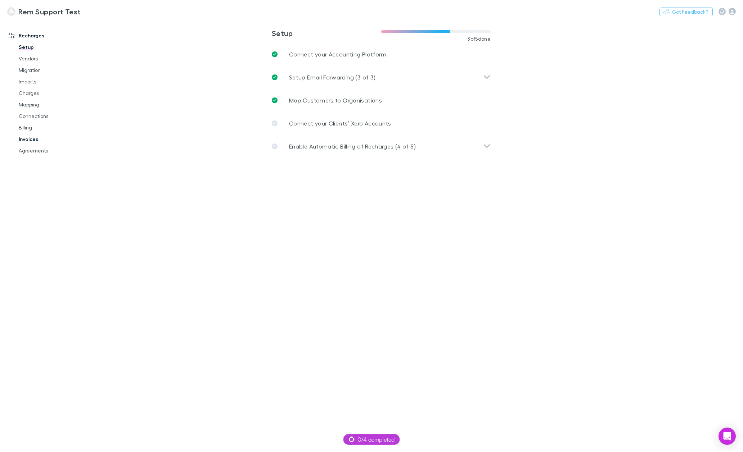
click at [27, 142] on link "Invoices" at bounding box center [55, 140] width 87 height 12
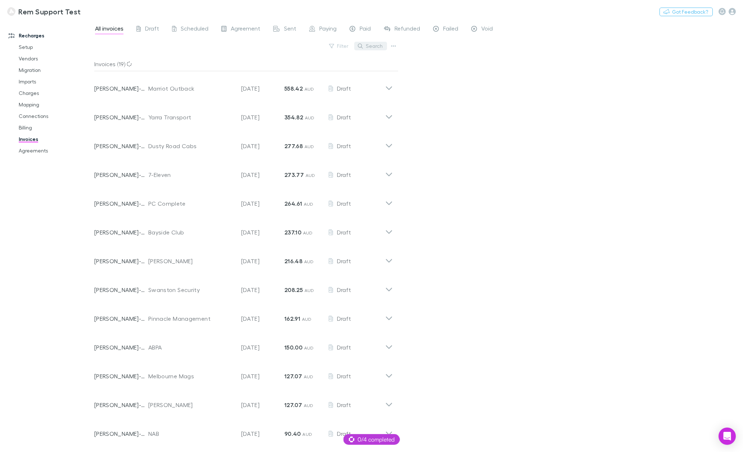
click at [375, 48] on button "Search" at bounding box center [370, 46] width 33 height 9
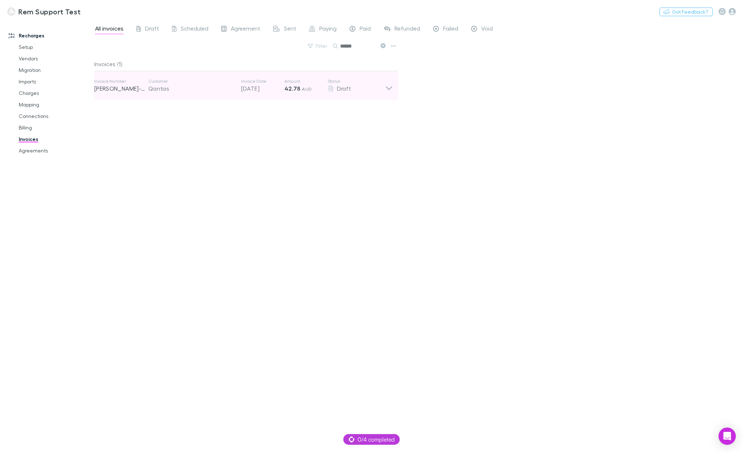
type input "******"
click at [390, 90] on icon at bounding box center [389, 85] width 8 height 14
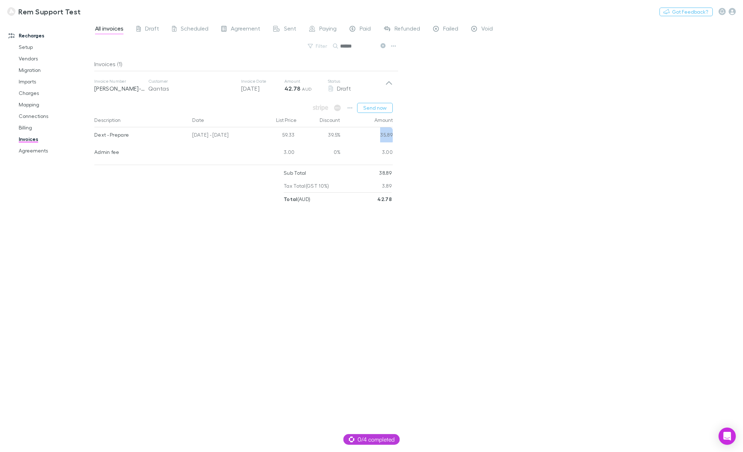
drag, startPoint x: 388, startPoint y: 133, endPoint x: 378, endPoint y: 133, distance: 10.1
click at [378, 133] on div "Description Date List Price Discount Amount Dext - Prepare 01 Sep - 30 Sep 2025…" at bounding box center [246, 137] width 304 height 49
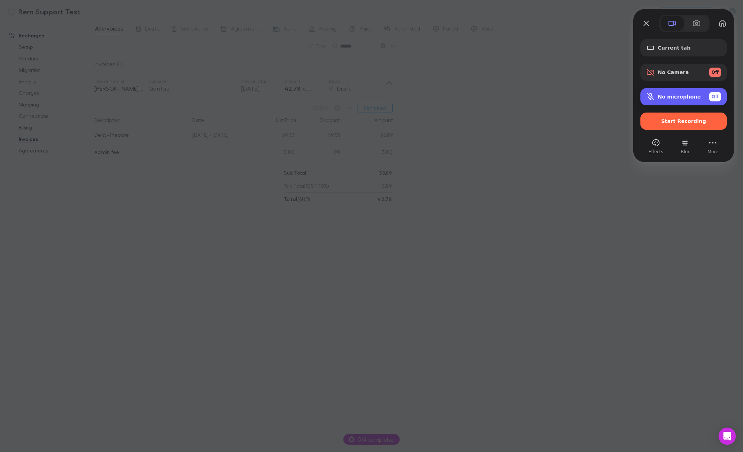
click at [718, 98] on div "Off" at bounding box center [715, 96] width 12 height 9
click at [697, 123] on span "Start Recording" at bounding box center [683, 121] width 45 height 6
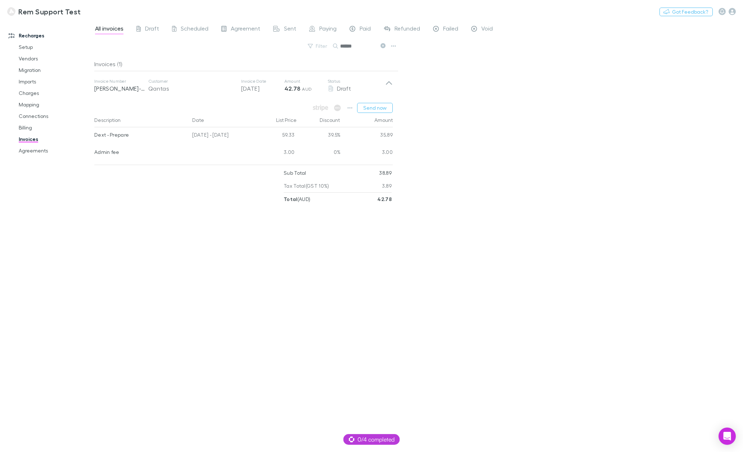
drag, startPoint x: 392, startPoint y: 136, endPoint x: 381, endPoint y: 136, distance: 10.4
click at [381, 136] on div "35.89" at bounding box center [366, 135] width 52 height 17
click at [29, 58] on link "Vendors" at bounding box center [55, 59] width 87 height 12
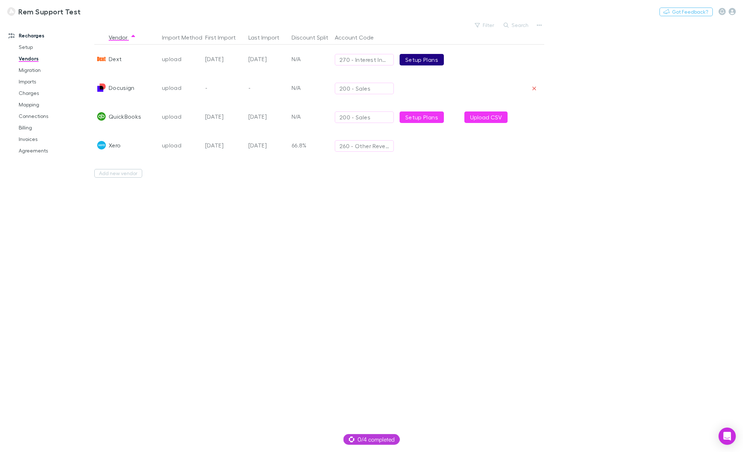
click at [421, 60] on link "Setup Plans" at bounding box center [421, 60] width 44 height 12
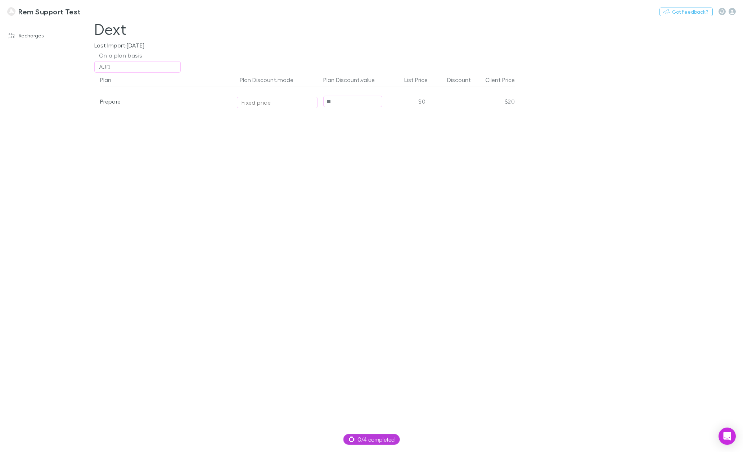
drag, startPoint x: 344, startPoint y: 102, endPoint x: 311, endPoint y: 100, distance: 33.1
click at [312, 100] on div "Prepare Fixed price ** $0 $20" at bounding box center [307, 101] width 415 height 29
type input "**"
click at [510, 206] on div "Plan Plan Discount.mode Plan Discount.value List Price Discount Client Price Pr…" at bounding box center [305, 263] width 432 height 380
drag, startPoint x: 515, startPoint y: 100, endPoint x: 502, endPoint y: 102, distance: 13.1
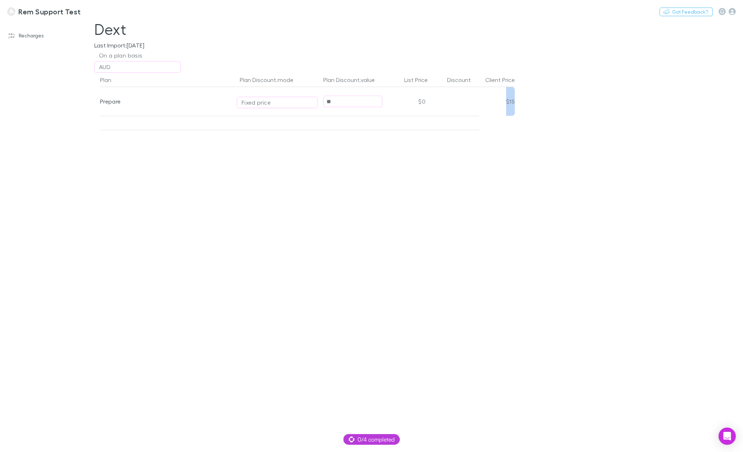
click at [506, 100] on div "Plan Plan Discount.mode Plan Discount.value List Price Discount Client Price Pr…" at bounding box center [305, 263] width 432 height 380
click at [512, 146] on div "Plan Plan Discount.mode Plan Discount.value List Price Discount Client Price Pr…" at bounding box center [305, 263] width 432 height 380
click at [27, 37] on link "Recharges" at bounding box center [49, 36] width 97 height 12
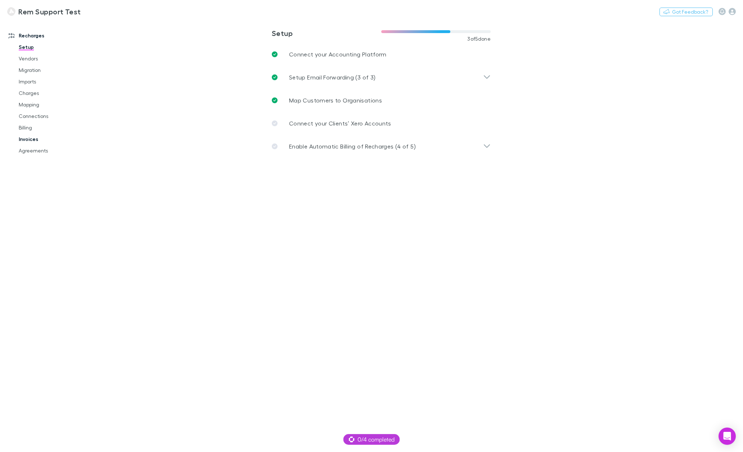
click at [28, 139] on link "Invoices" at bounding box center [55, 140] width 87 height 12
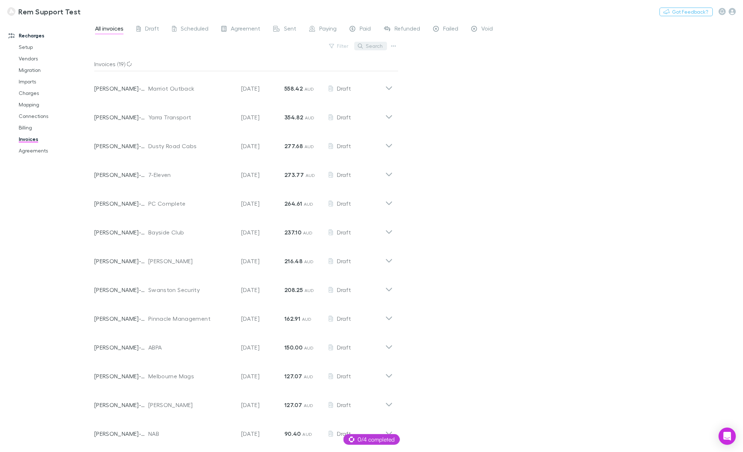
click at [375, 46] on button "Search" at bounding box center [370, 46] width 33 height 9
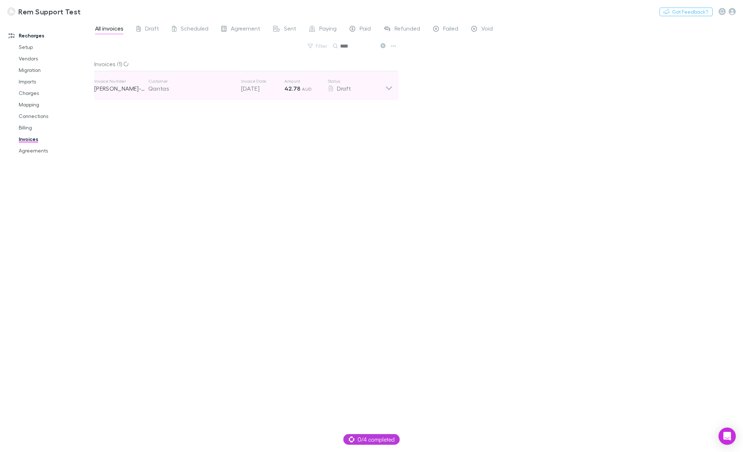
type input "****"
click at [388, 88] on icon at bounding box center [389, 88] width 6 height 4
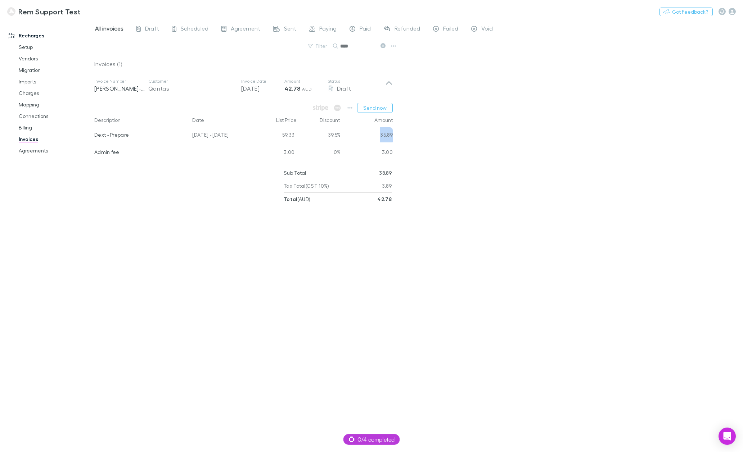
drag, startPoint x: 395, startPoint y: 136, endPoint x: 381, endPoint y: 136, distance: 14.0
click at [381, 136] on div "Description Date List Price Discount Amount Dext - Prepare 01 Sep - 30 Sep 2025…" at bounding box center [246, 137] width 304 height 49
click at [31, 60] on link "Vendors" at bounding box center [55, 59] width 87 height 12
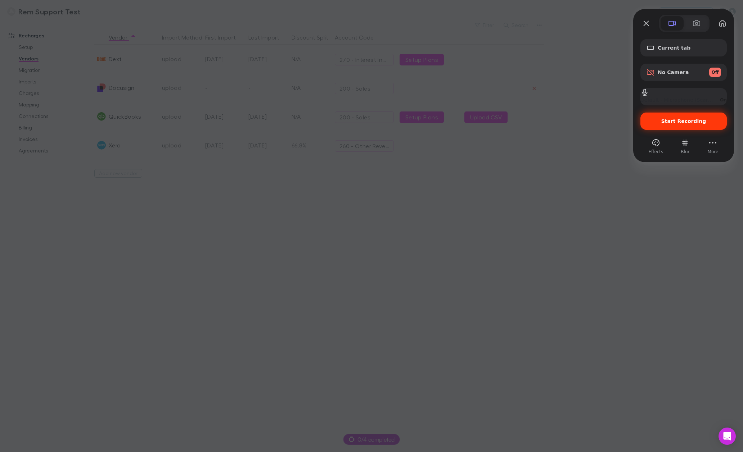
click at [681, 123] on span "Start Recording" at bounding box center [683, 121] width 45 height 6
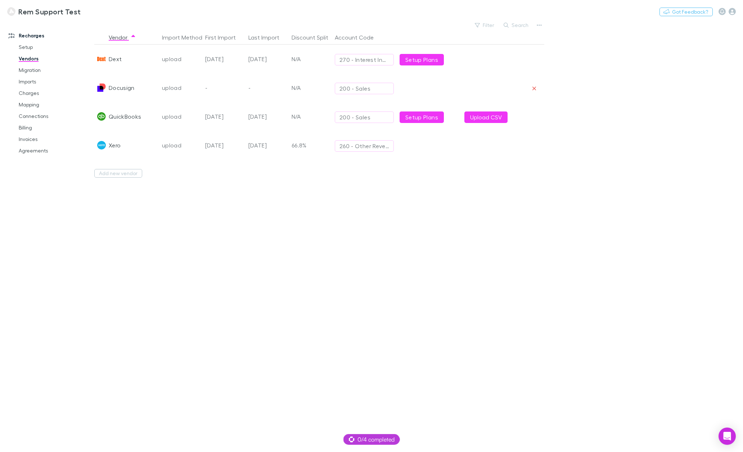
click at [429, 61] on link "Setup Plans" at bounding box center [421, 60] width 44 height 12
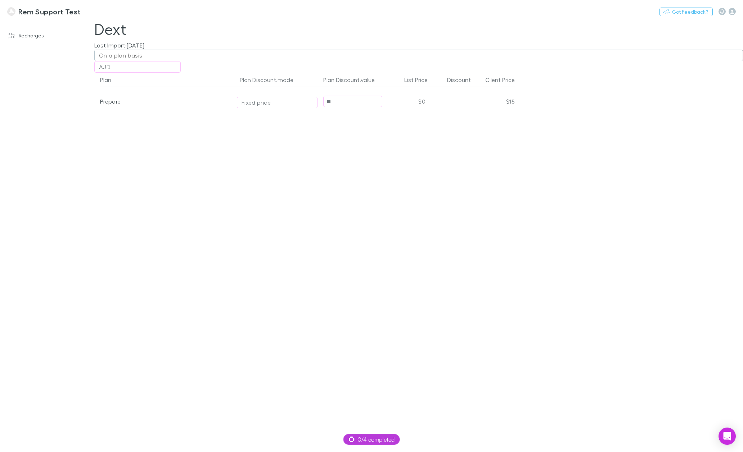
click at [120, 54] on div "On a plan basis" at bounding box center [121, 55] width 44 height 9
click at [120, 54] on div at bounding box center [371, 226] width 743 height 452
click at [265, 102] on div "Fixed price" at bounding box center [255, 102] width 29 height 9
click at [259, 168] on li "Per unit" at bounding box center [299, 165] width 125 height 12
type input "********"
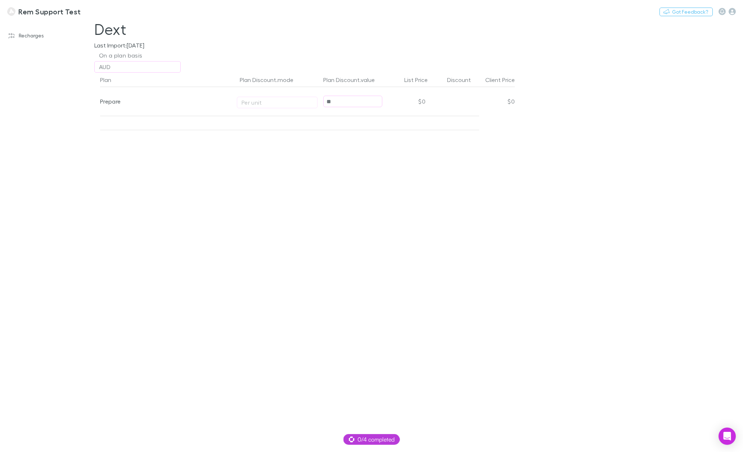
click at [339, 101] on input "**" at bounding box center [353, 101] width 58 height 11
type input "**"
click at [417, 184] on div "Plan Plan Discount.mode Plan Discount.value List Price Discount Client Price Pr…" at bounding box center [305, 263] width 432 height 380
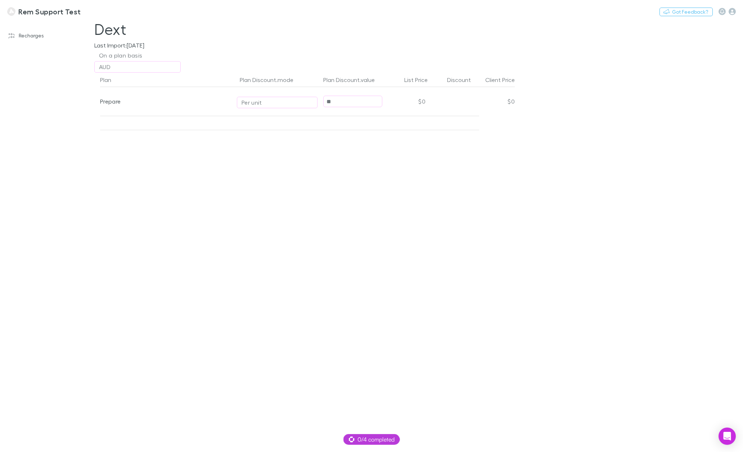
click at [353, 100] on input "**" at bounding box center [353, 101] width 58 height 11
click at [402, 104] on div "$0" at bounding box center [406, 101] width 43 height 29
click at [280, 104] on div "Per unit" at bounding box center [276, 102] width 71 height 9
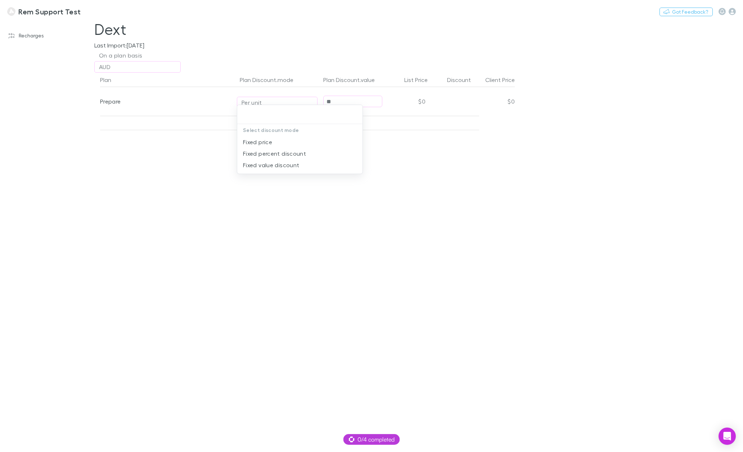
click at [202, 144] on div at bounding box center [371, 226] width 743 height 452
click at [32, 40] on link "Recharges" at bounding box center [49, 36] width 97 height 12
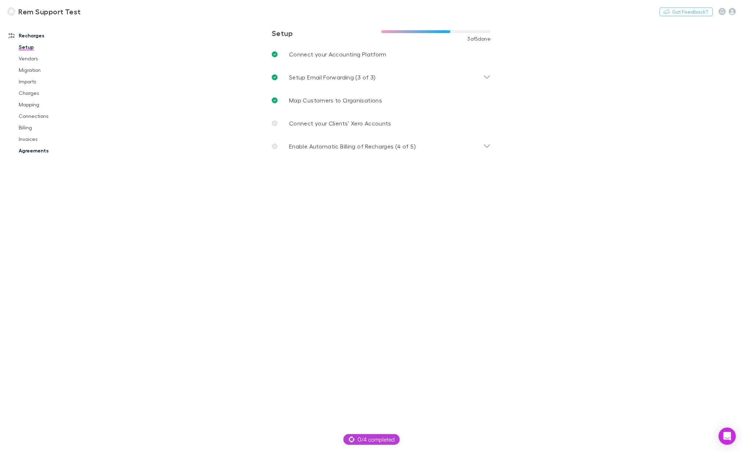
click at [33, 153] on link "Agreements" at bounding box center [55, 151] width 87 height 12
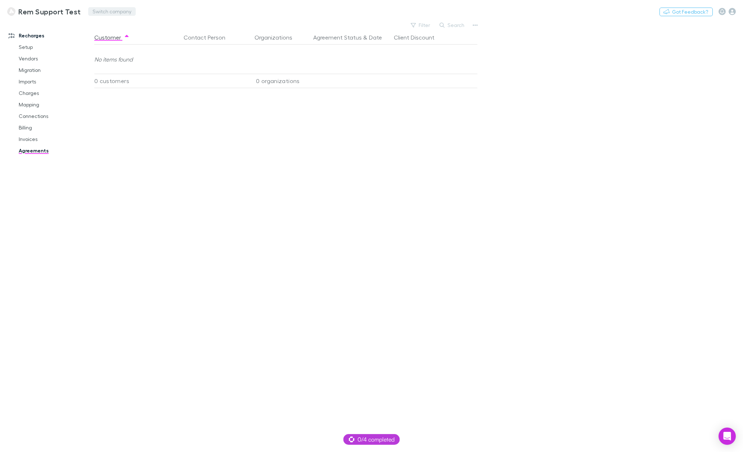
click at [93, 12] on button "Switch company" at bounding box center [112, 11] width 48 height 9
type input "****"
click at [109, 44] on p "Lucicharge" at bounding box center [107, 43] width 30 height 9
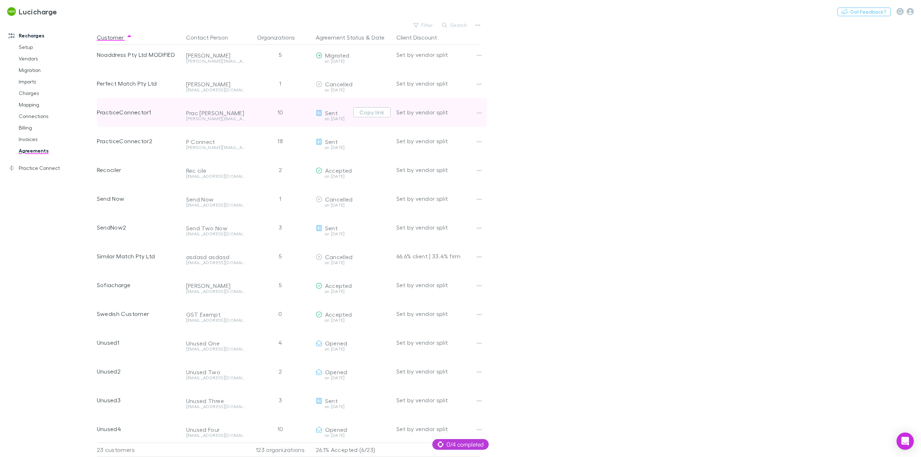
scroll to position [270, 0]
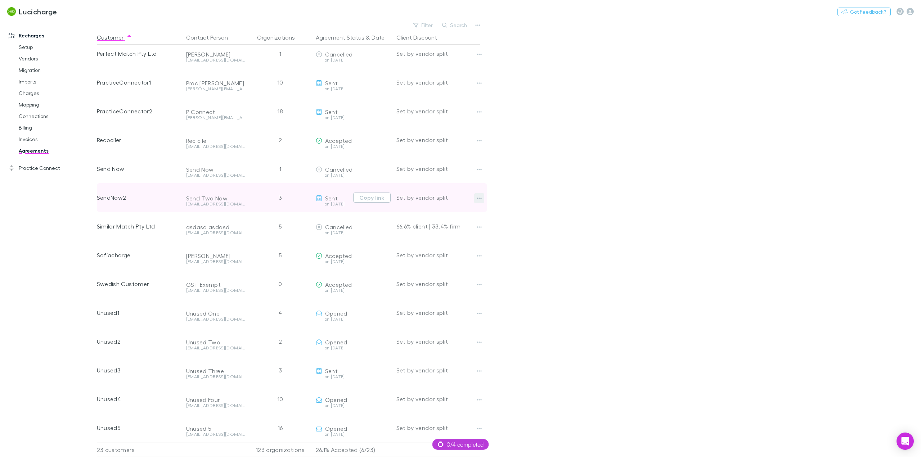
click at [481, 195] on icon "button" at bounding box center [479, 198] width 5 height 6
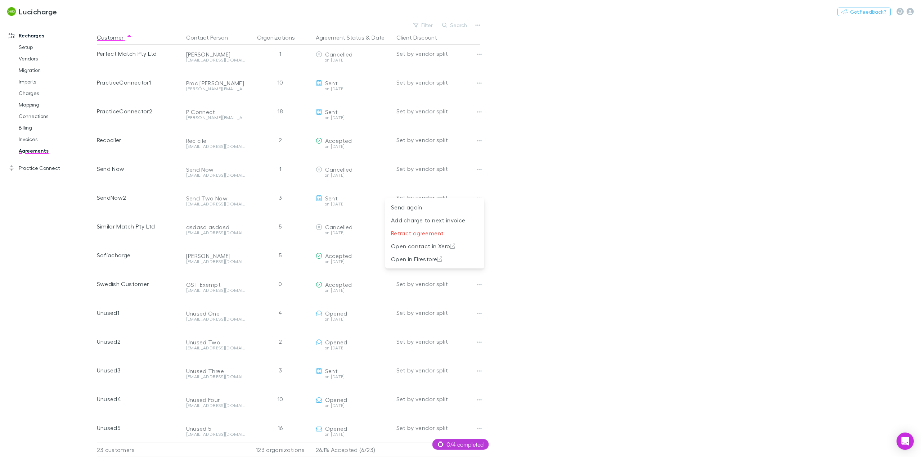
click at [346, 195] on div at bounding box center [460, 228] width 921 height 457
click at [350, 195] on div "Sent" at bounding box center [353, 198] width 75 height 7
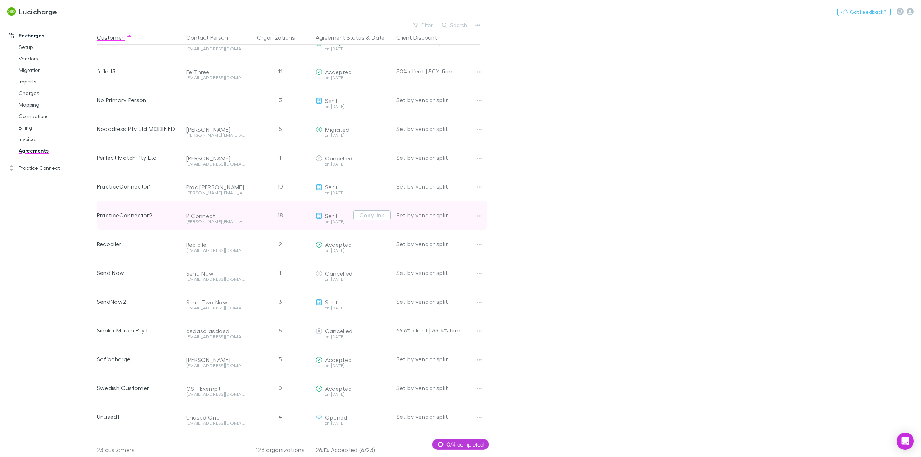
scroll to position [162, 0]
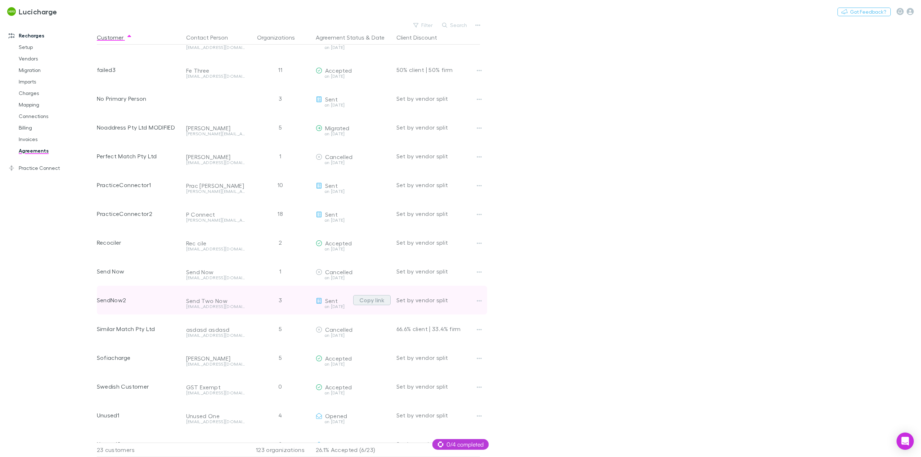
click at [378, 301] on button "Copy link" at bounding box center [371, 300] width 37 height 10
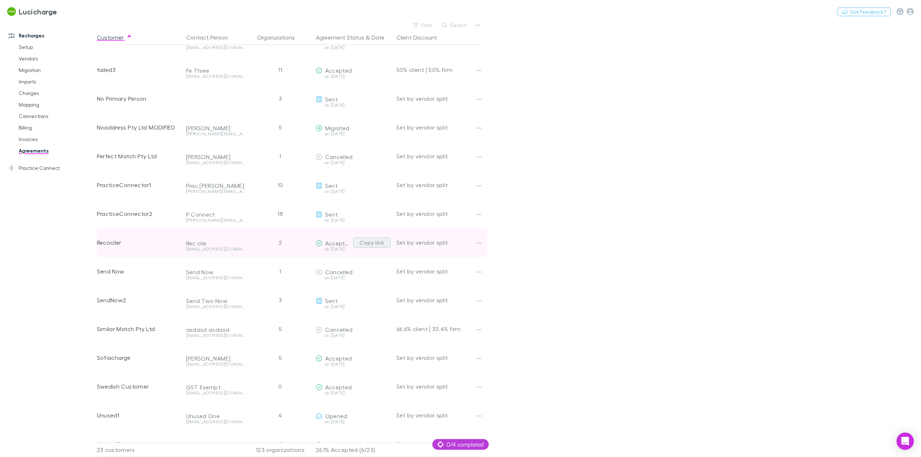
click at [376, 243] on button "Copy link" at bounding box center [371, 243] width 37 height 10
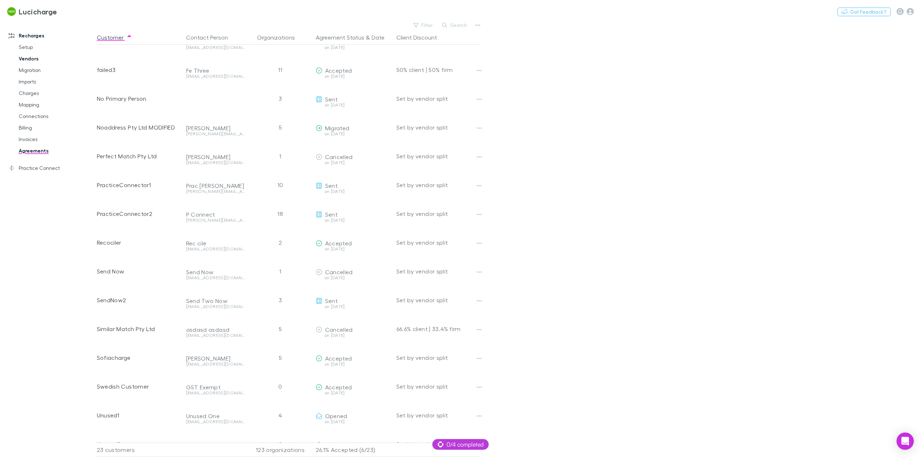
click at [37, 63] on link "Vendors" at bounding box center [56, 59] width 89 height 12
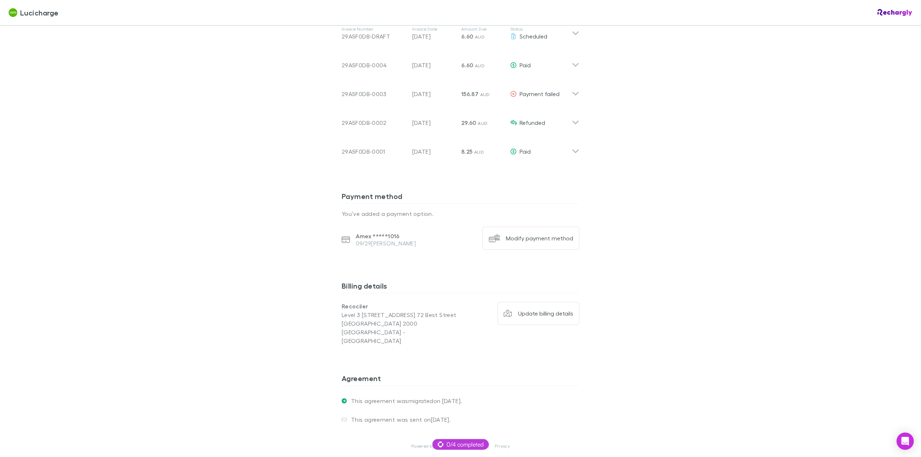
scroll to position [432, 0]
click at [517, 233] on div "Modify payment method" at bounding box center [539, 236] width 67 height 7
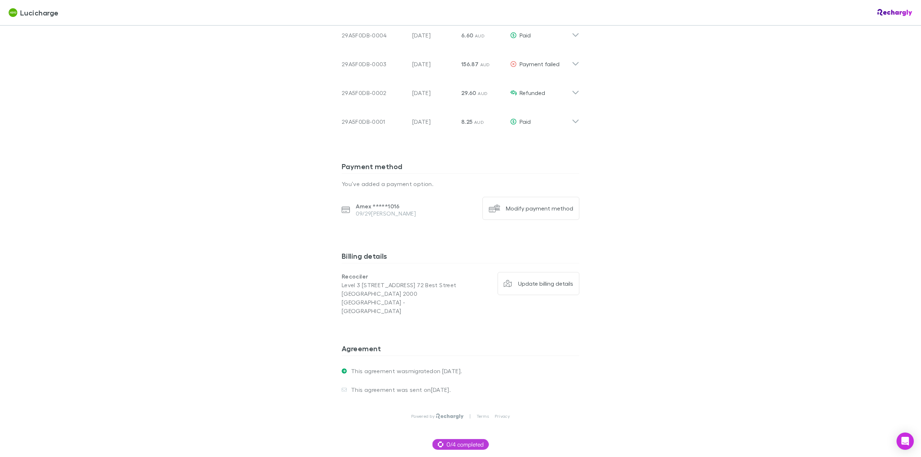
scroll to position [462, 0]
